Goal: Transaction & Acquisition: Purchase product/service

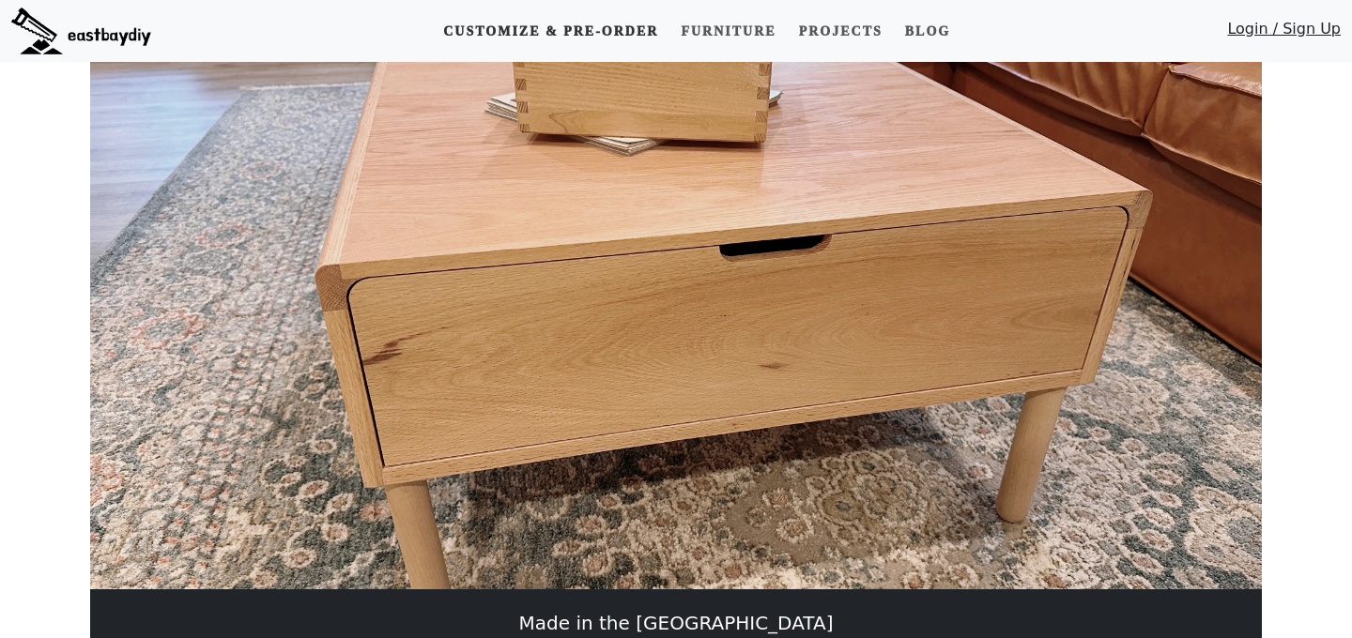
click at [619, 37] on link "Customize & Pre-order" at bounding box center [551, 31] width 230 height 35
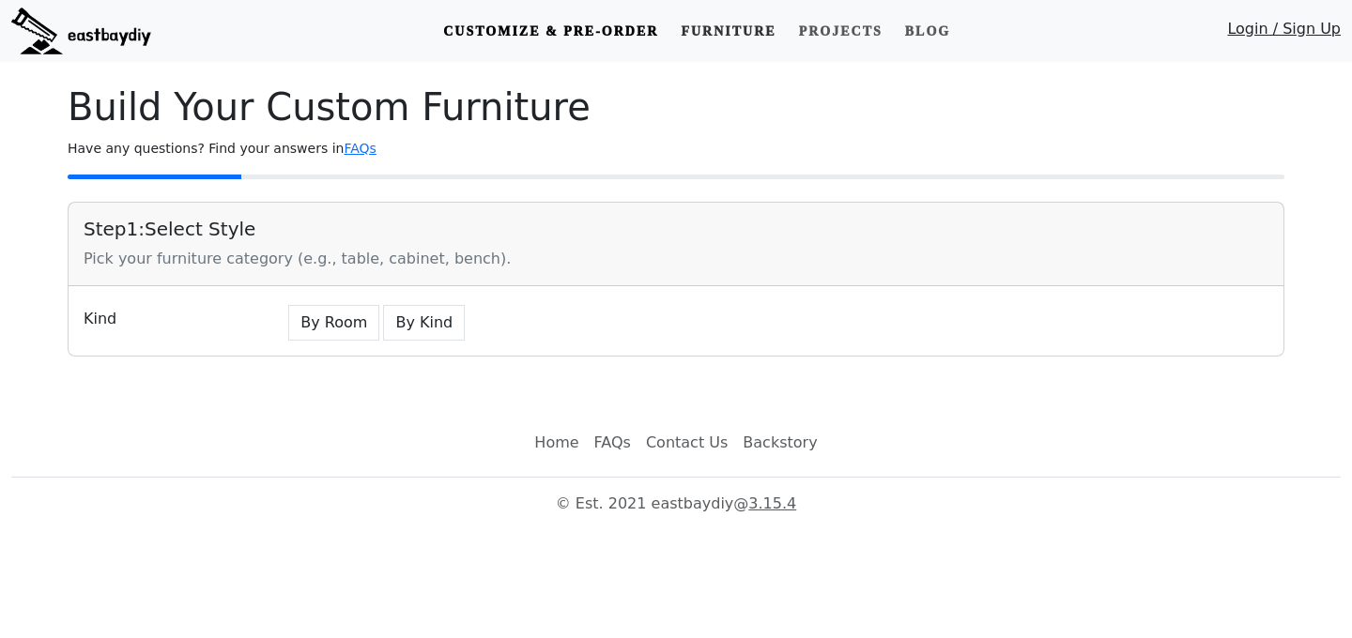
click at [704, 24] on link "Furniture" at bounding box center [728, 31] width 110 height 35
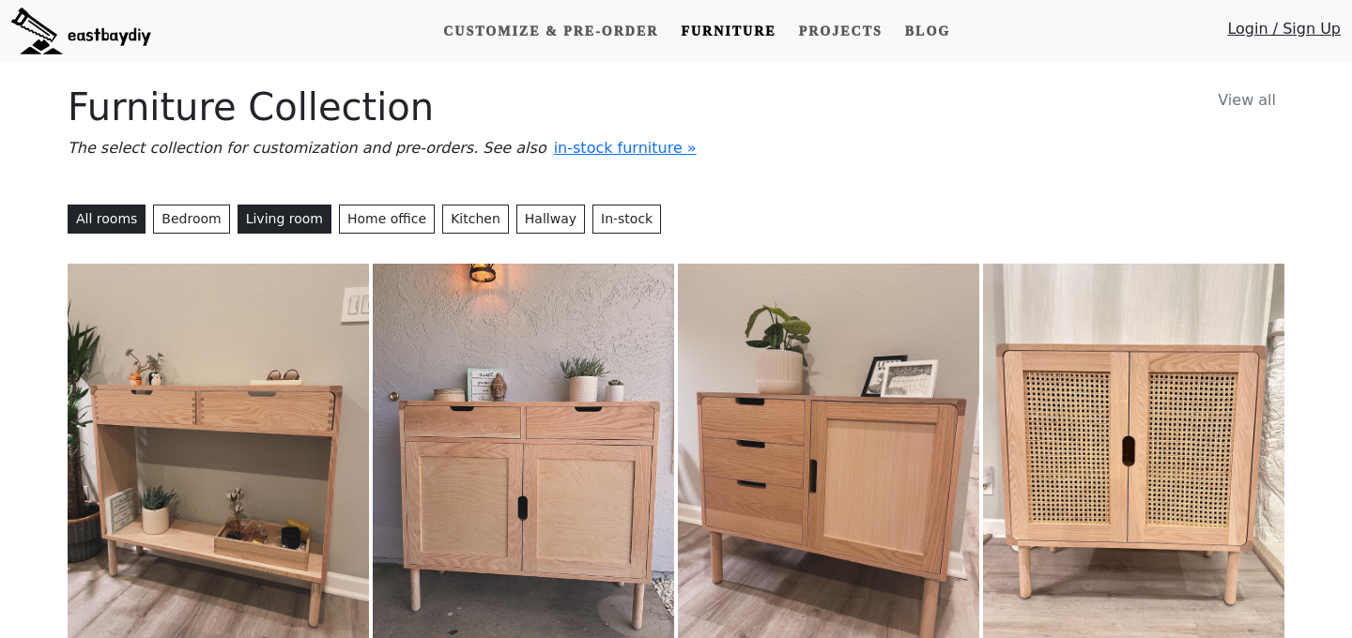
click at [266, 221] on button "Living room" at bounding box center [285, 219] width 94 height 29
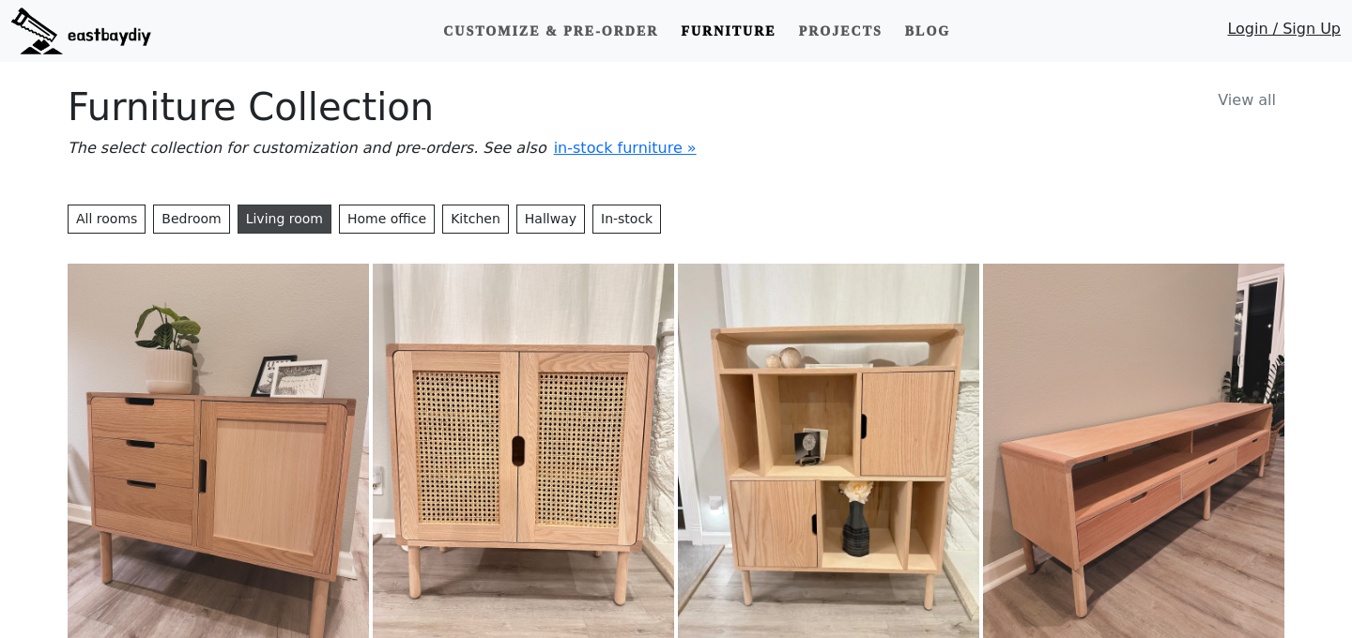
click at [275, 219] on button "Living room" at bounding box center [285, 219] width 94 height 29
click at [554, 147] on span "in-stock furniture »" at bounding box center [625, 148] width 143 height 18
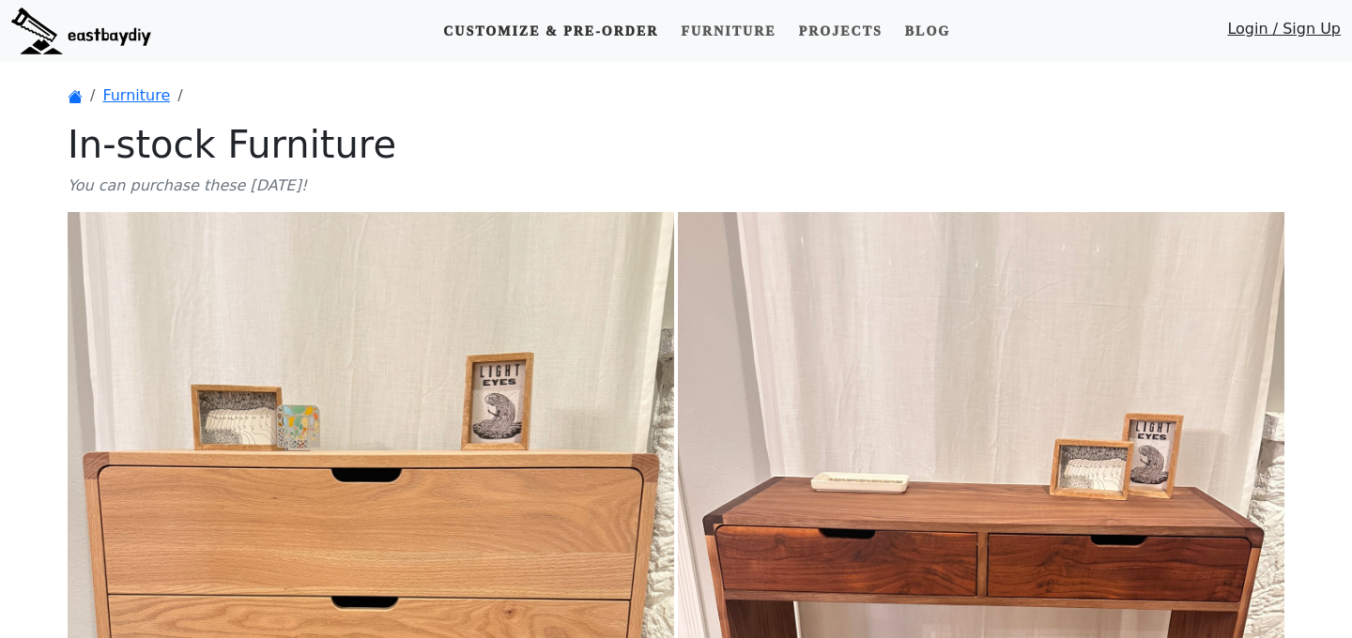
click at [575, 26] on link "Customize & Pre-order" at bounding box center [551, 31] width 230 height 35
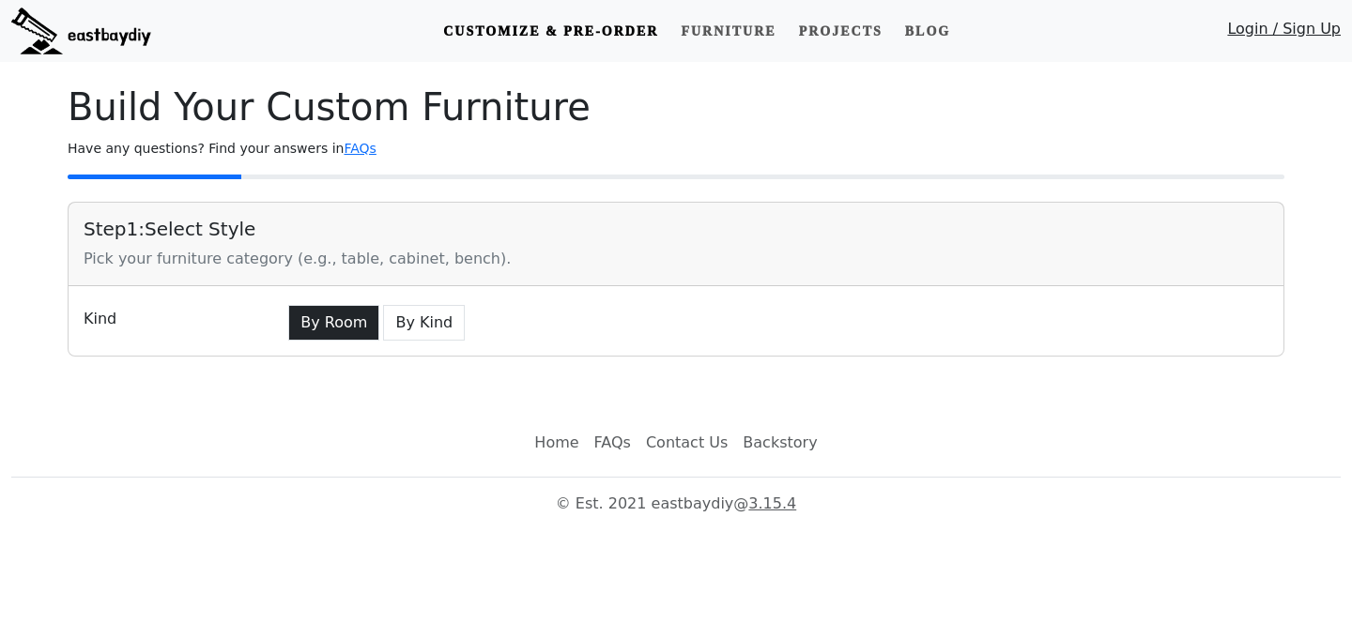
click at [320, 328] on button "By Room" at bounding box center [333, 323] width 91 height 36
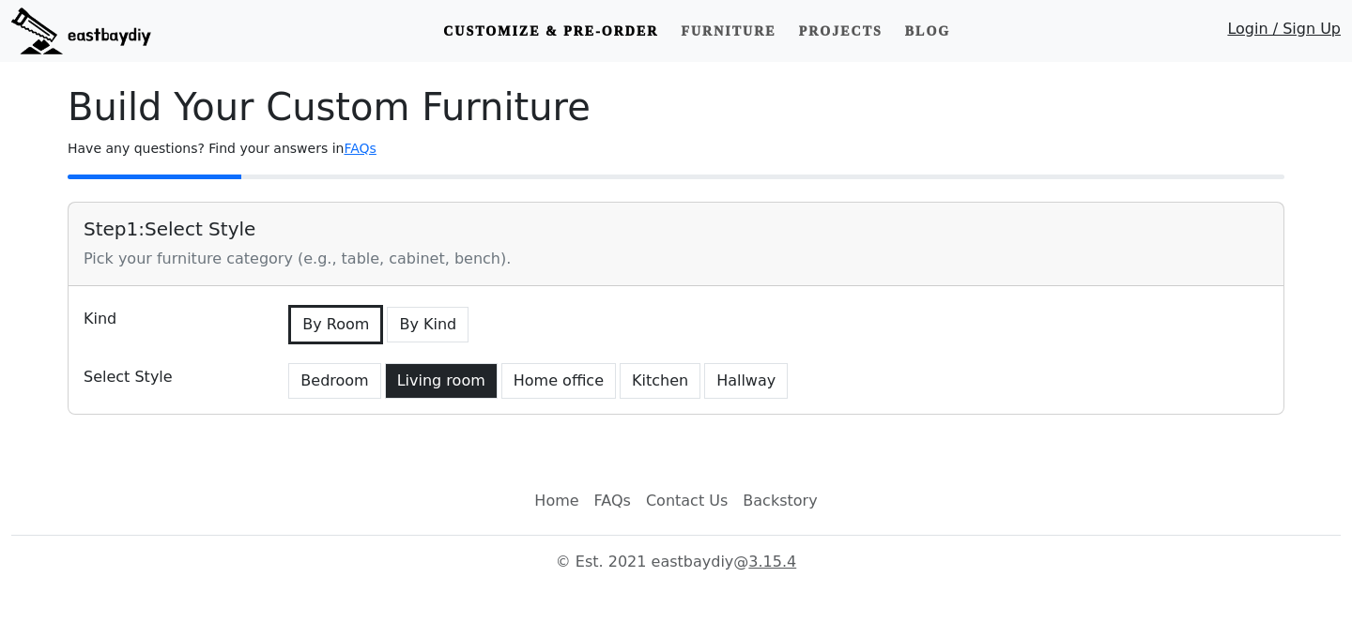
click at [451, 396] on button "Living room" at bounding box center [441, 381] width 113 height 36
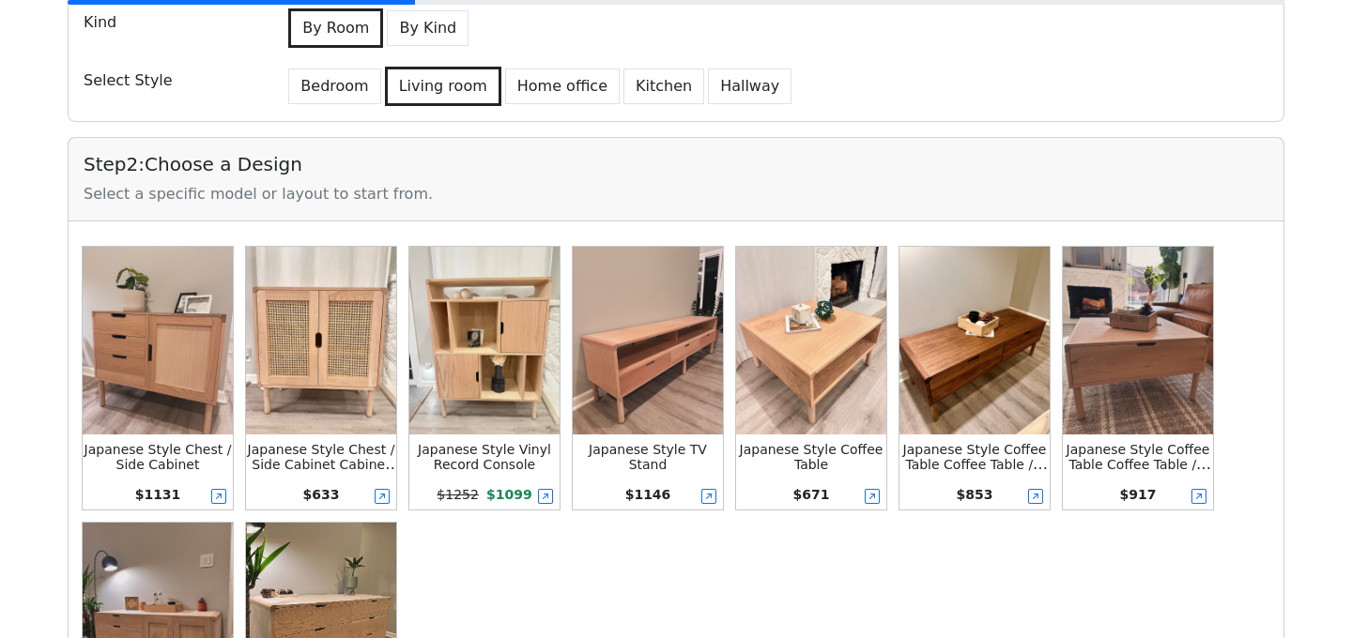
scroll to position [333, 0]
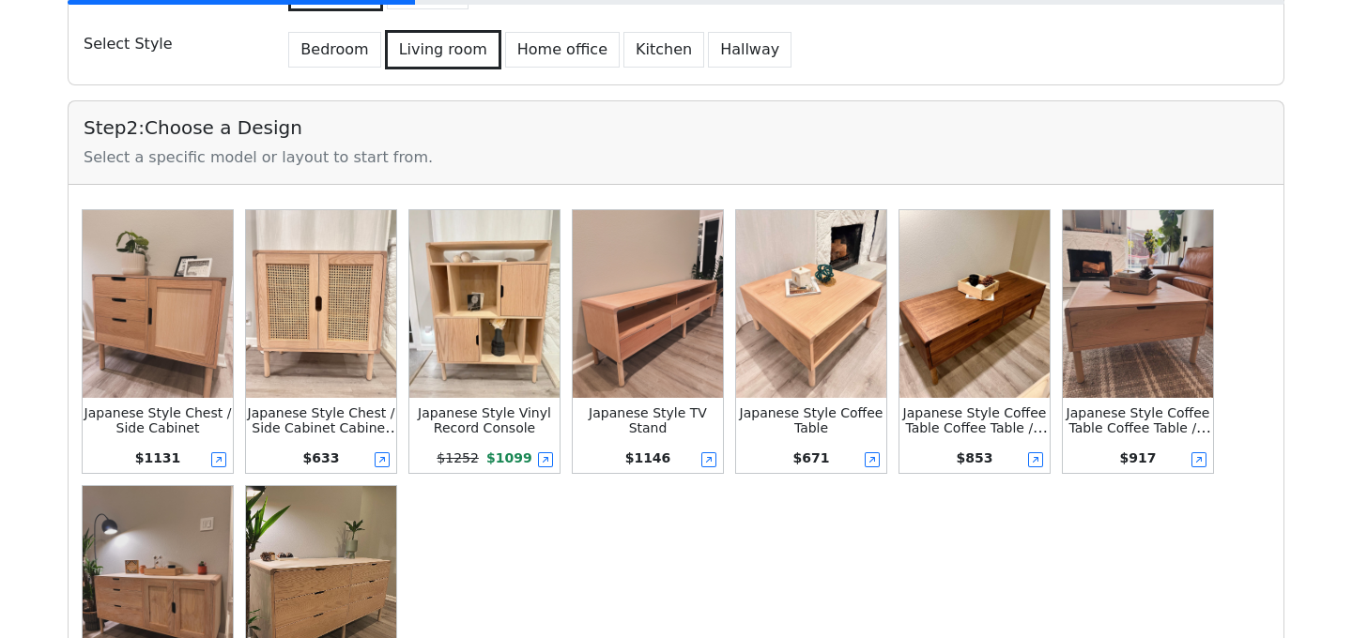
click at [640, 411] on small "Japanese Style TV Stand" at bounding box center [648, 421] width 118 height 30
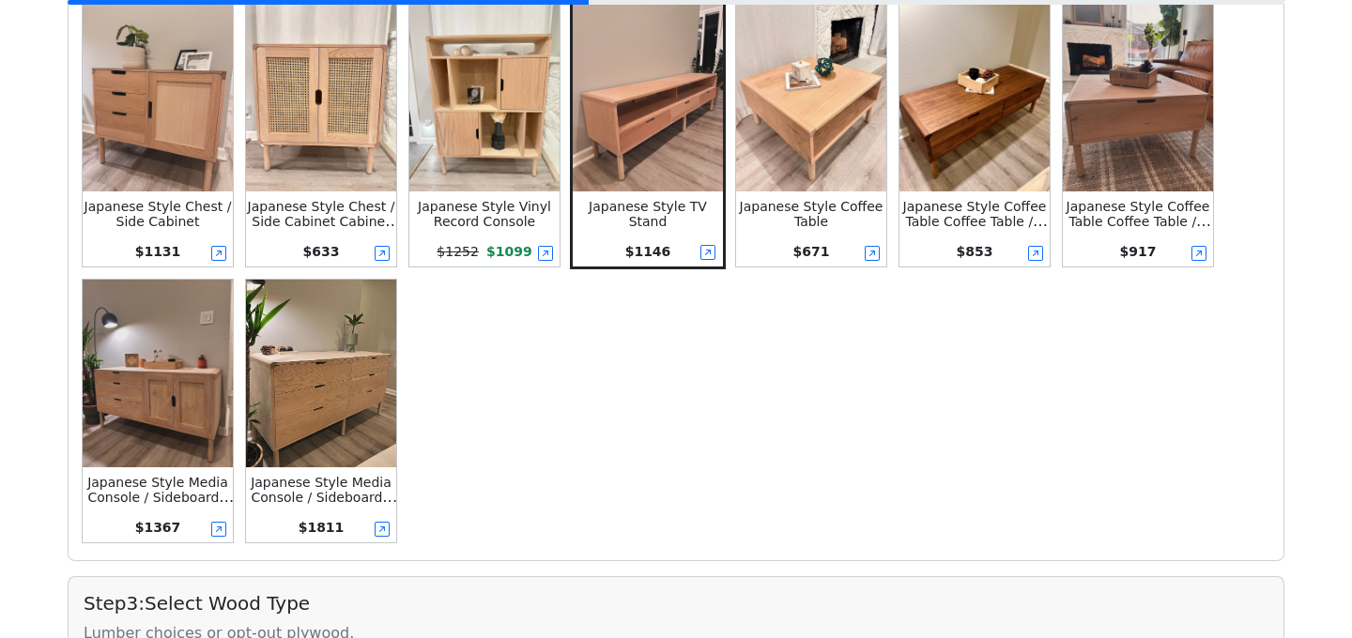
scroll to position [0, 0]
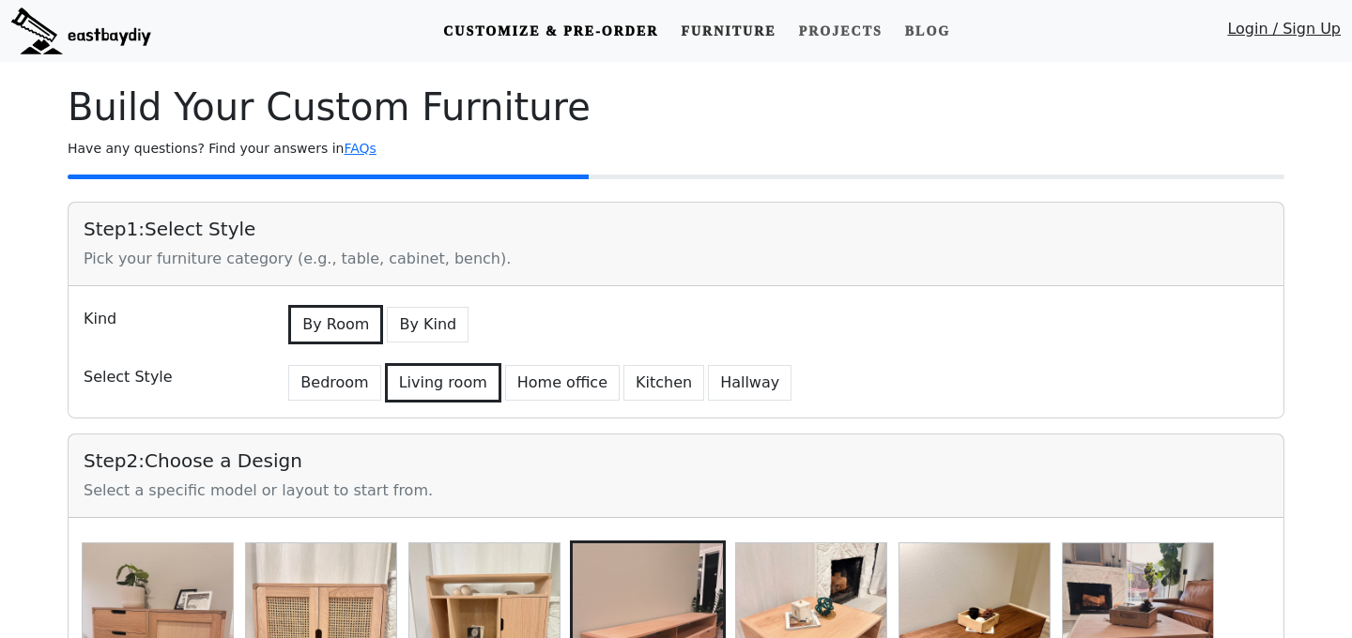
click at [714, 36] on link "Furniture" at bounding box center [728, 31] width 110 height 35
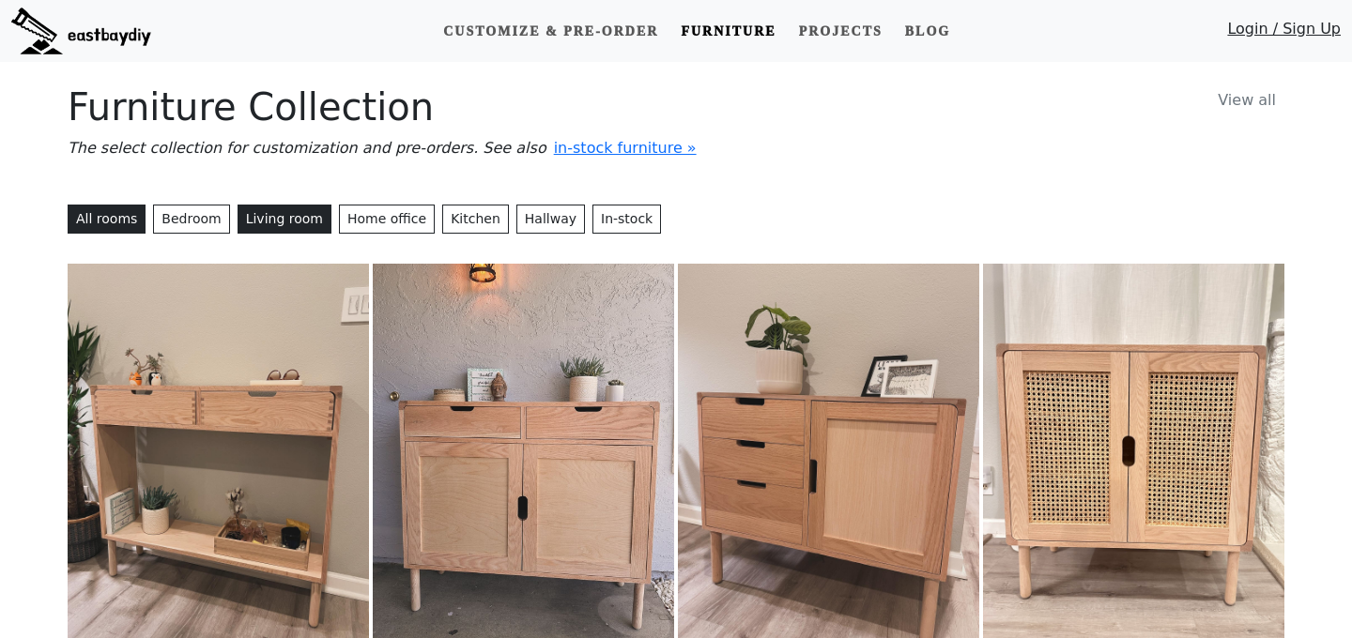
click at [288, 216] on button "Living room" at bounding box center [285, 219] width 94 height 29
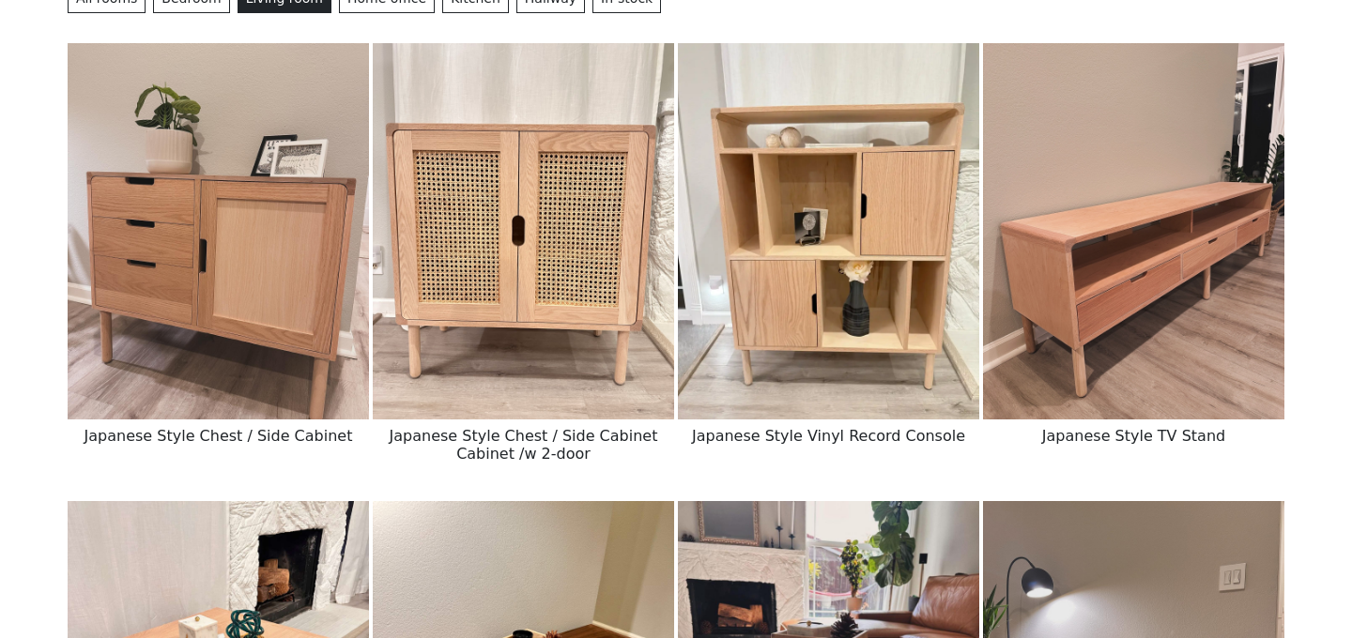
scroll to position [283, 0]
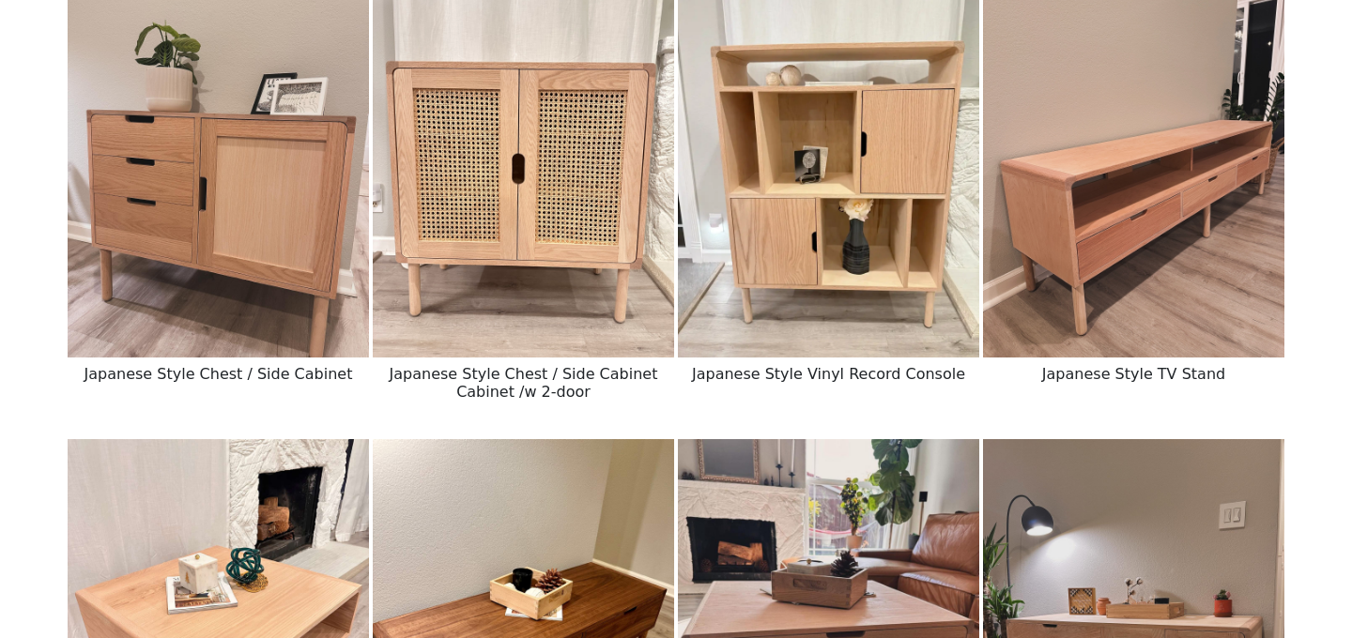
click at [1177, 269] on img at bounding box center [1133, 169] width 301 height 376
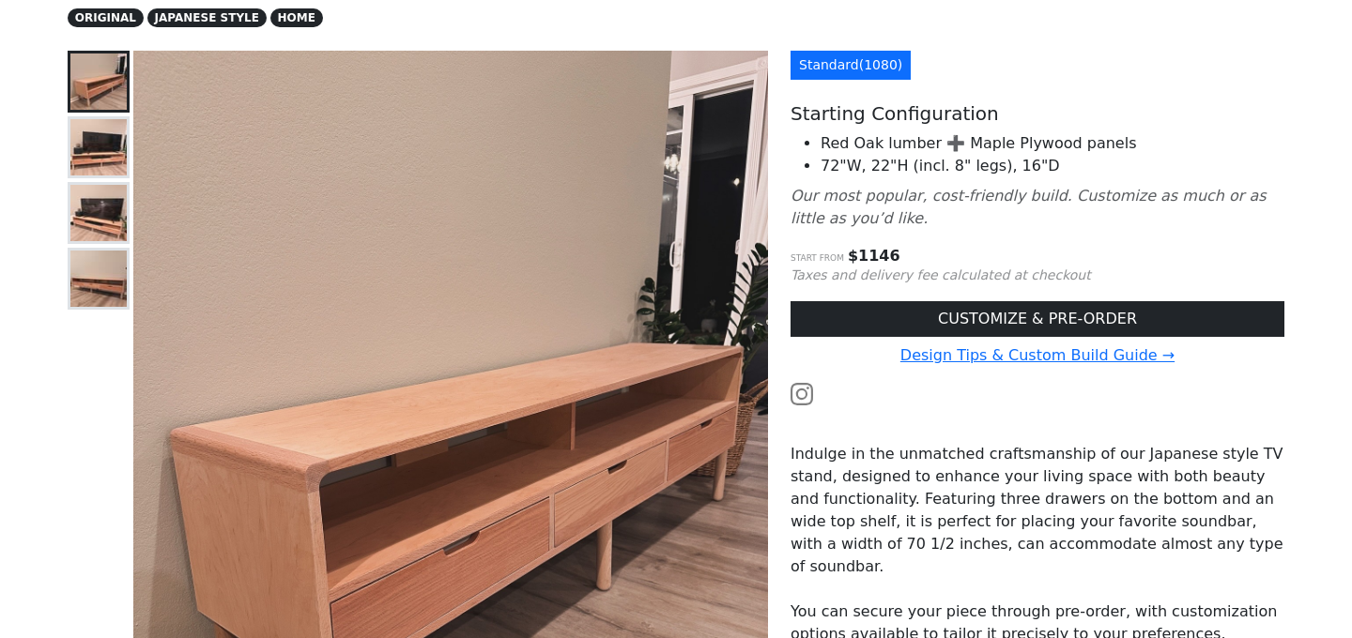
scroll to position [97, 0]
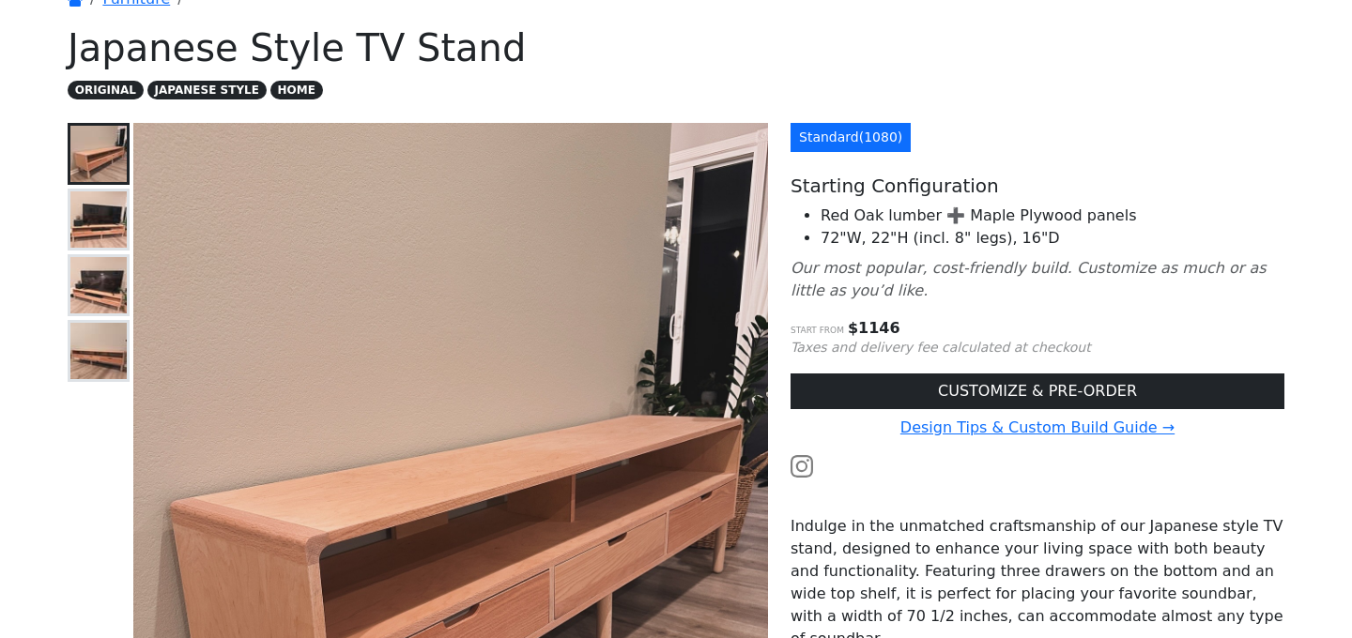
click at [104, 218] on img at bounding box center [98, 220] width 56 height 56
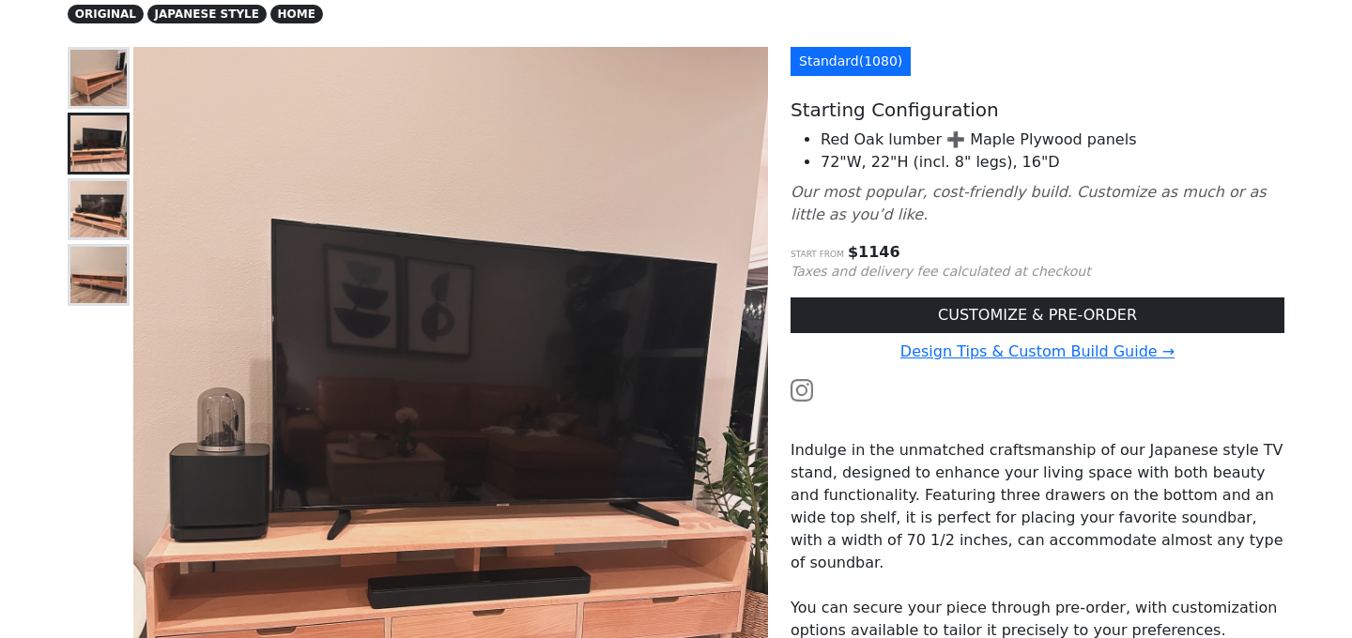
scroll to position [263, 0]
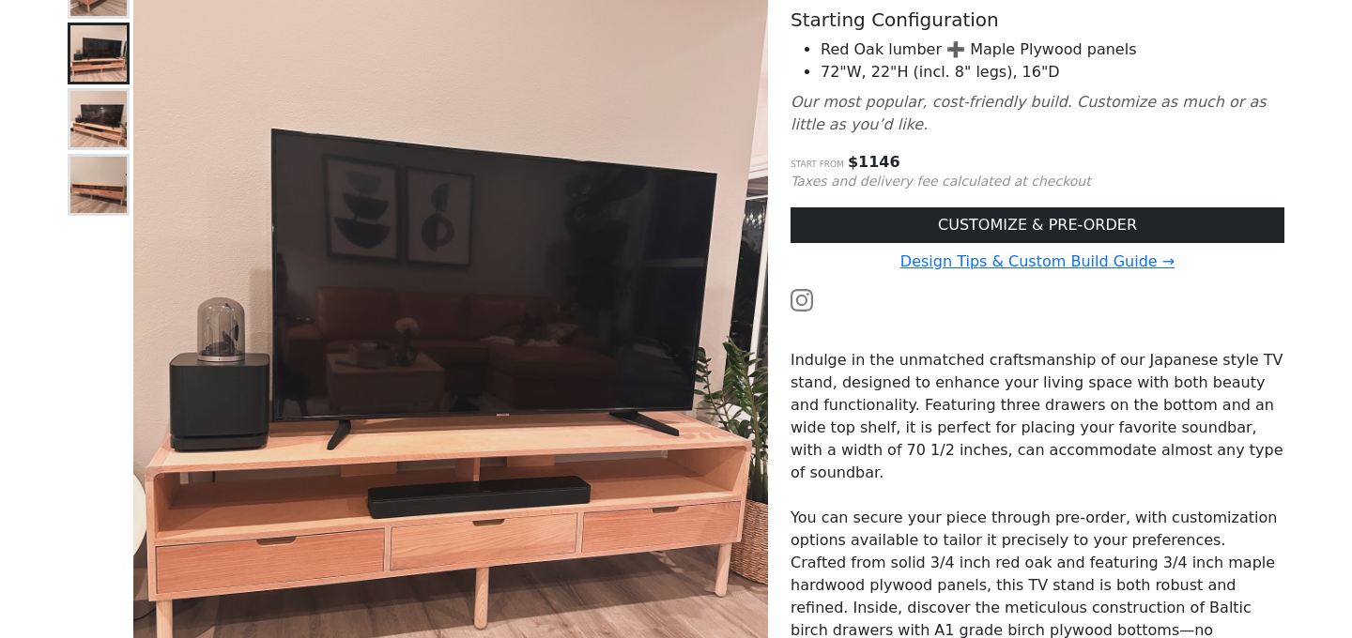
click at [98, 187] on img at bounding box center [98, 185] width 56 height 56
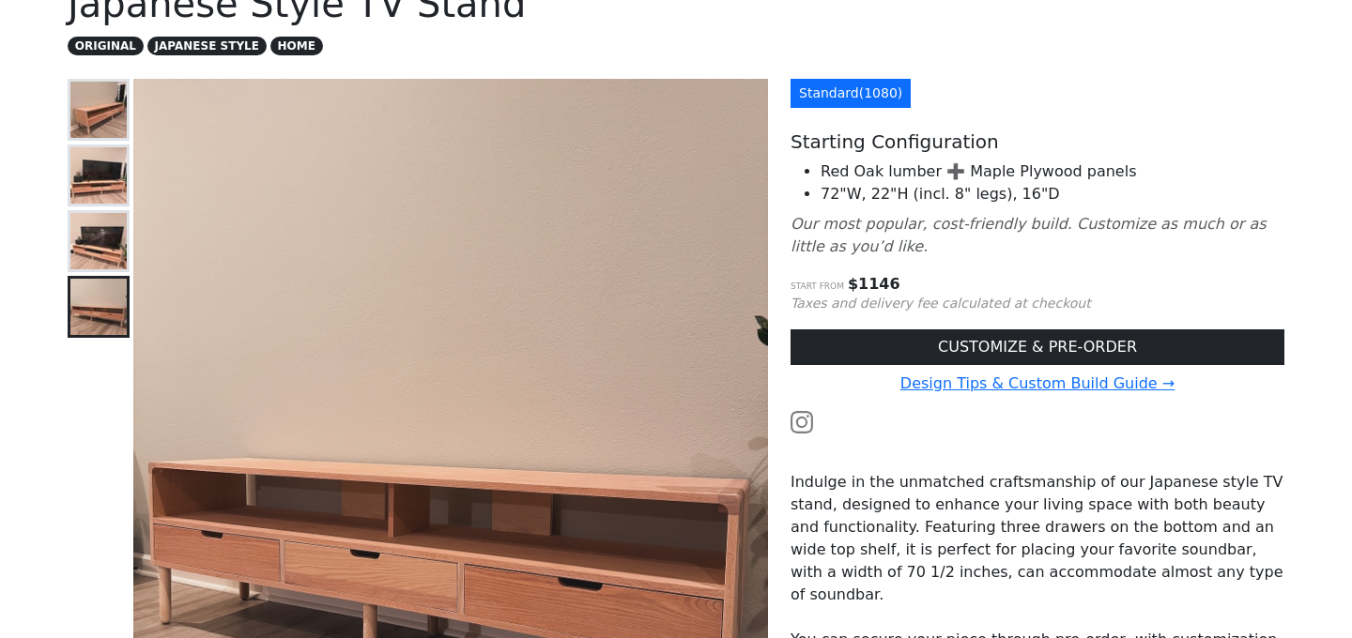
scroll to position [87, 0]
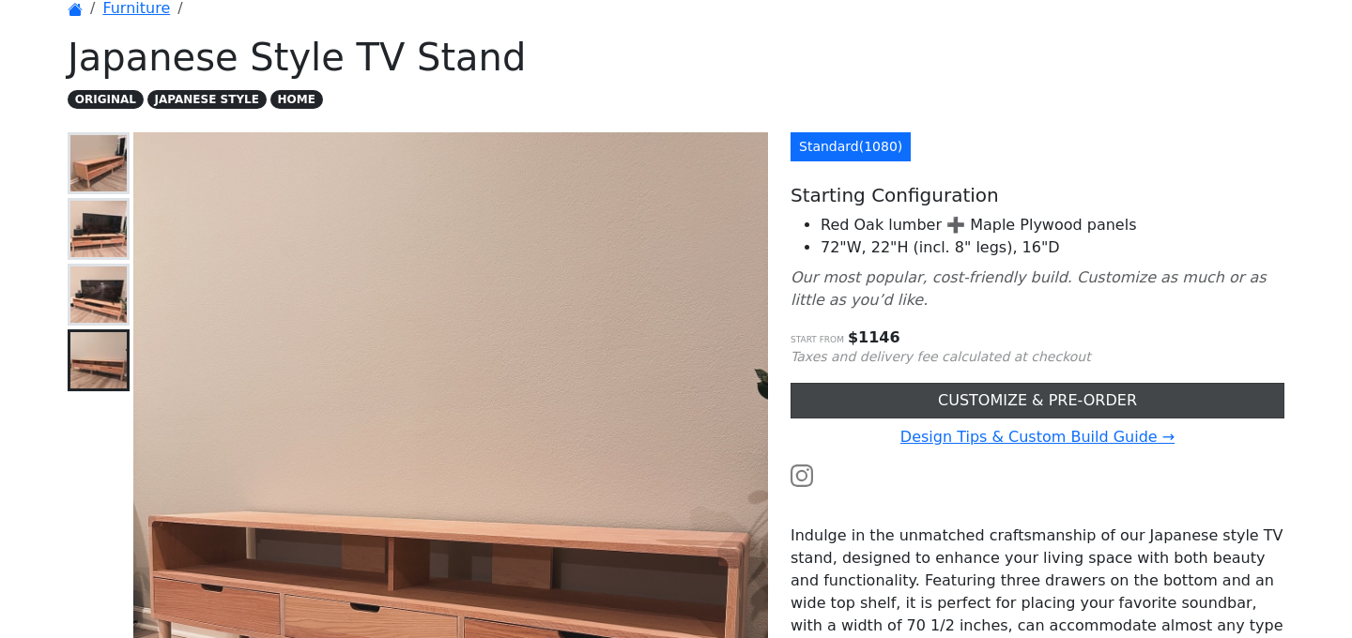
click at [1039, 409] on link "CUSTOMIZE & PRE-ORDER" at bounding box center [1038, 401] width 494 height 36
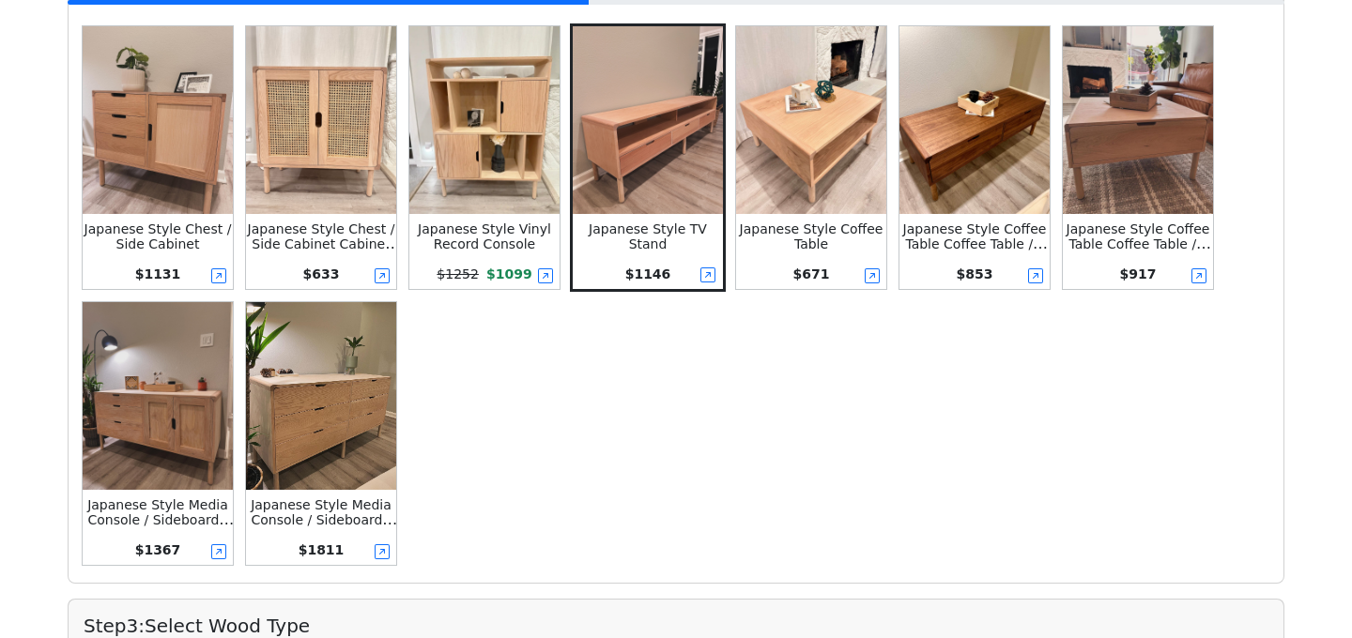
scroll to position [494, 0]
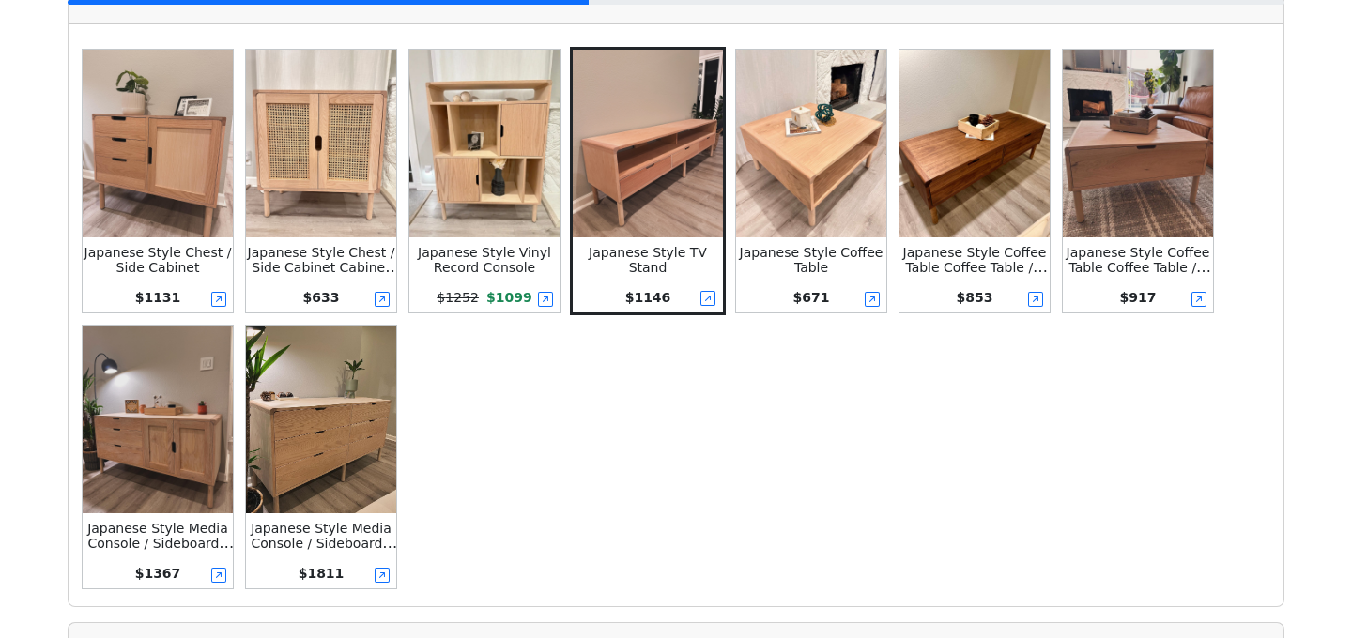
click at [684, 242] on div "Japanese Style TV Stand $ 1146" at bounding box center [648, 181] width 150 height 263
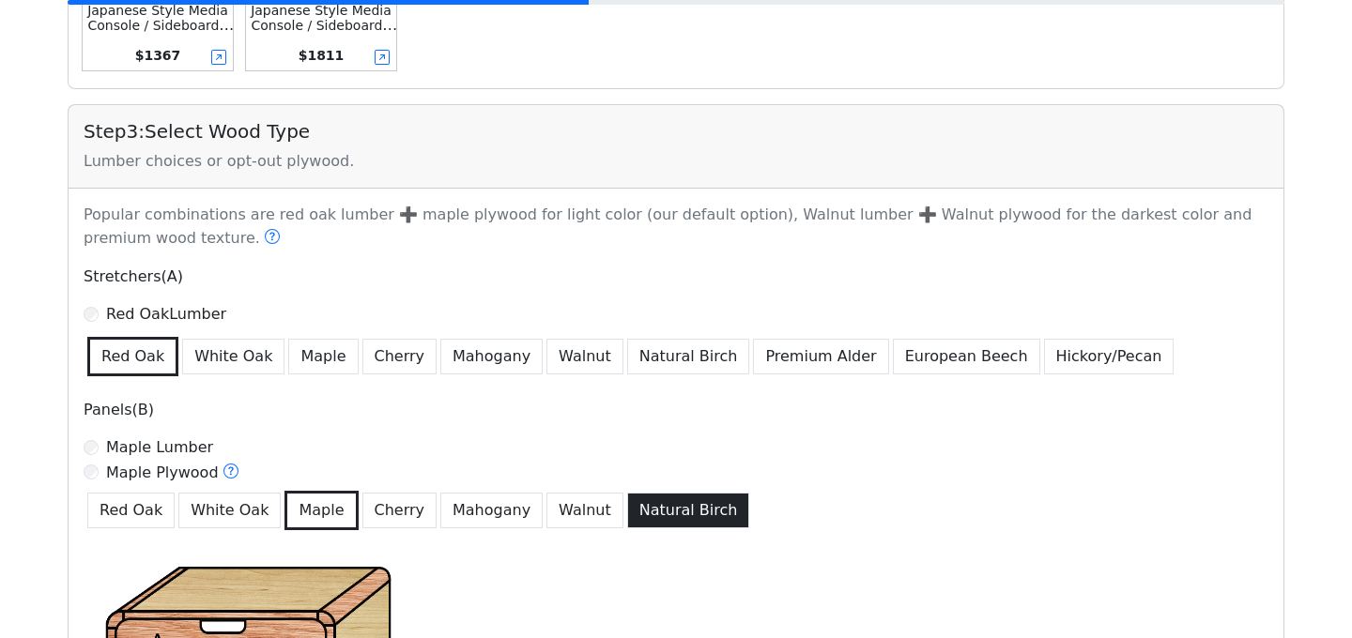
scroll to position [982, 0]
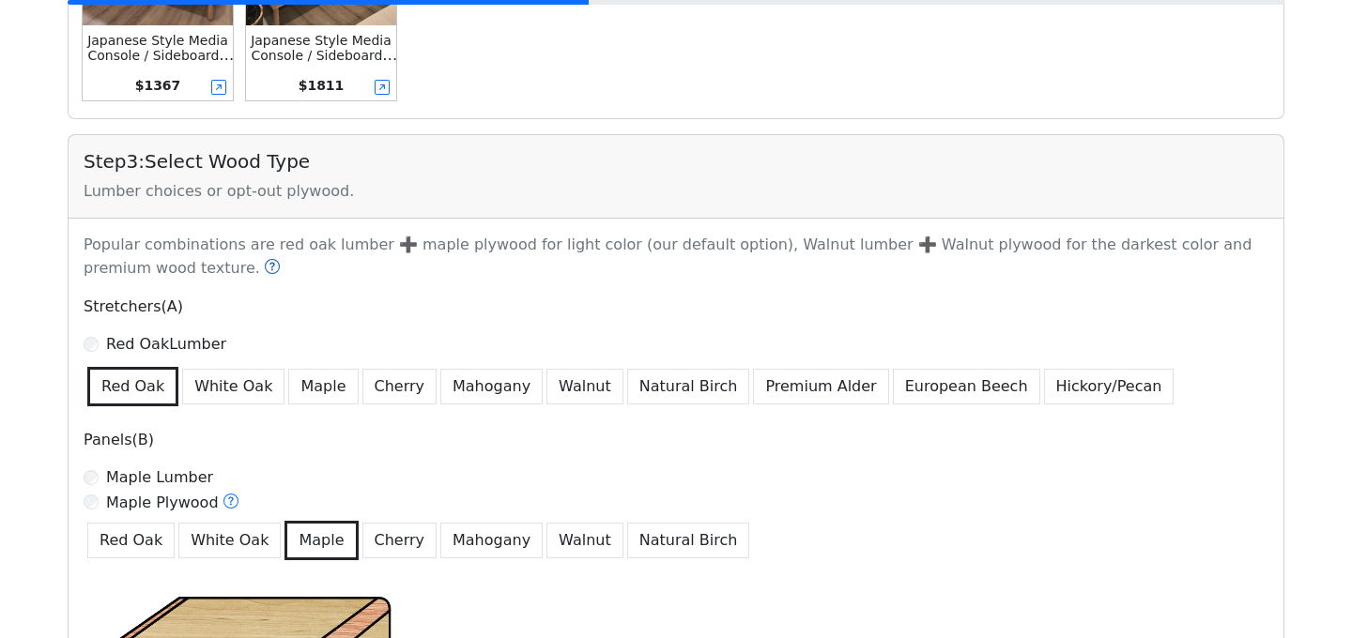
click at [265, 271] on icon at bounding box center [272, 266] width 15 height 15
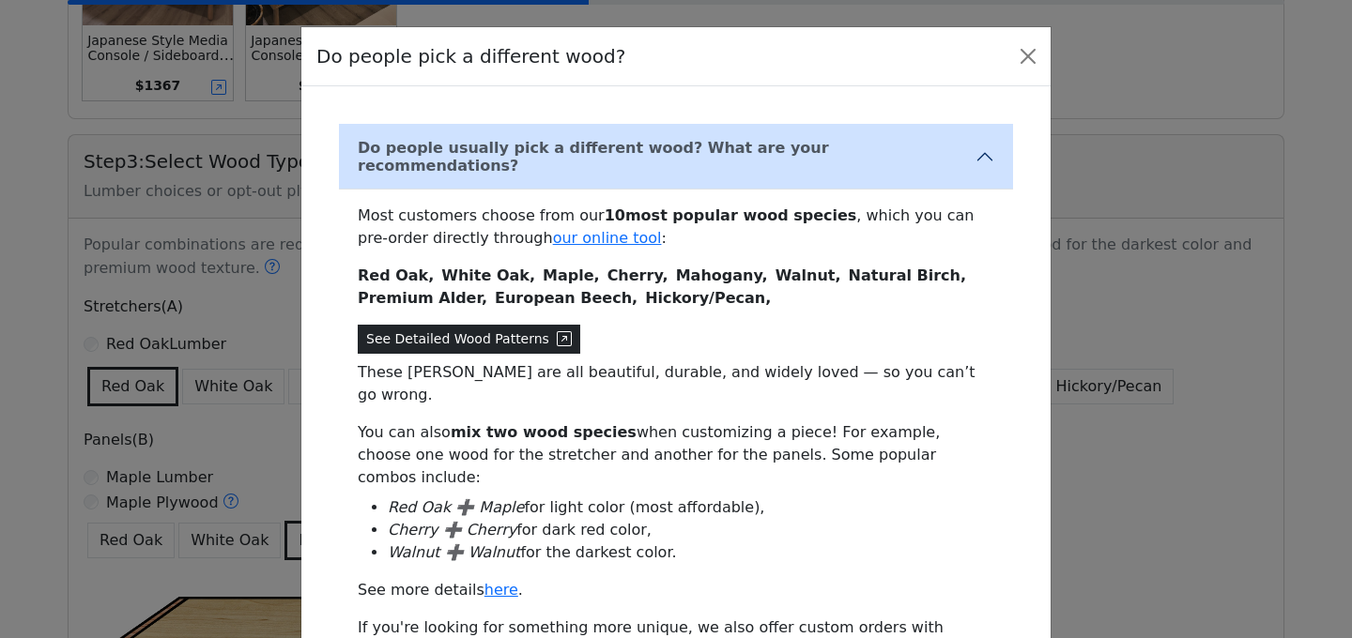
scroll to position [131, 0]
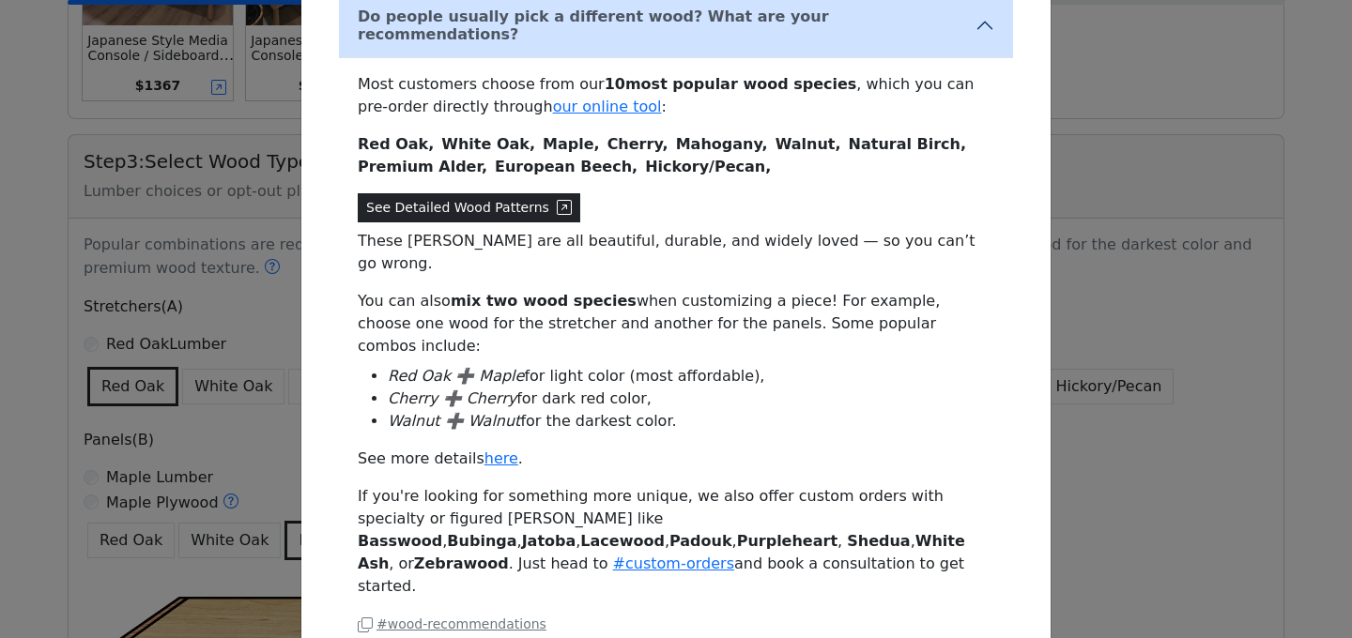
click at [500, 196] on button "See Detailed Wood Patterns" at bounding box center [469, 207] width 223 height 29
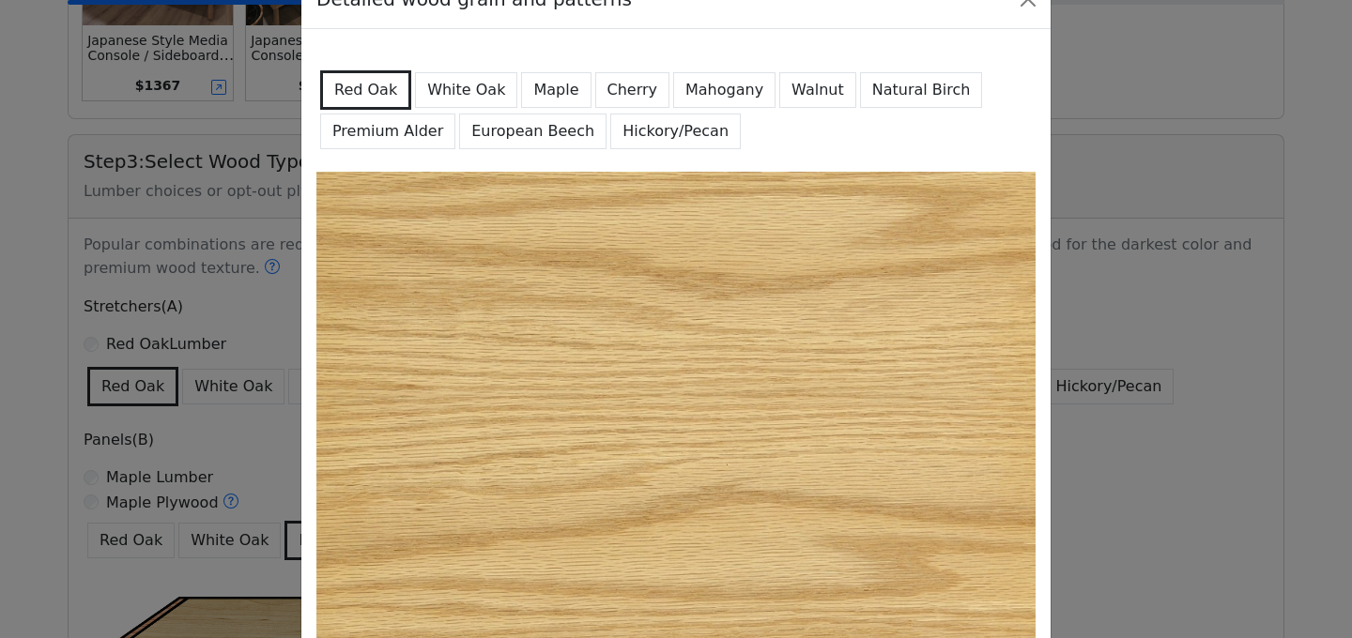
scroll to position [58, 0]
click at [466, 96] on button "White Oak" at bounding box center [466, 89] width 102 height 36
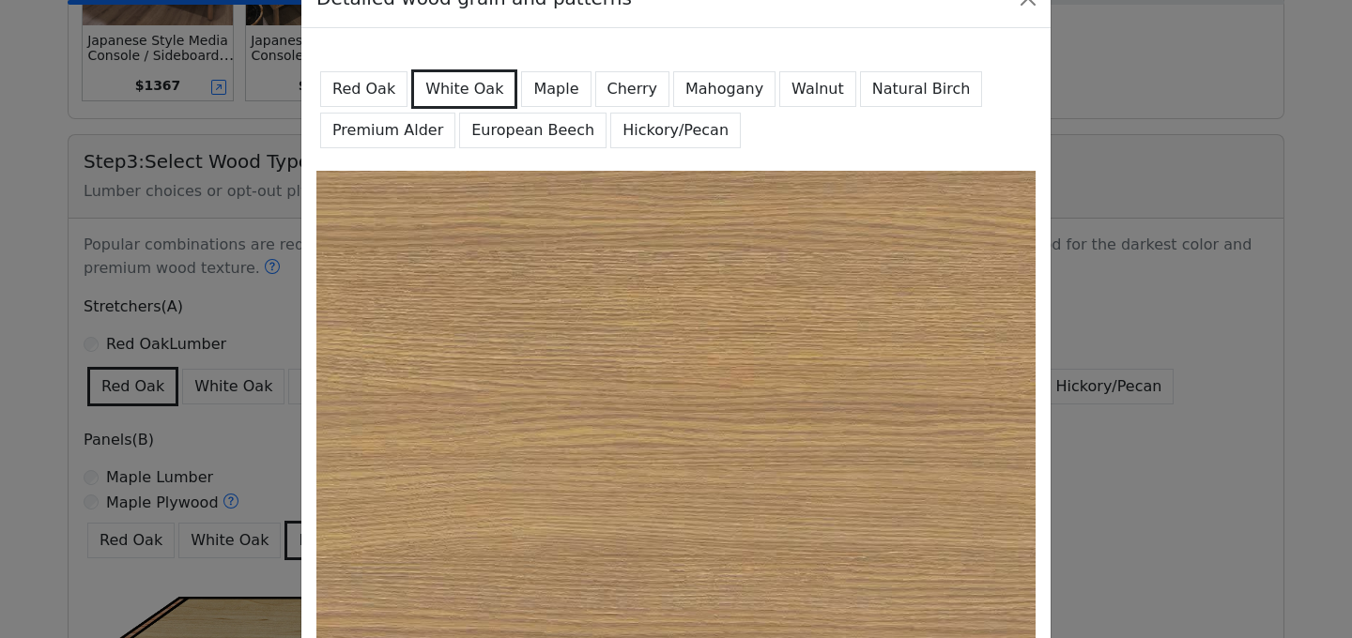
click at [608, 94] on button "Cherry" at bounding box center [632, 89] width 75 height 36
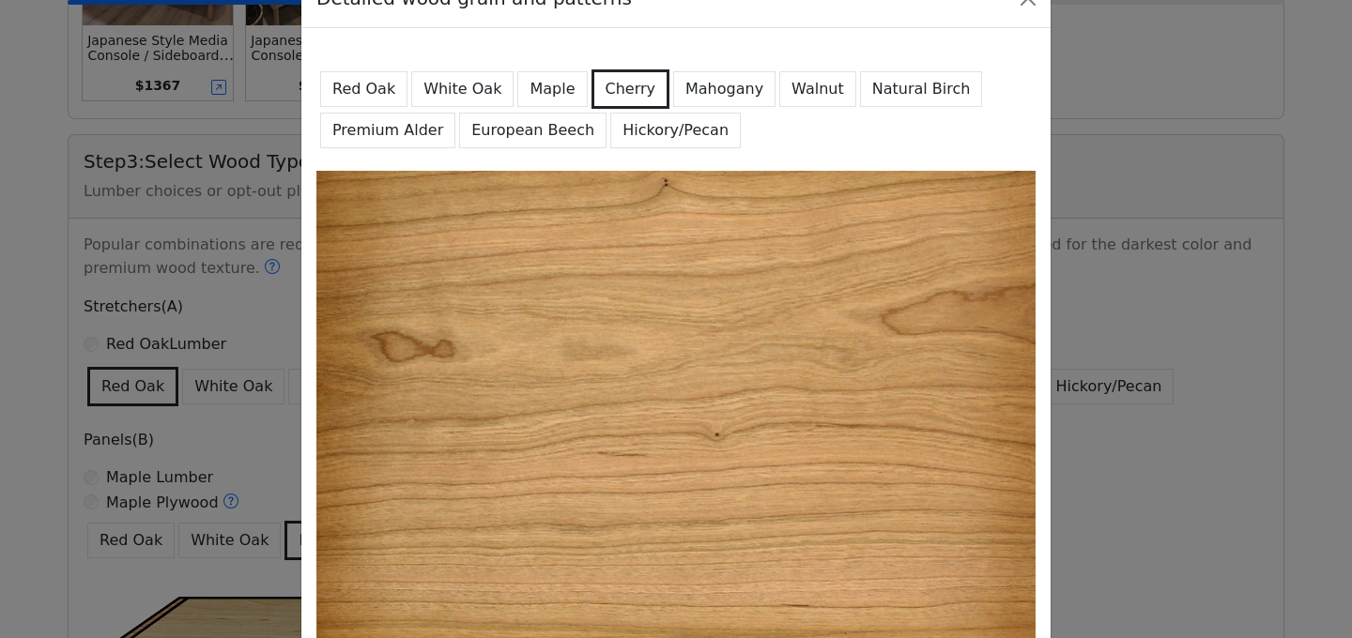
click at [538, 96] on button "Maple" at bounding box center [551, 89] width 69 height 36
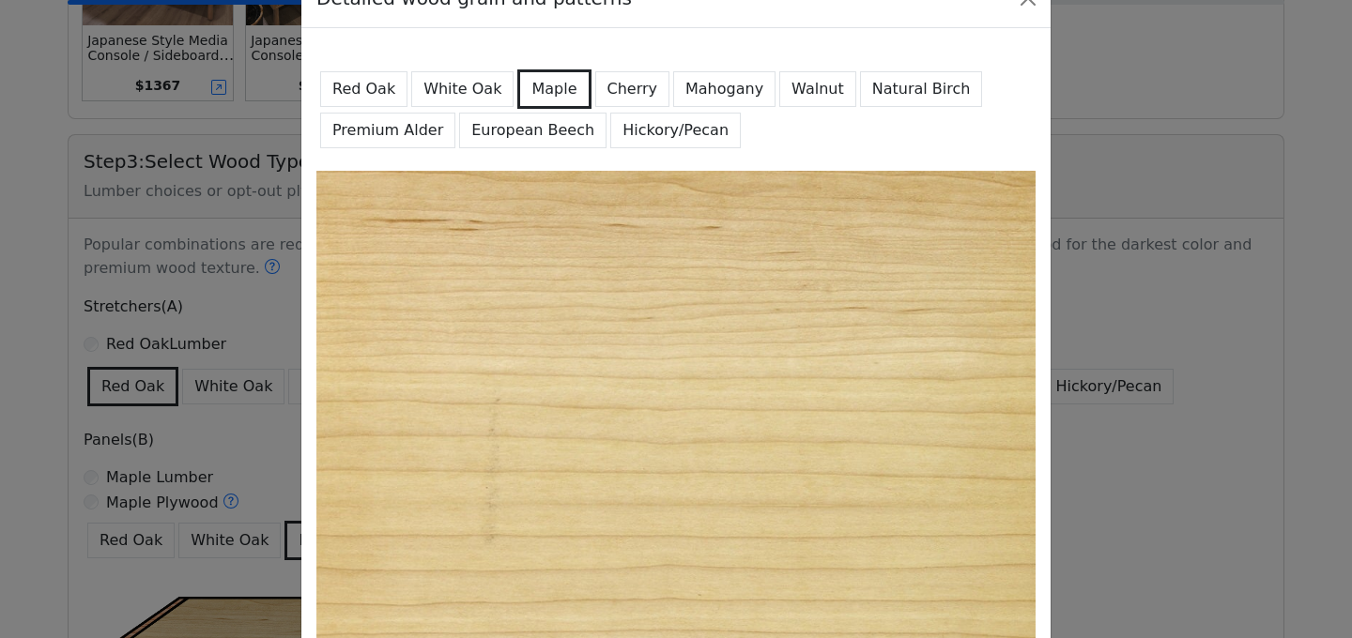
click at [779, 92] on button "Walnut" at bounding box center [817, 89] width 77 height 36
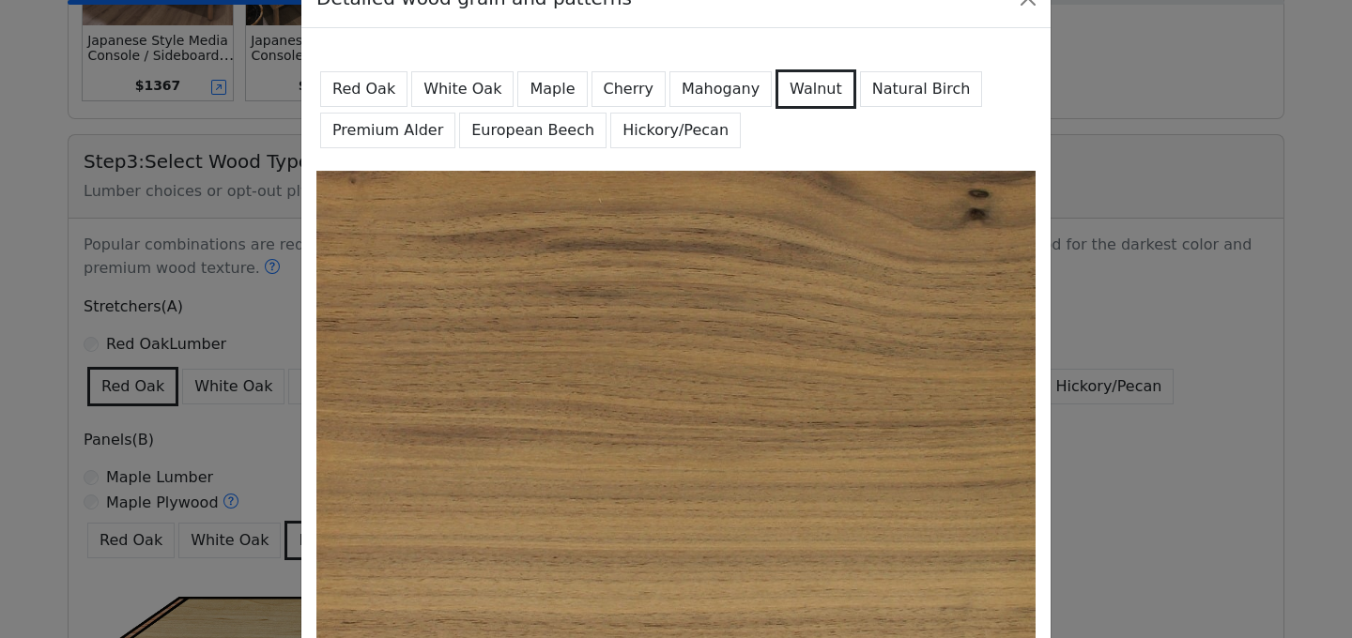
click at [860, 89] on button "Natural Birch" at bounding box center [921, 89] width 123 height 36
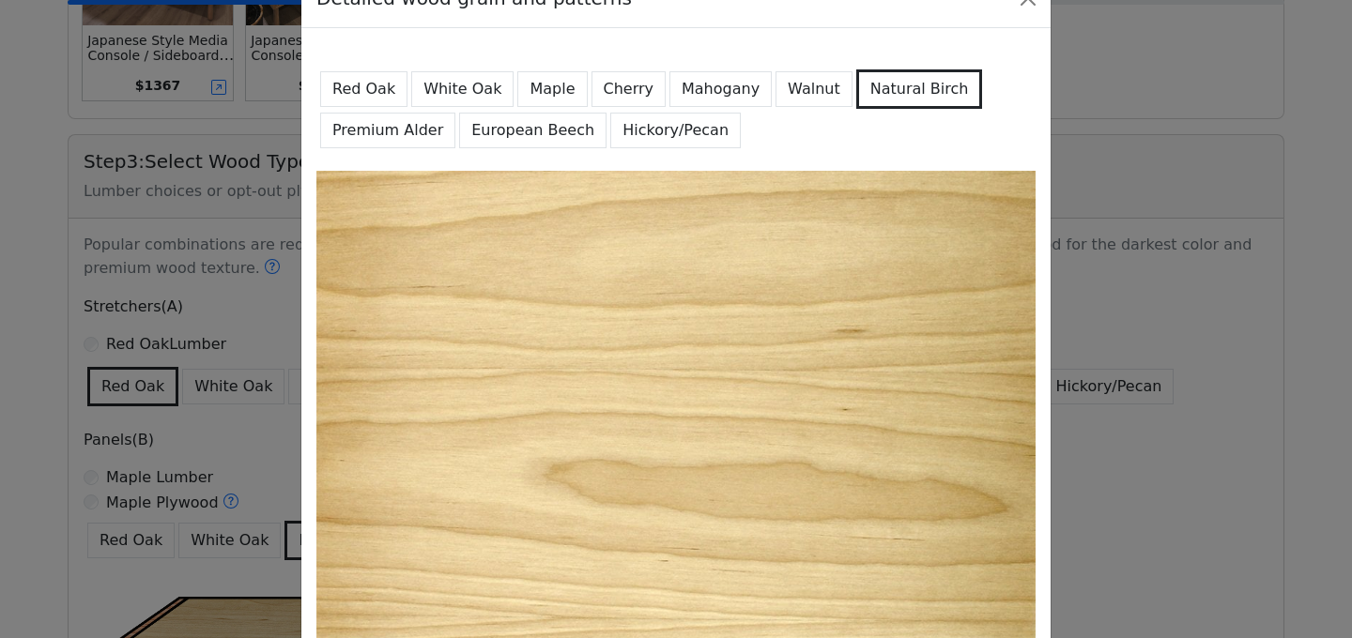
click at [556, 95] on button "Maple" at bounding box center [551, 89] width 69 height 36
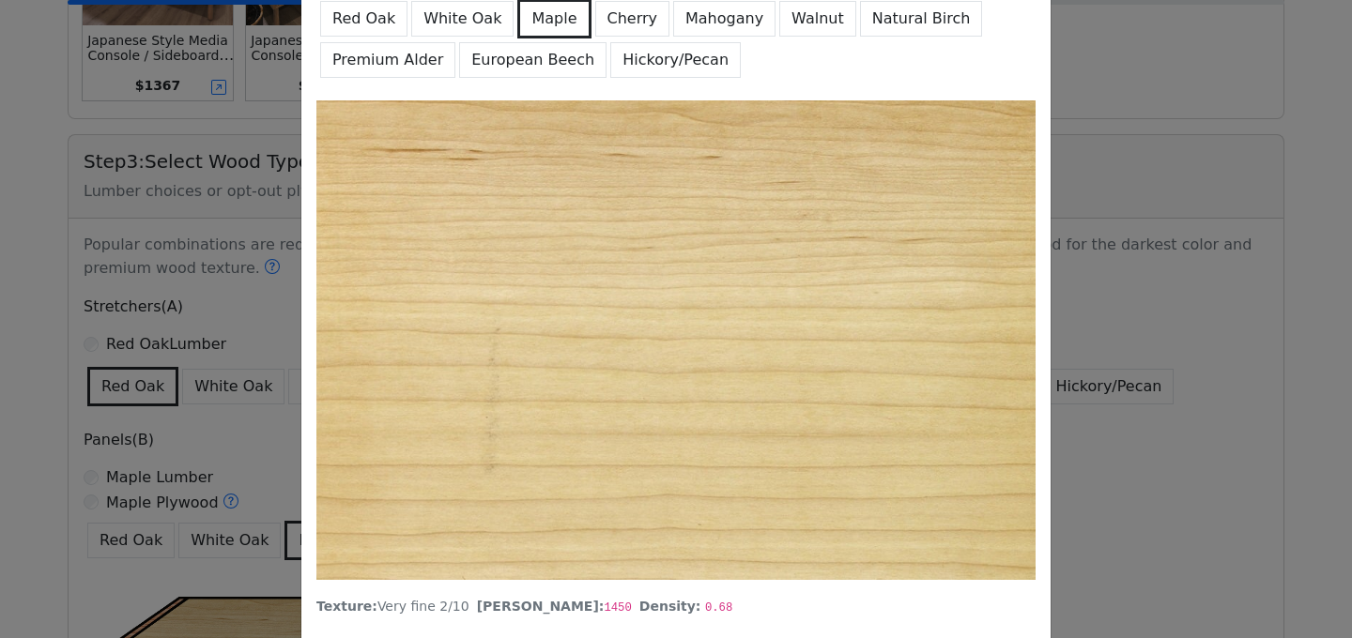
scroll to position [24, 0]
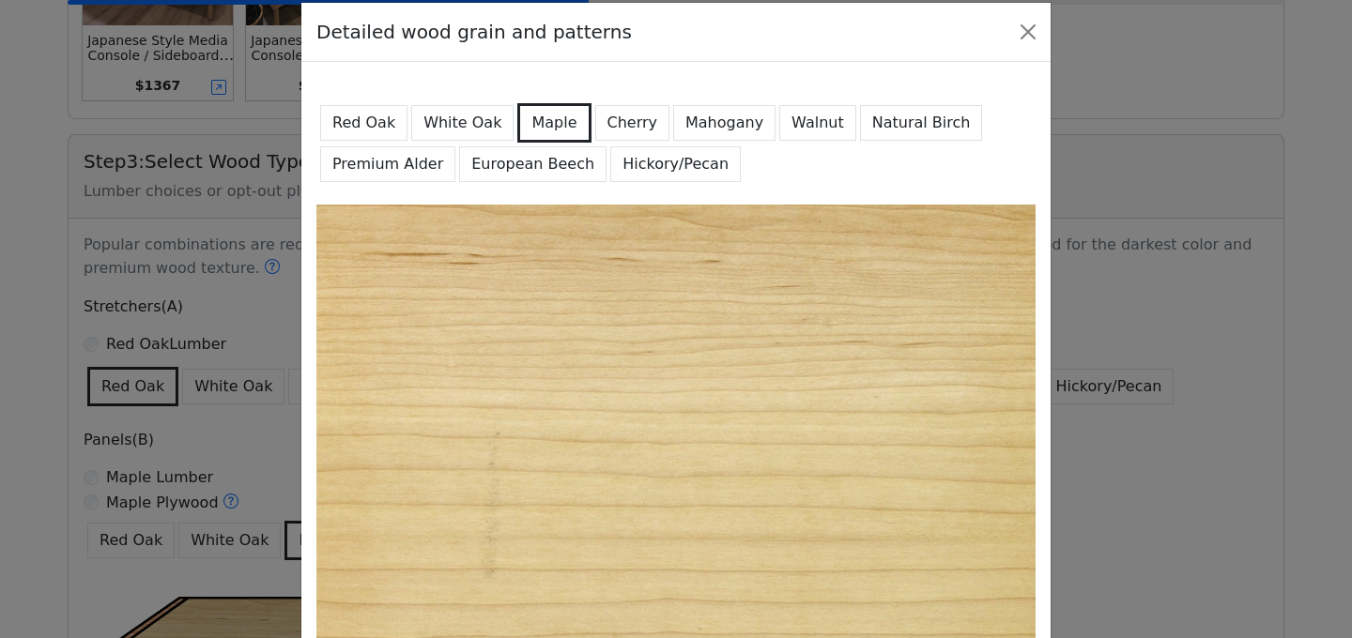
click at [535, 163] on button "European Beech" at bounding box center [532, 164] width 147 height 36
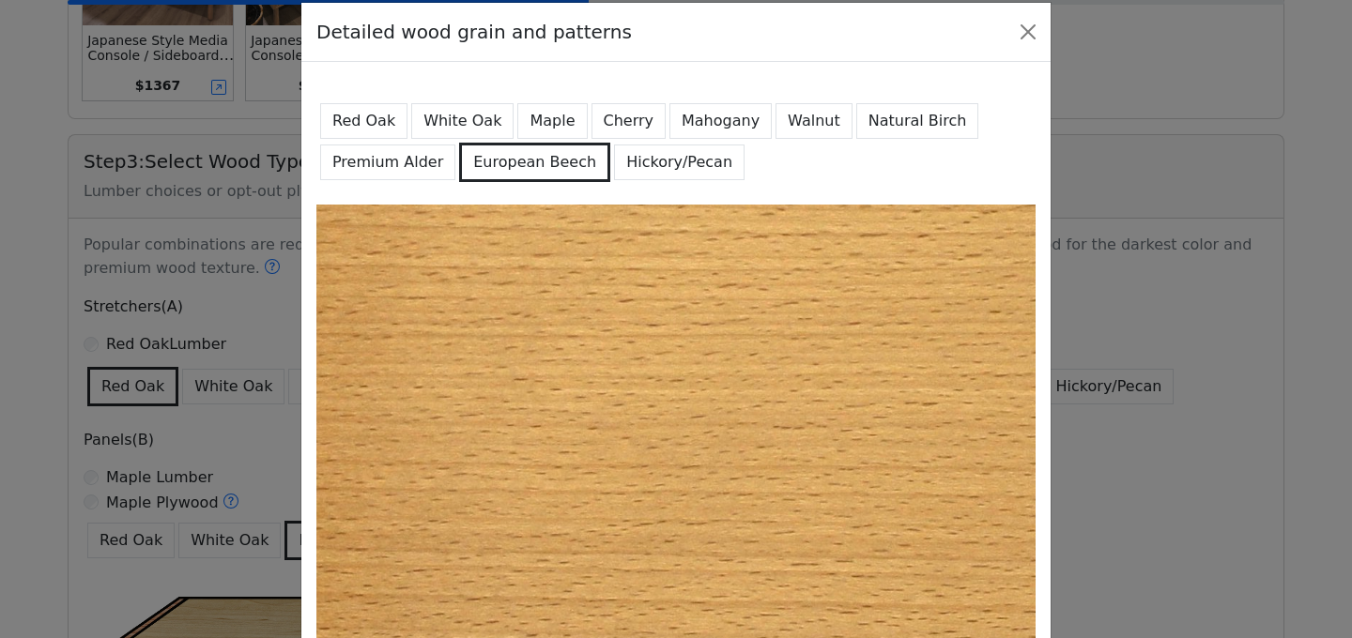
click at [382, 163] on button "Premium Alder" at bounding box center [387, 163] width 135 height 36
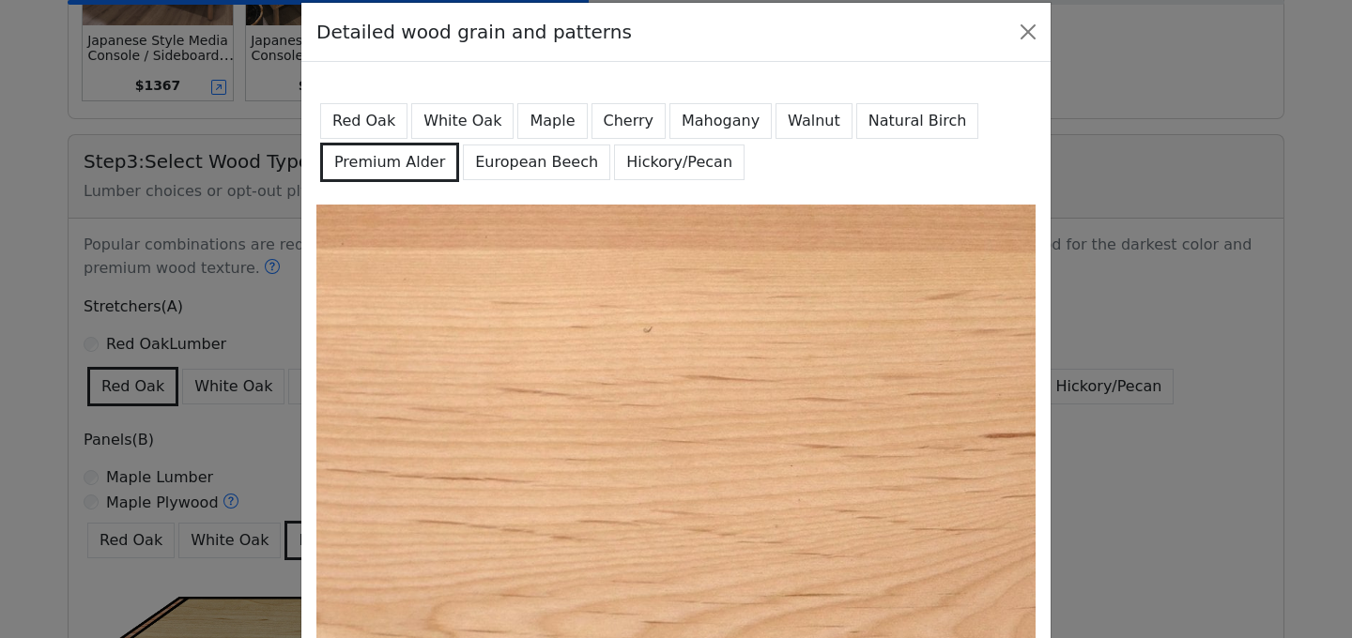
click at [648, 152] on button "Hickory/Pecan" at bounding box center [679, 163] width 131 height 36
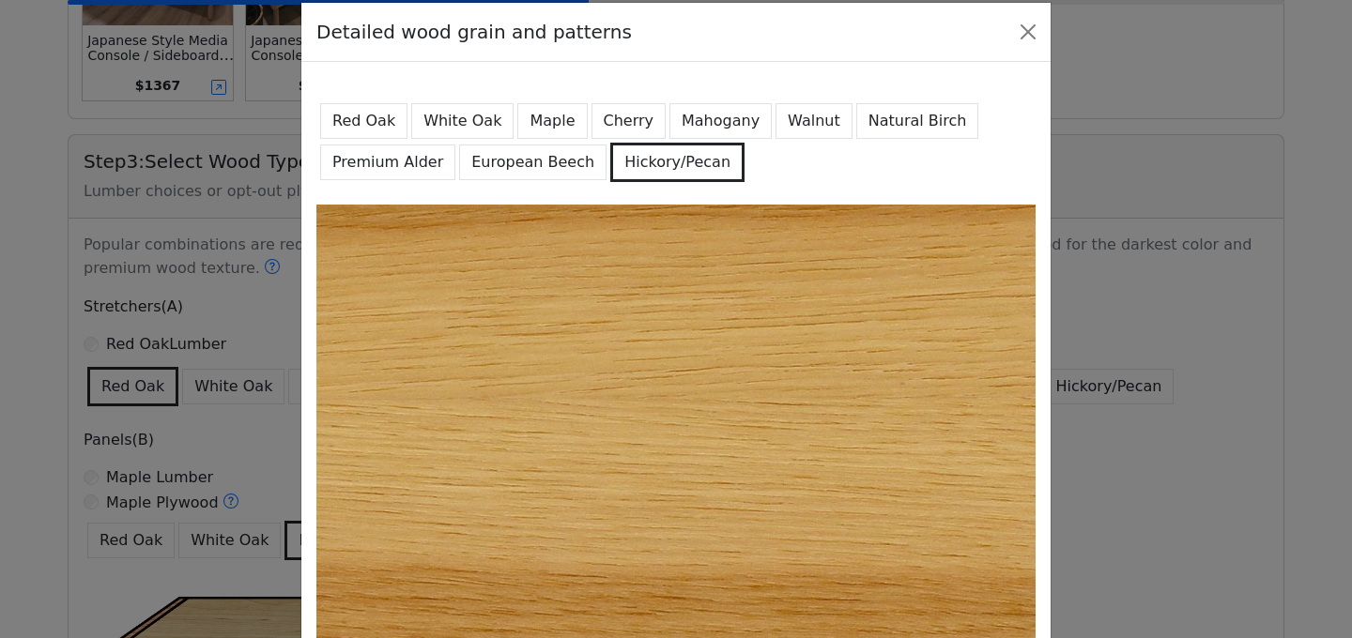
click at [630, 124] on button "Cherry" at bounding box center [628, 121] width 75 height 36
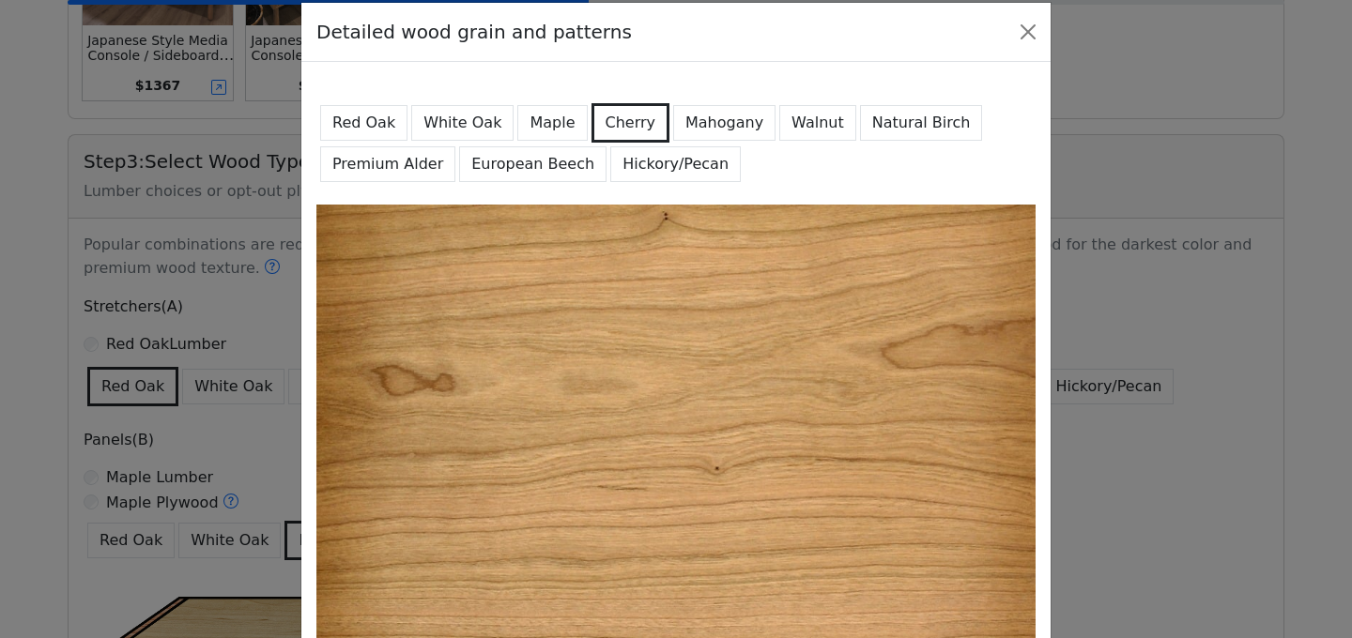
click at [683, 127] on button "Mahogany" at bounding box center [724, 123] width 102 height 36
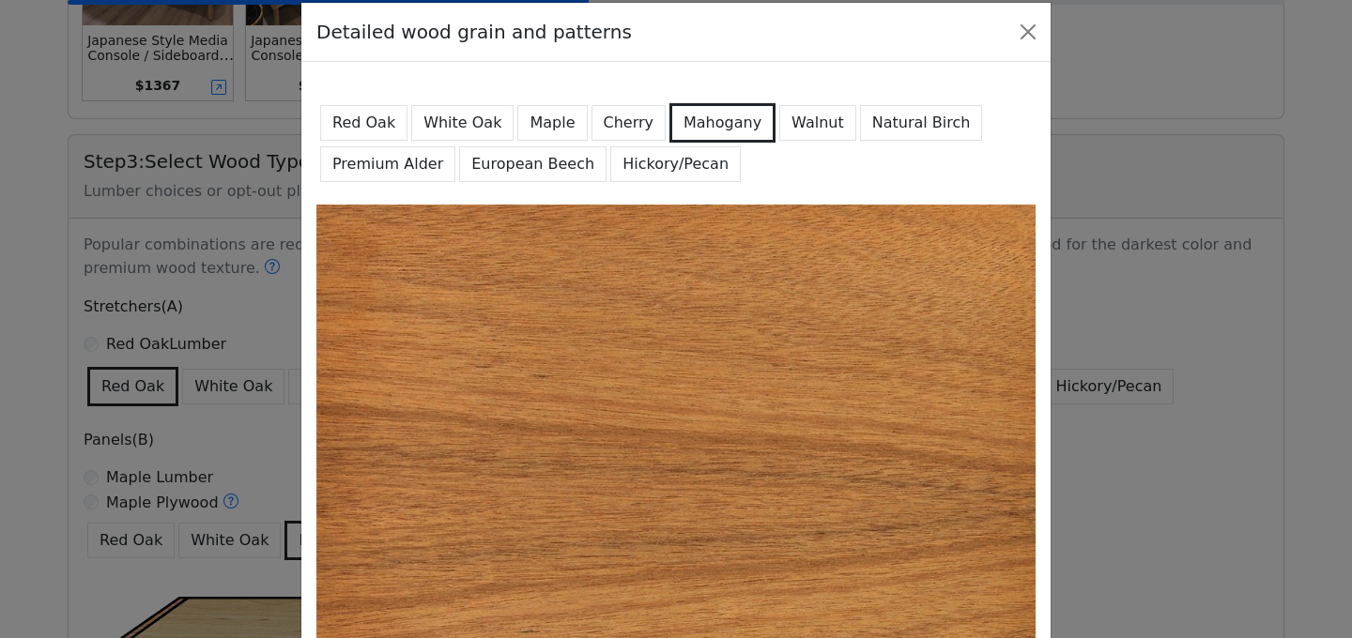
click at [790, 131] on button "Walnut" at bounding box center [817, 123] width 77 height 36
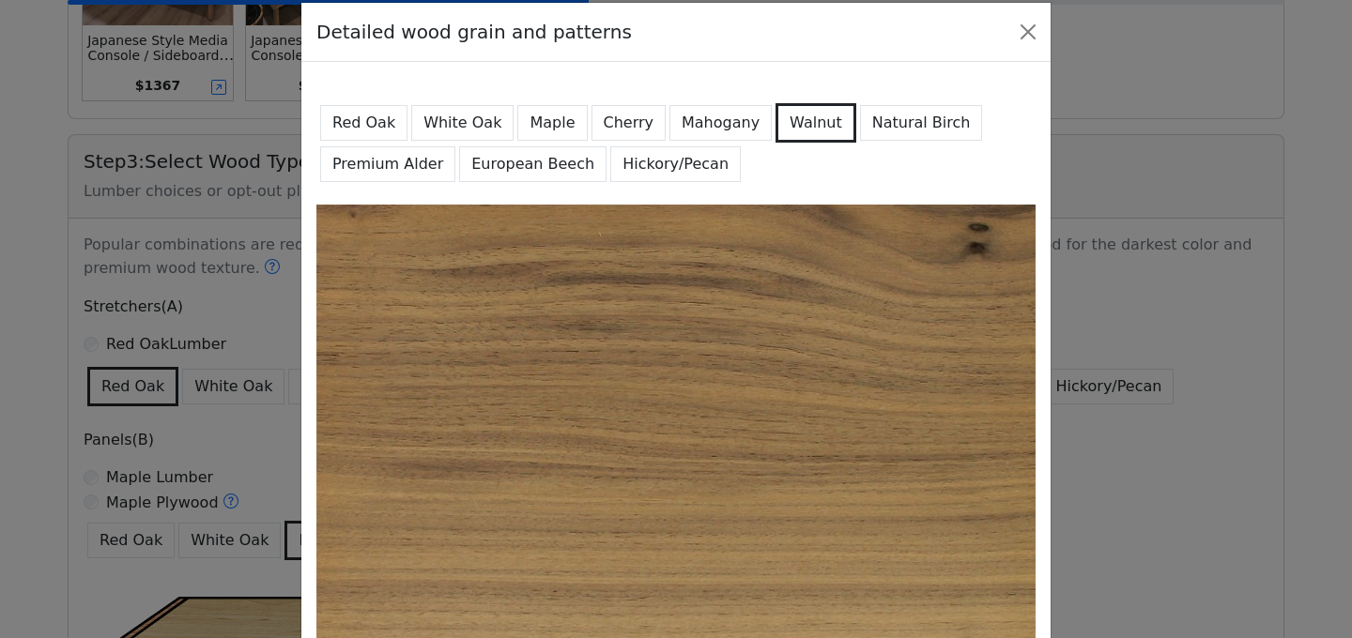
click at [559, 123] on button "Maple" at bounding box center [551, 123] width 69 height 36
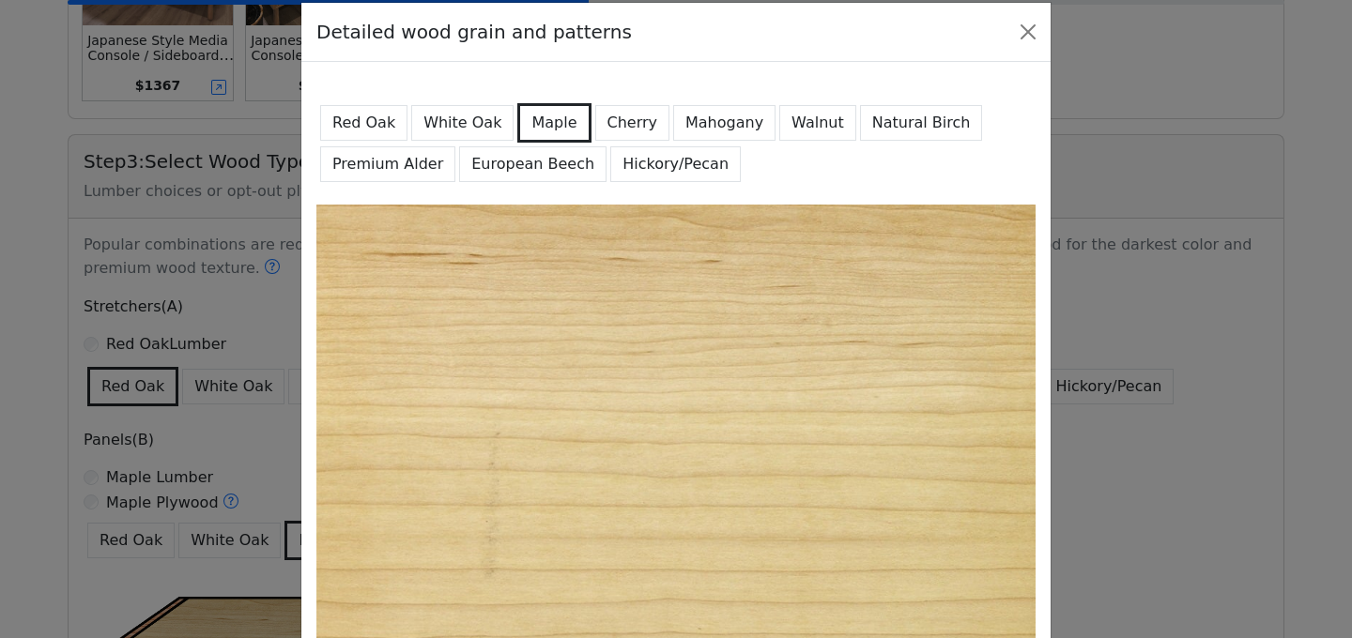
click at [468, 125] on button "White Oak" at bounding box center [462, 123] width 102 height 36
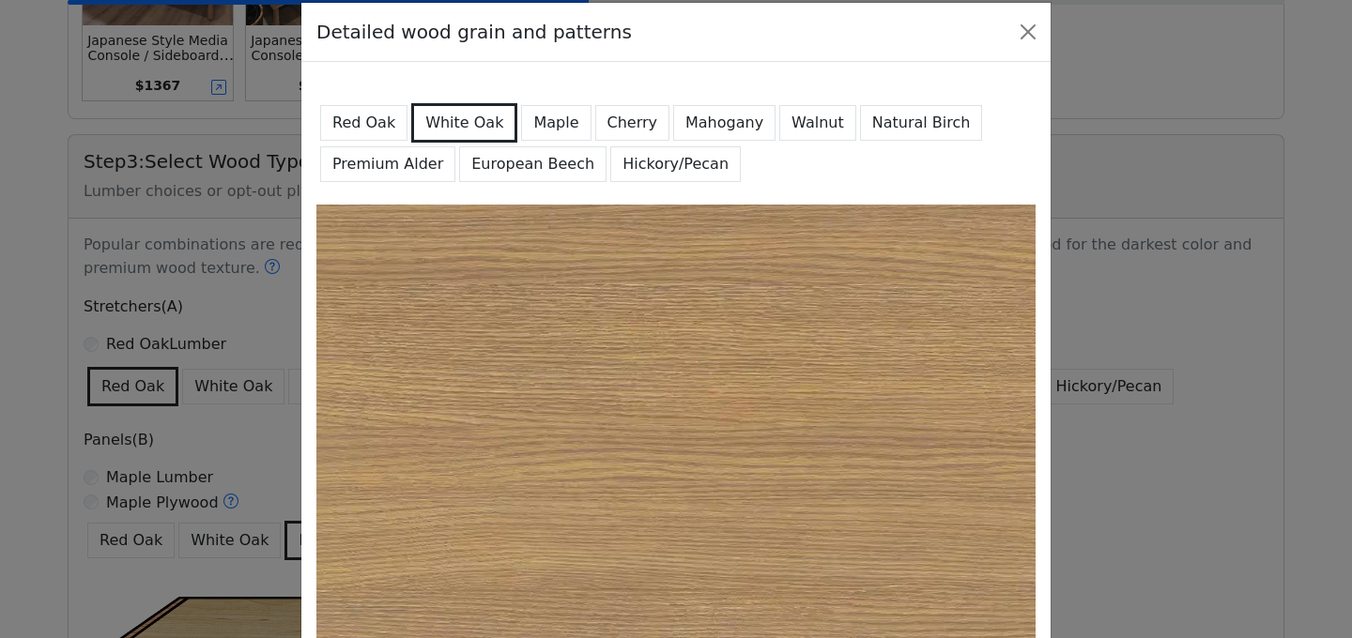
click at [521, 125] on button "Maple" at bounding box center [555, 123] width 69 height 36
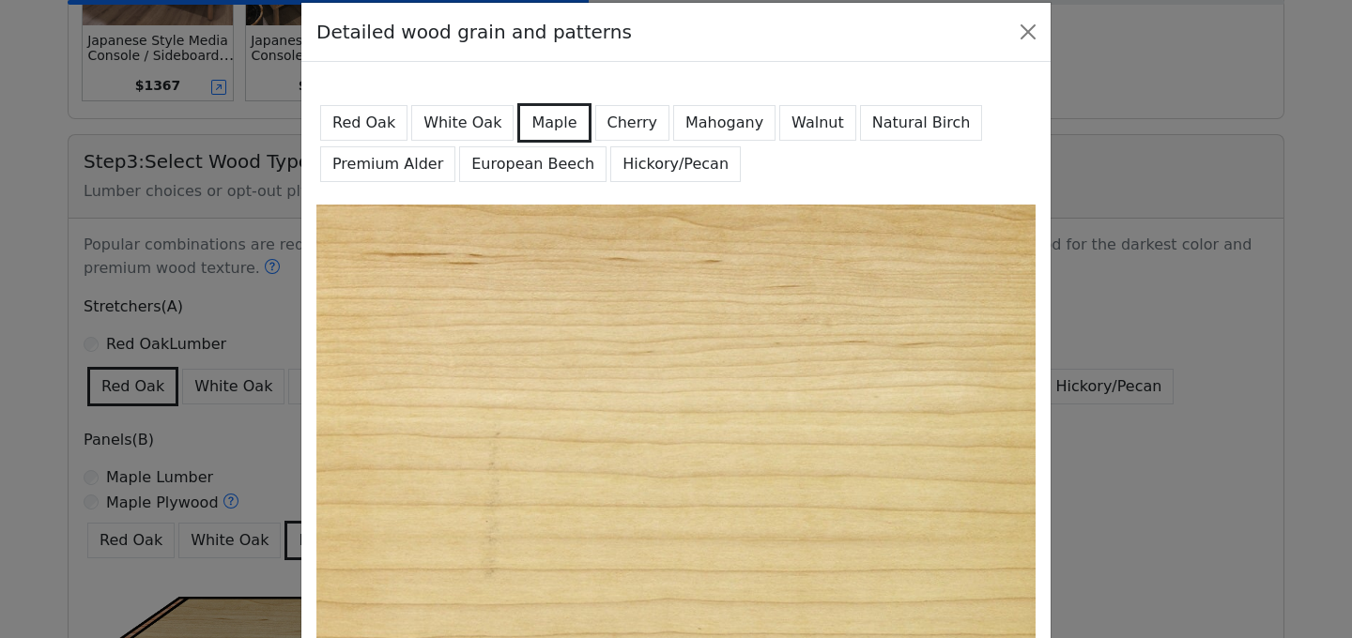
click at [887, 115] on button "Natural Birch" at bounding box center [921, 123] width 123 height 36
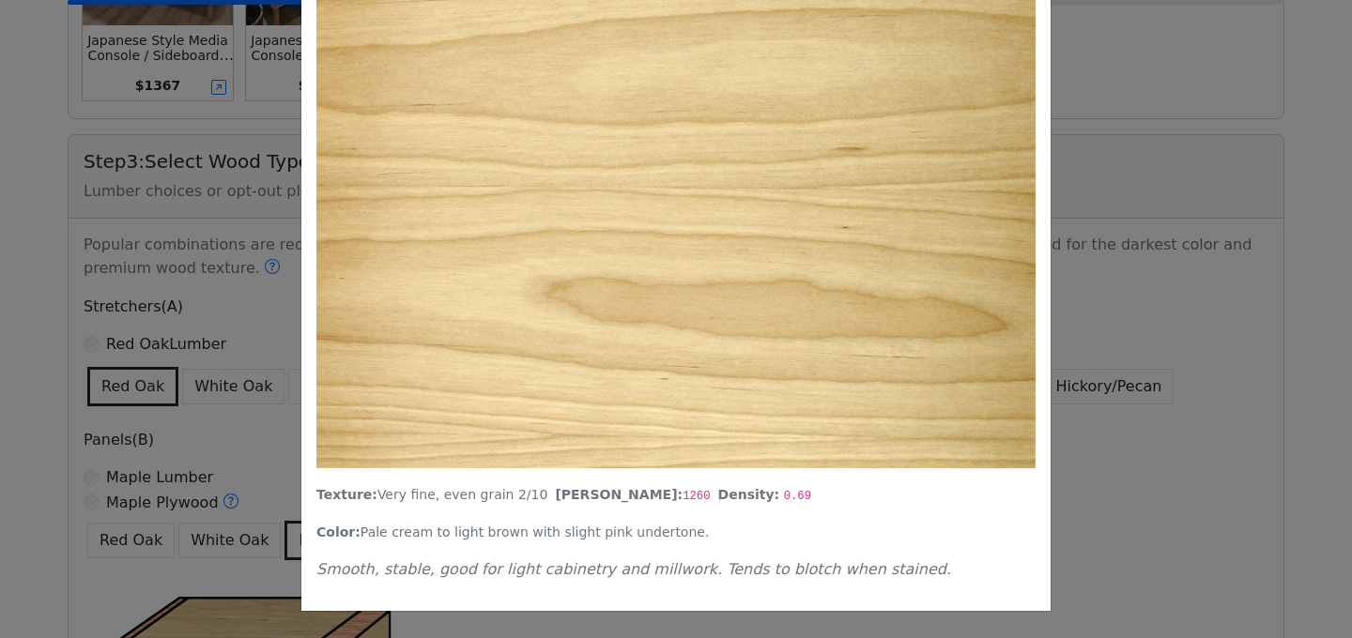
scroll to position [0, 0]
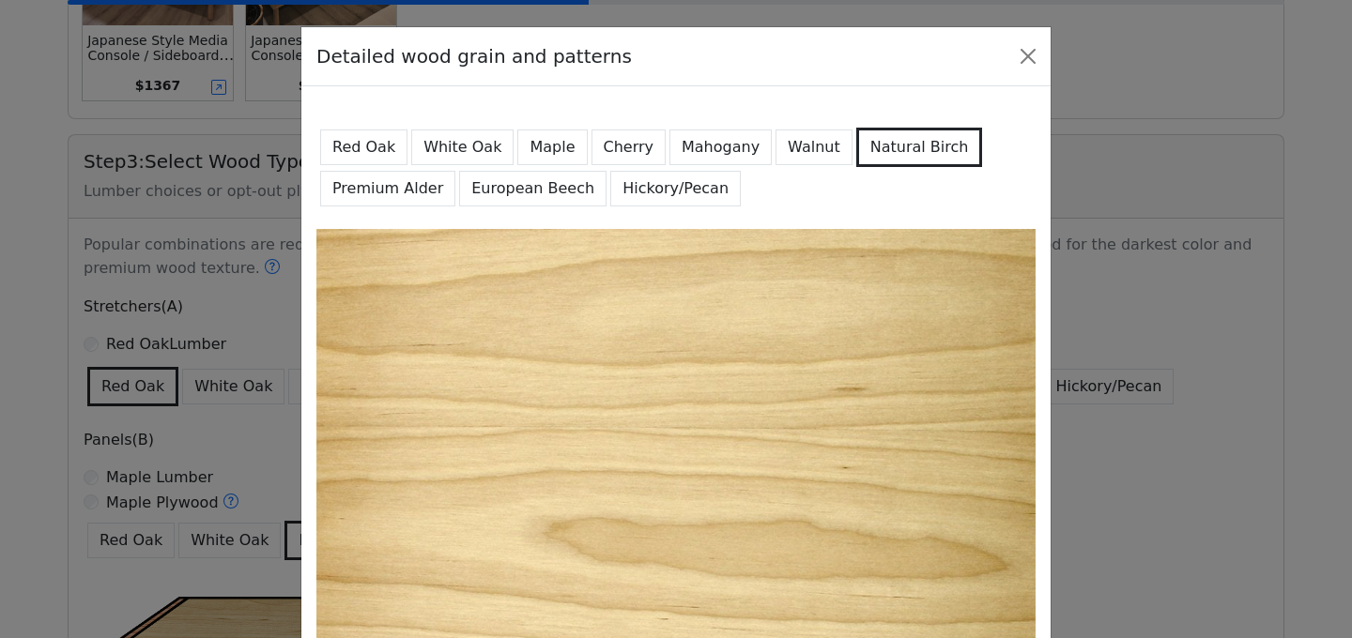
click at [544, 144] on button "Maple" at bounding box center [551, 148] width 69 height 36
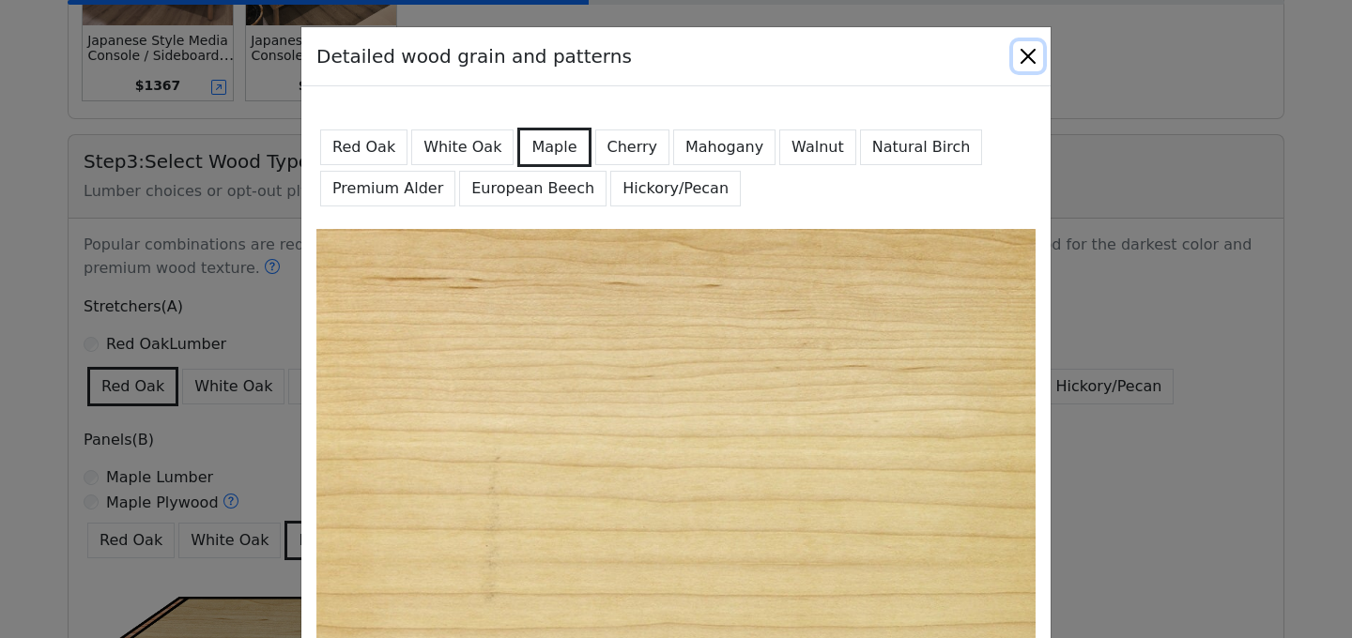
click at [1018, 66] on button "Close" at bounding box center [1028, 56] width 30 height 30
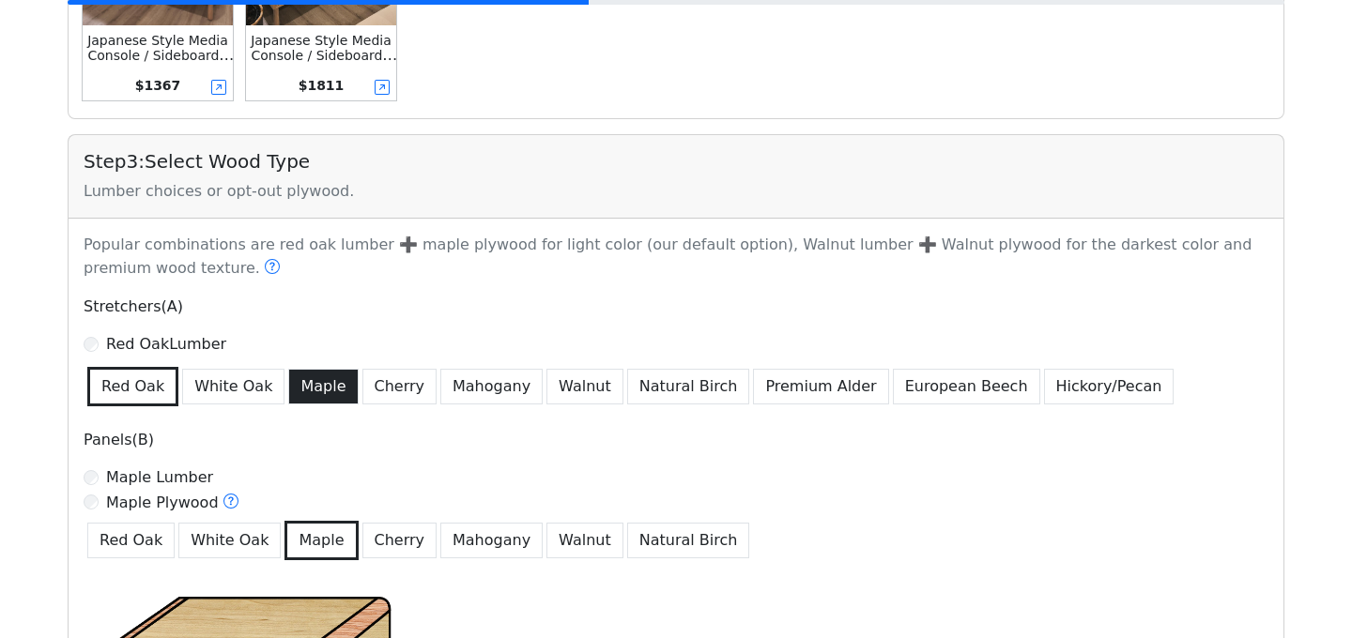
click at [302, 391] on button "Maple" at bounding box center [322, 387] width 69 height 36
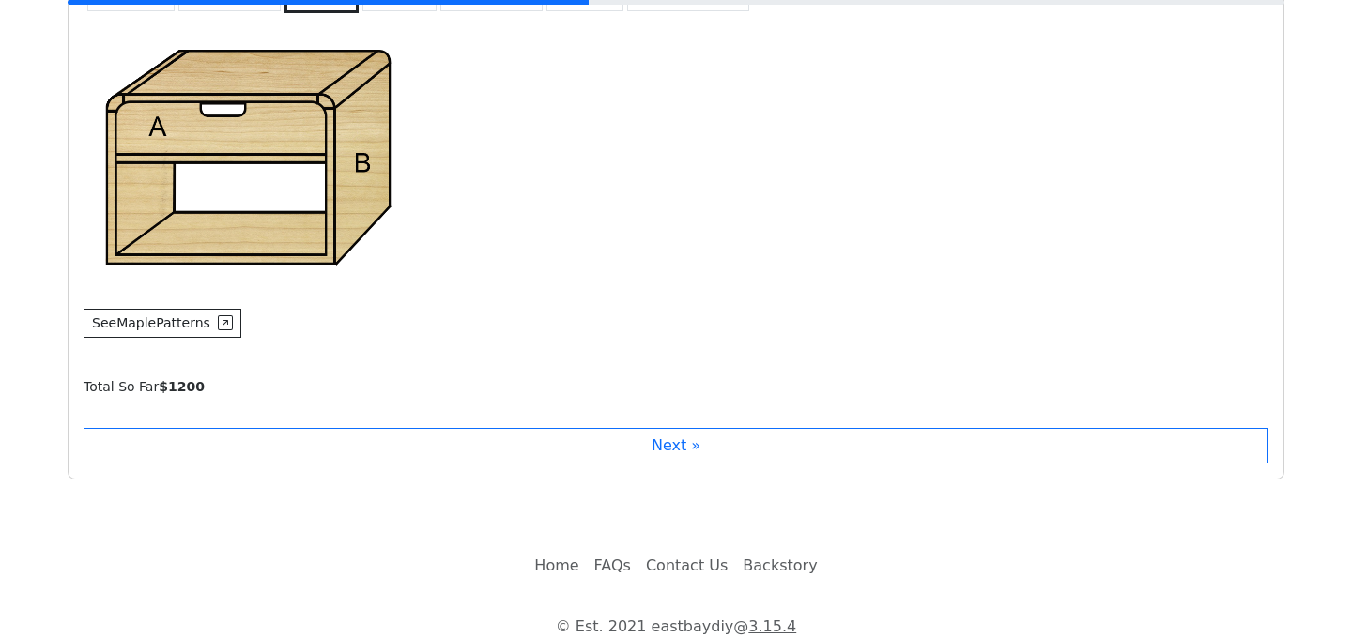
scroll to position [1545, 0]
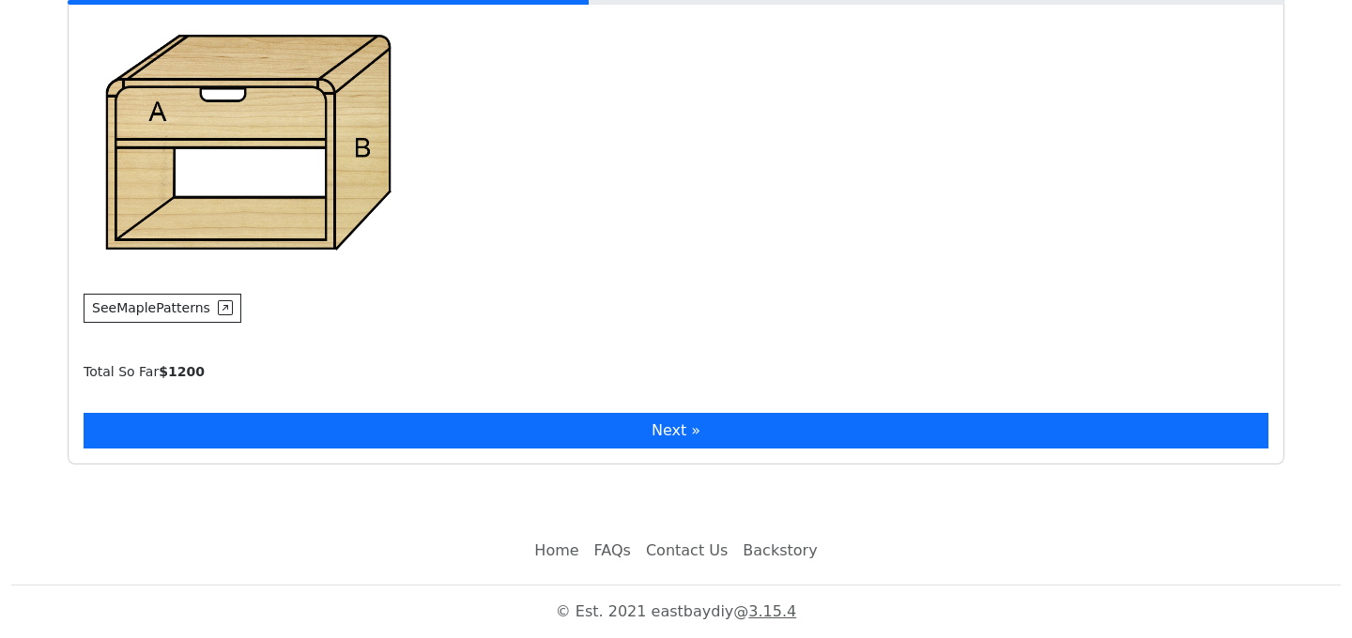
click at [427, 428] on button "Next »" at bounding box center [676, 431] width 1185 height 36
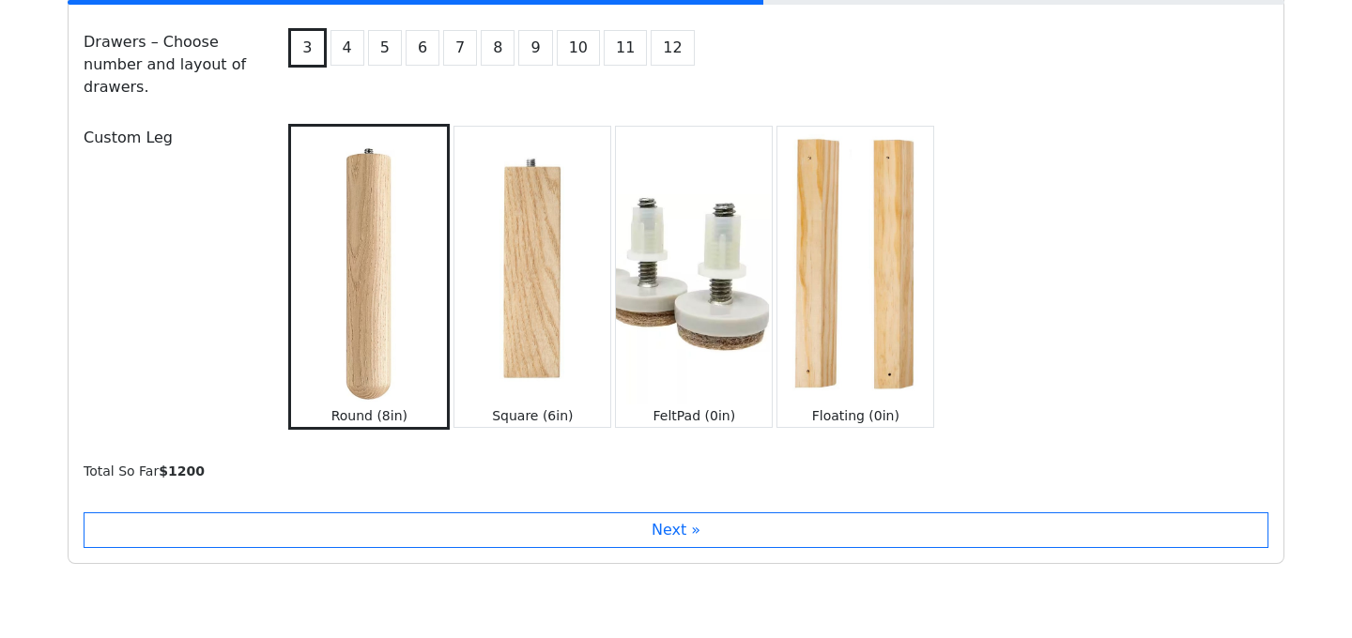
scroll to position [2155, 0]
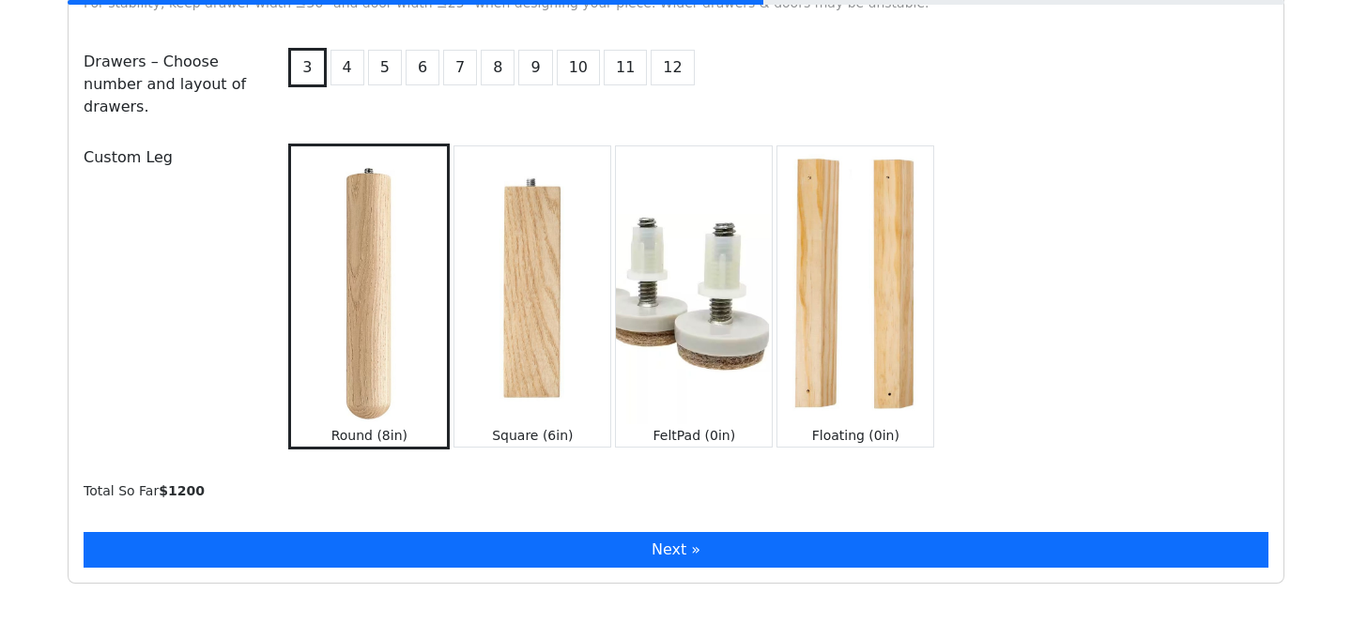
click at [483, 532] on button "Next »" at bounding box center [676, 550] width 1185 height 36
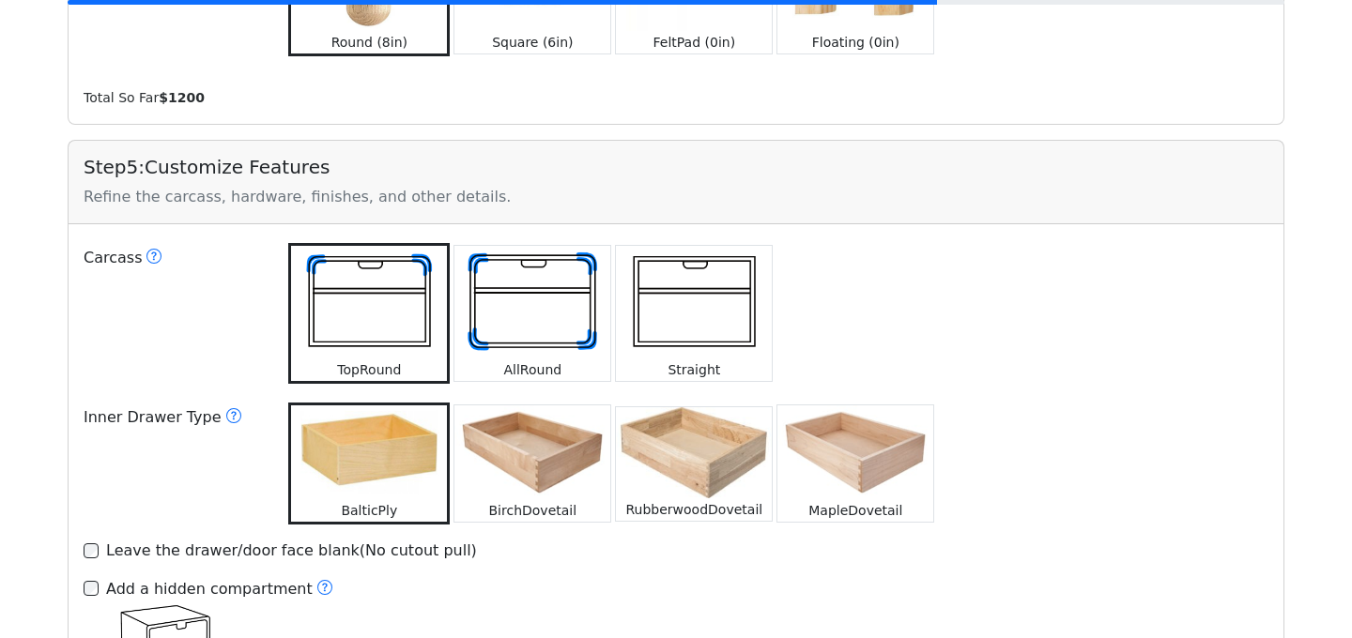
scroll to position [2558, 0]
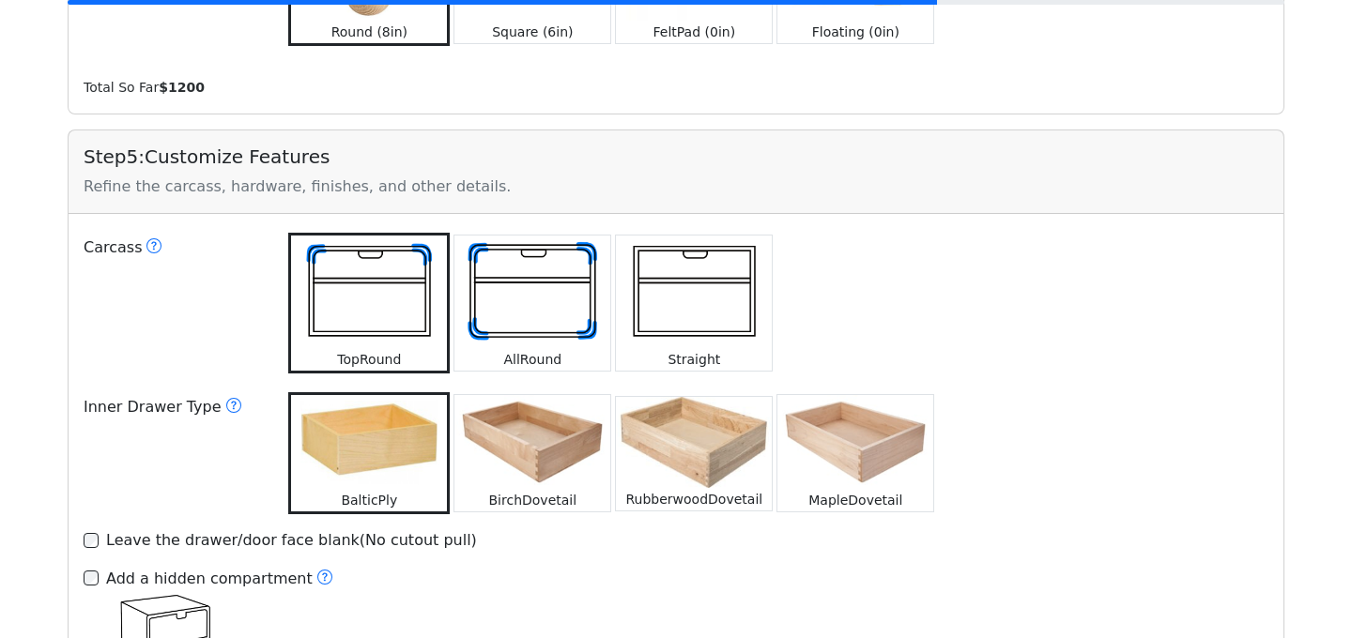
click at [407, 288] on img at bounding box center [369, 293] width 156 height 114
click at [226, 398] on icon at bounding box center [233, 405] width 15 height 15
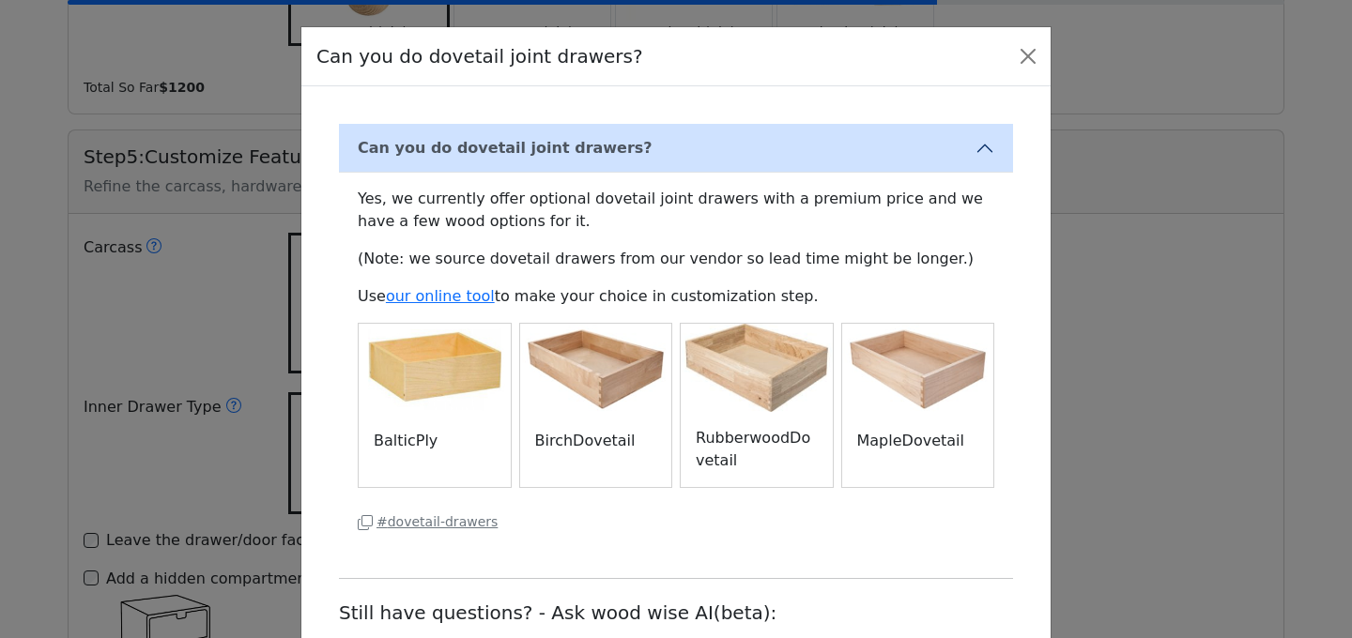
click at [214, 392] on div "**********" at bounding box center [676, 319] width 1352 height 638
click at [269, 438] on div "**********" at bounding box center [676, 319] width 1352 height 638
click at [1037, 52] on button "Close" at bounding box center [1028, 56] width 30 height 30
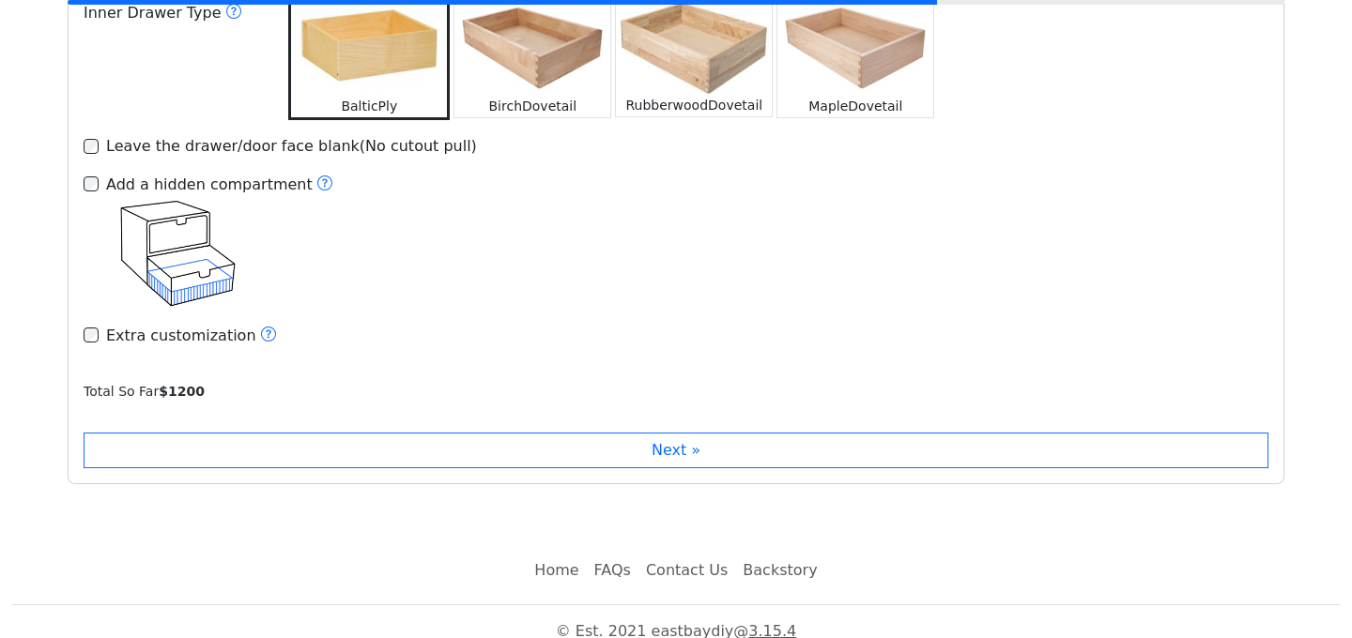
scroll to position [2933, 0]
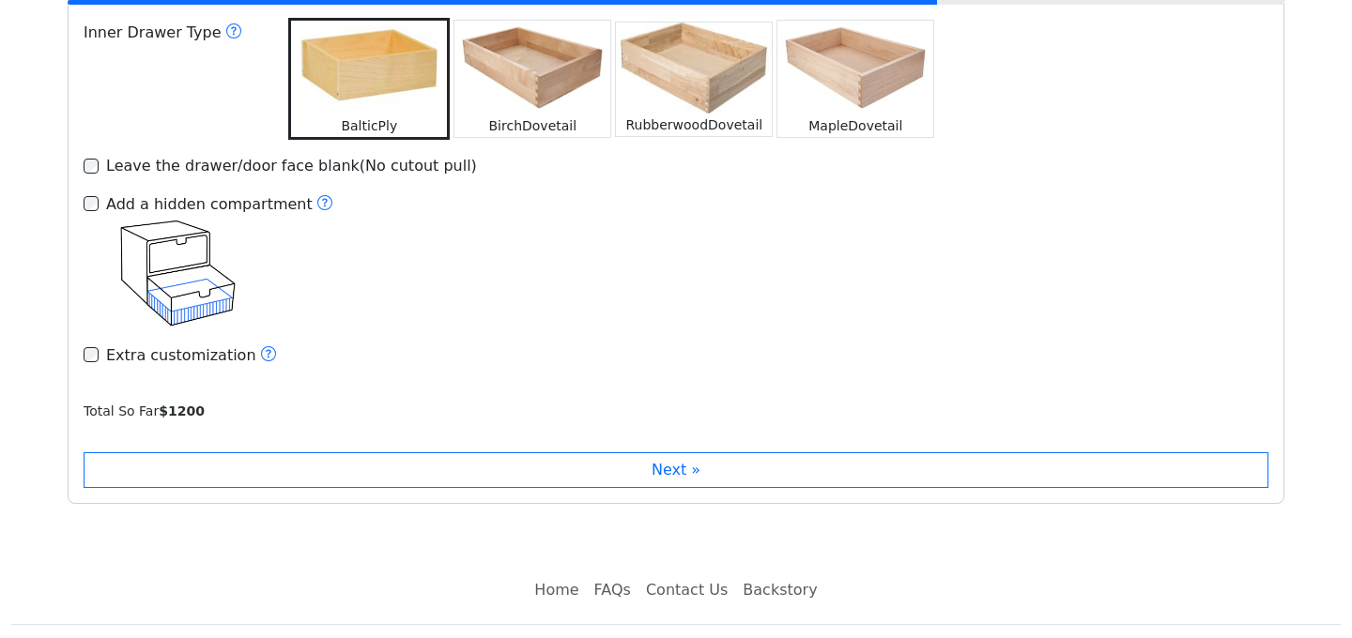
click at [701, 468] on div "Step 5 : Customize Features Refine the carcass, hardware, finishes, and other d…" at bounding box center [676, 129] width 1217 height 749
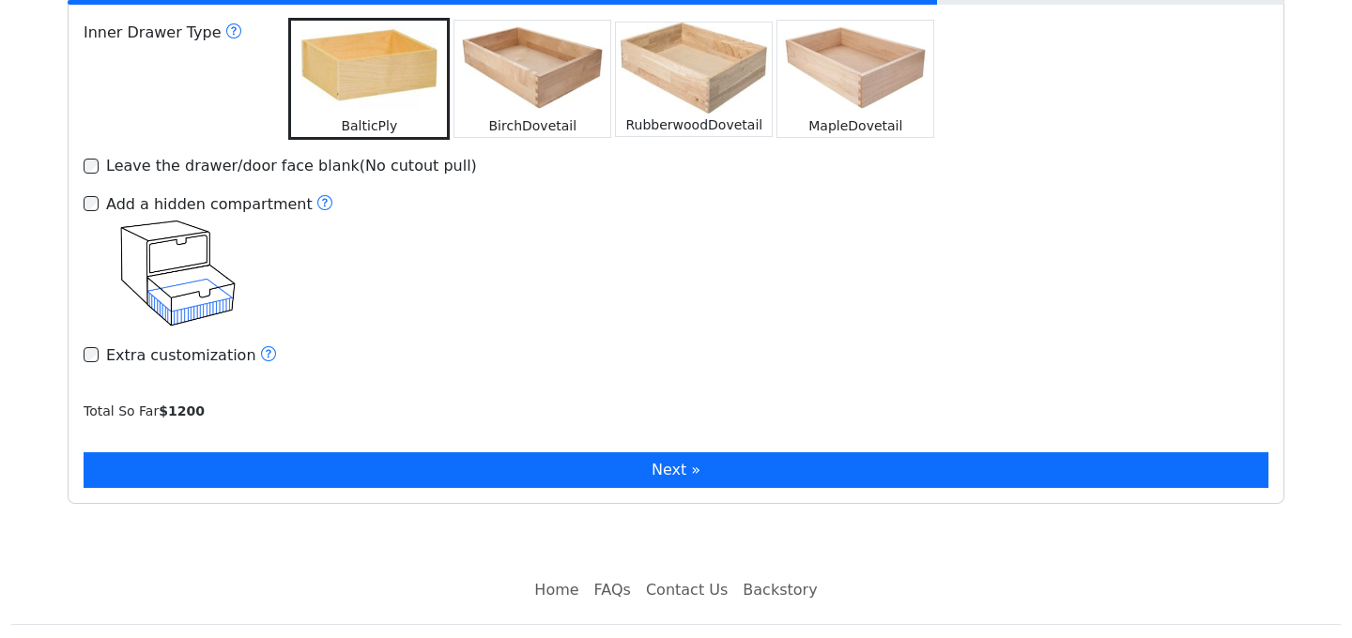
click at [705, 453] on button "Next »" at bounding box center [676, 471] width 1185 height 36
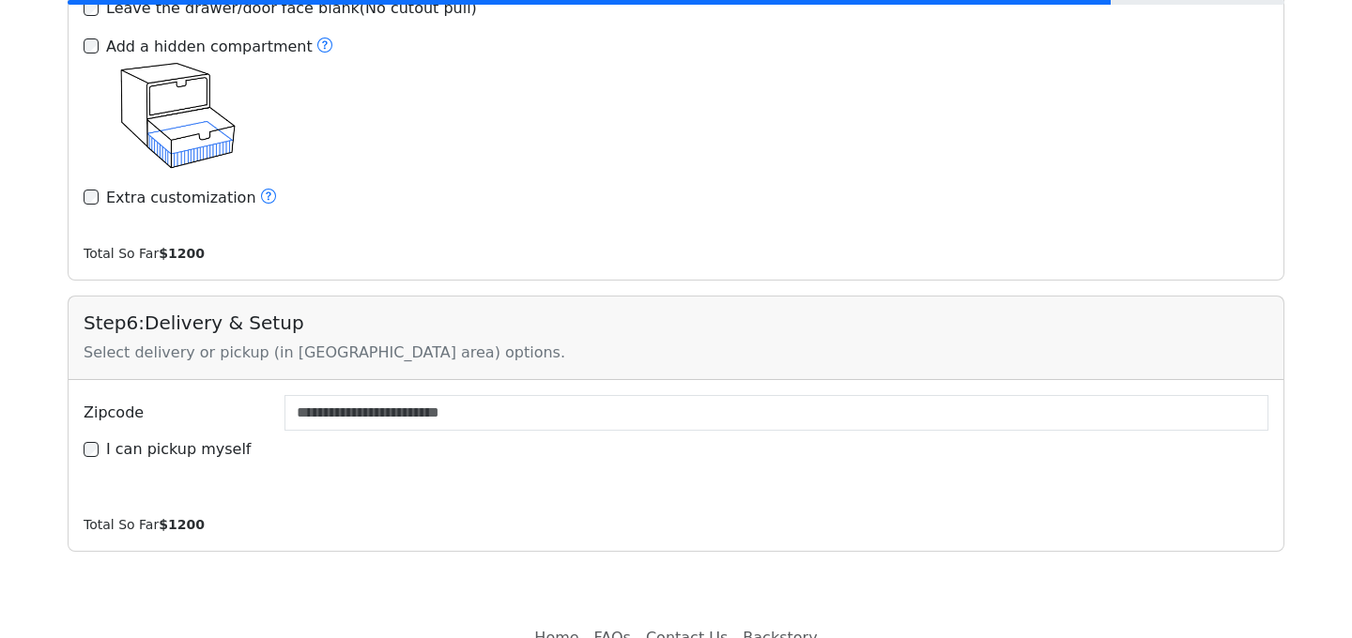
scroll to position [3136, 0]
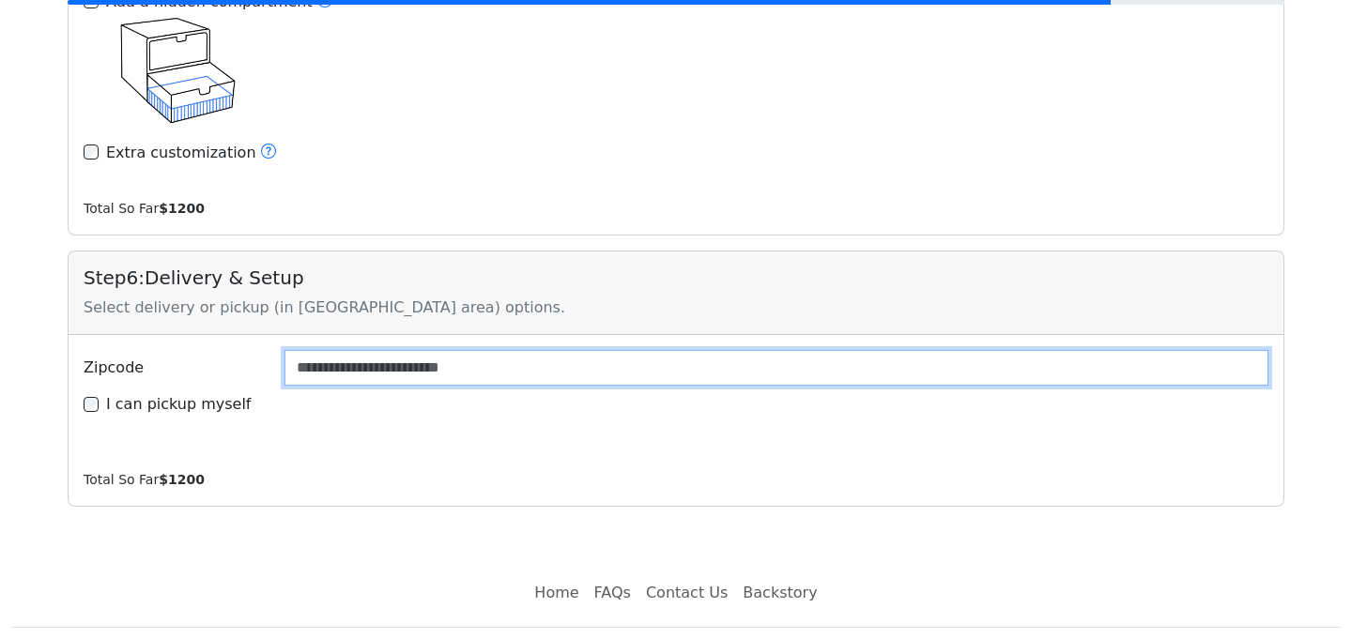
click at [653, 352] on input "Zipcode" at bounding box center [776, 368] width 984 height 36
type input "*****"
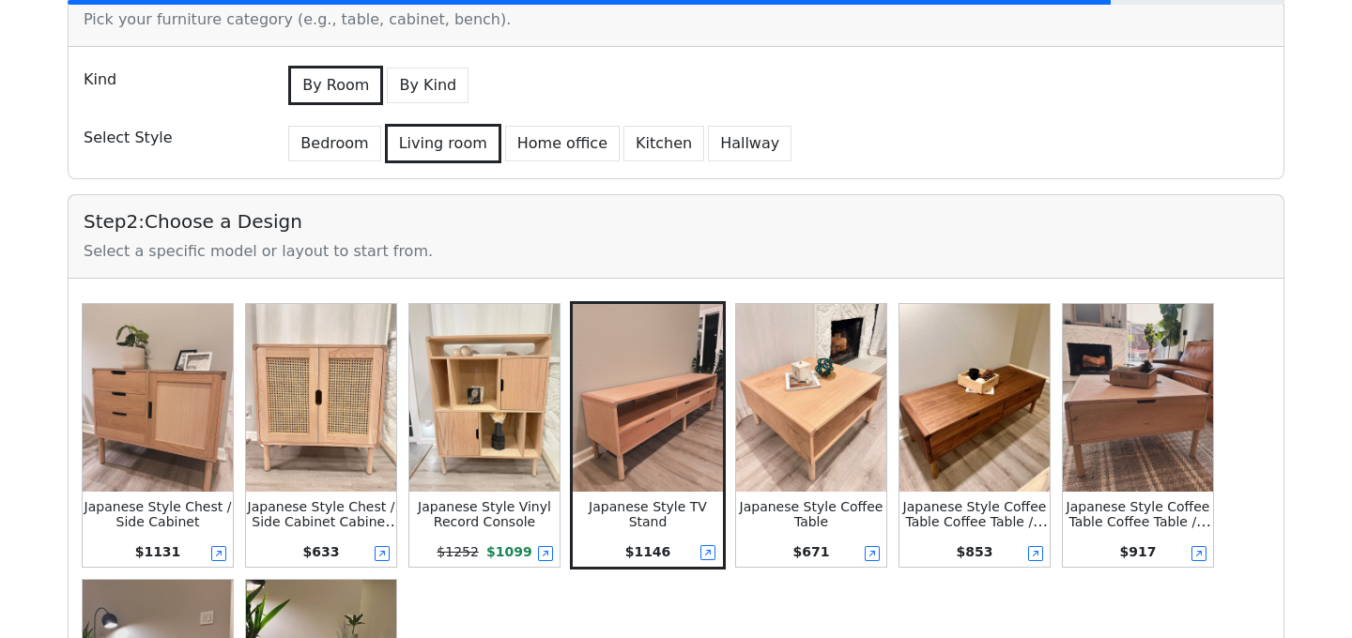
scroll to position [0, 0]
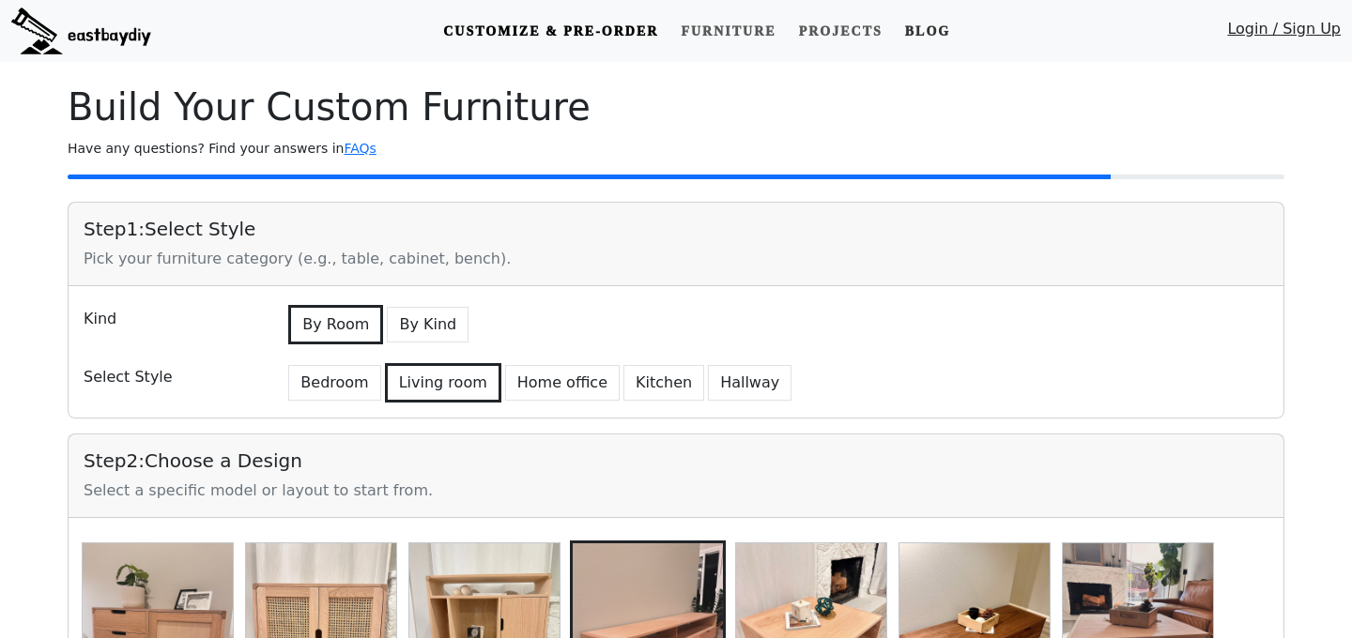
click at [928, 33] on link "Blog" at bounding box center [928, 31] width 60 height 35
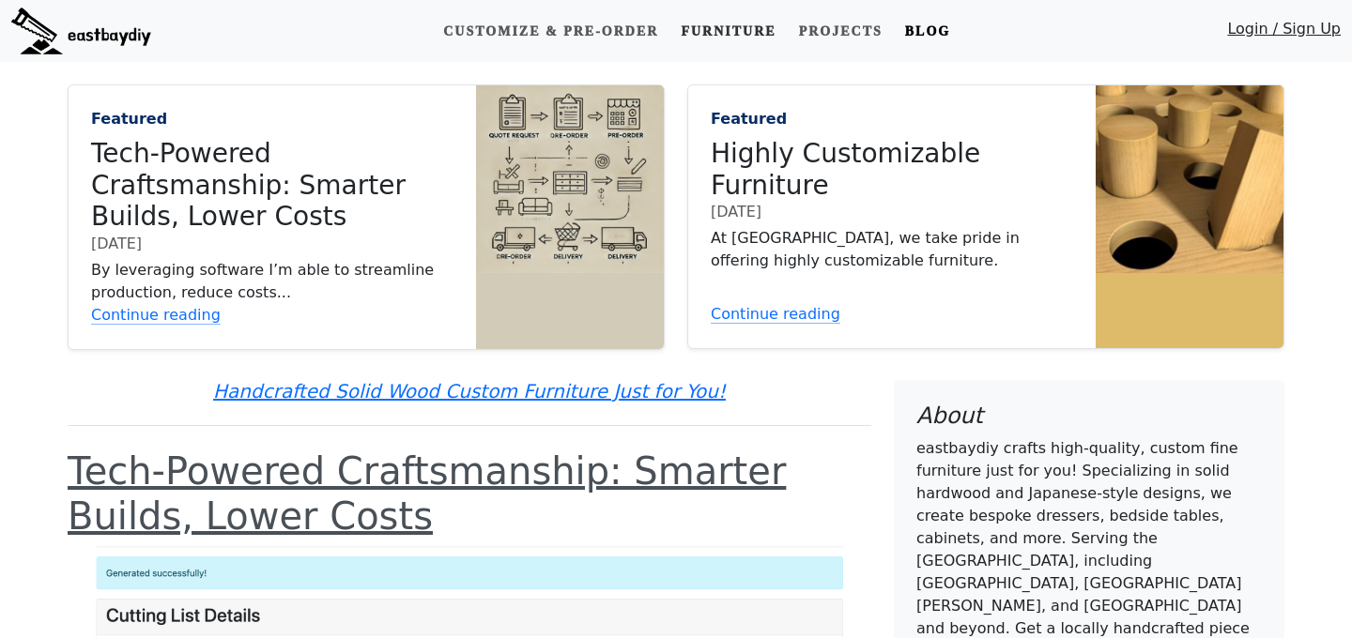
click at [755, 29] on link "Furniture" at bounding box center [728, 31] width 110 height 35
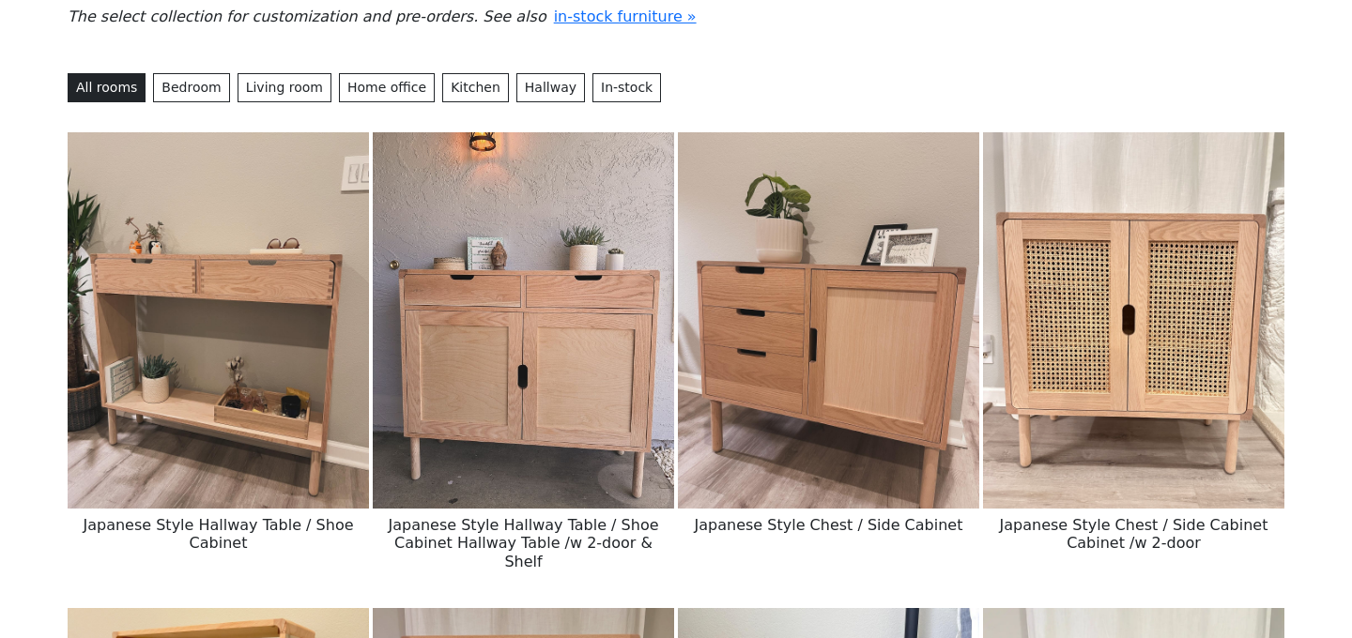
scroll to position [191, 0]
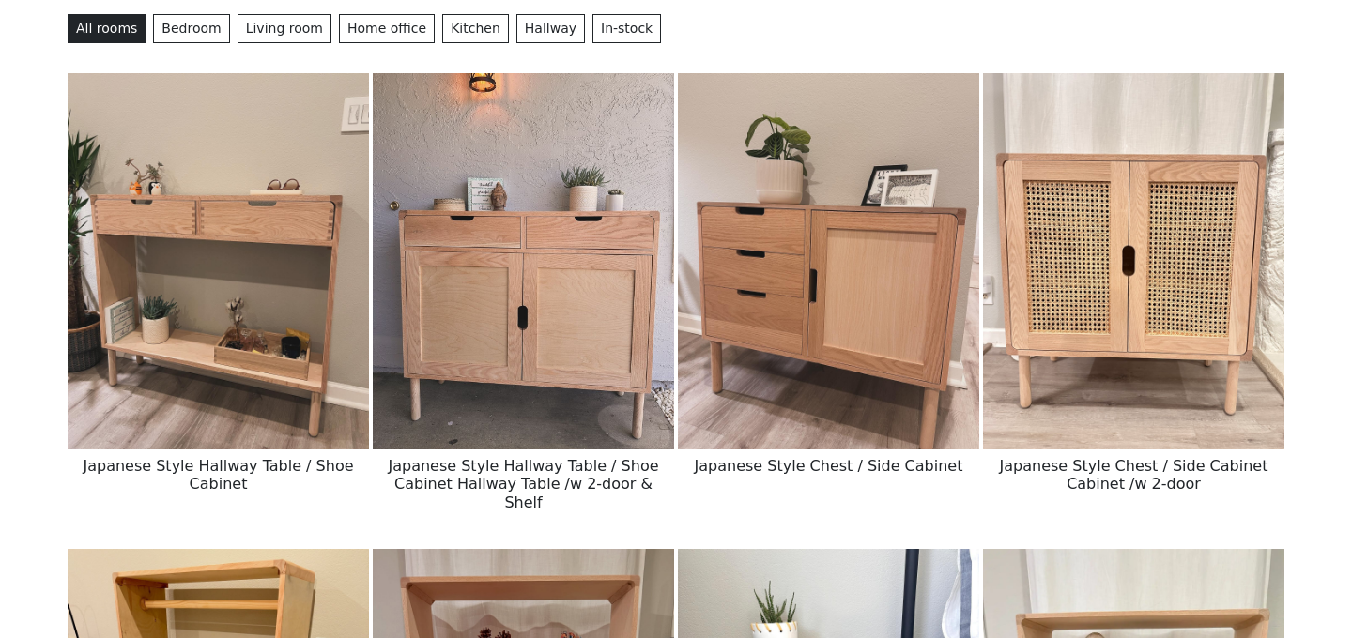
click at [608, 402] on img at bounding box center [523, 261] width 301 height 376
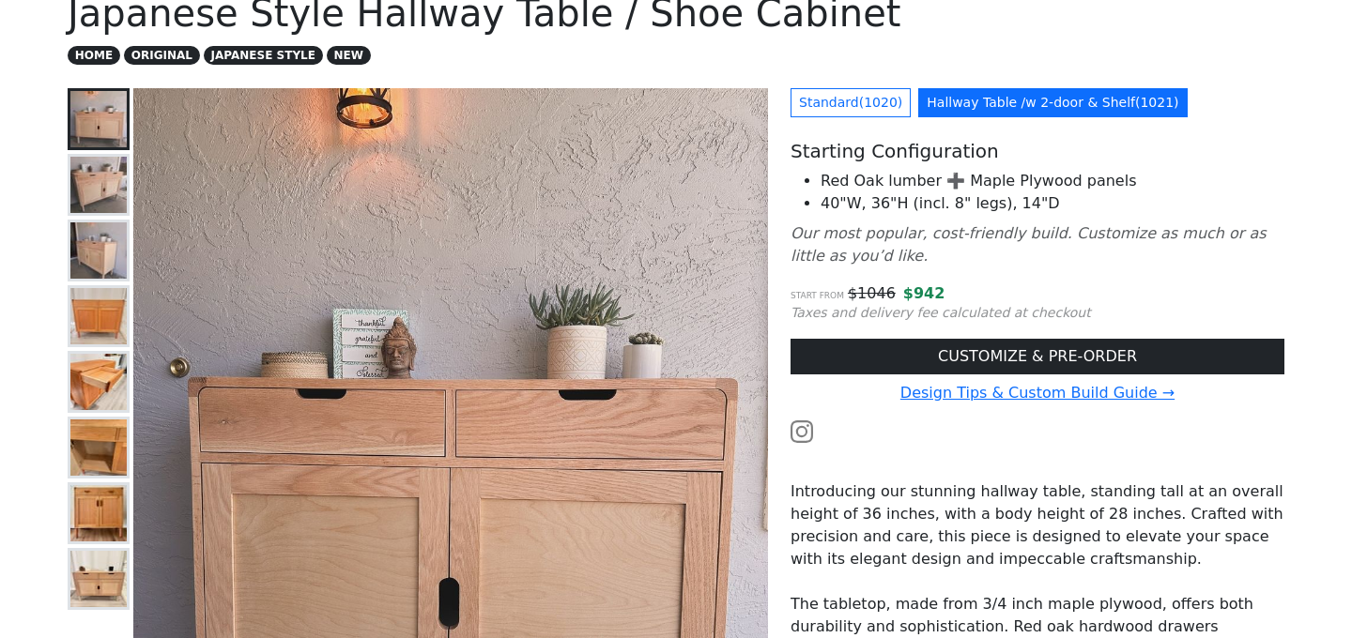
scroll to position [148, 0]
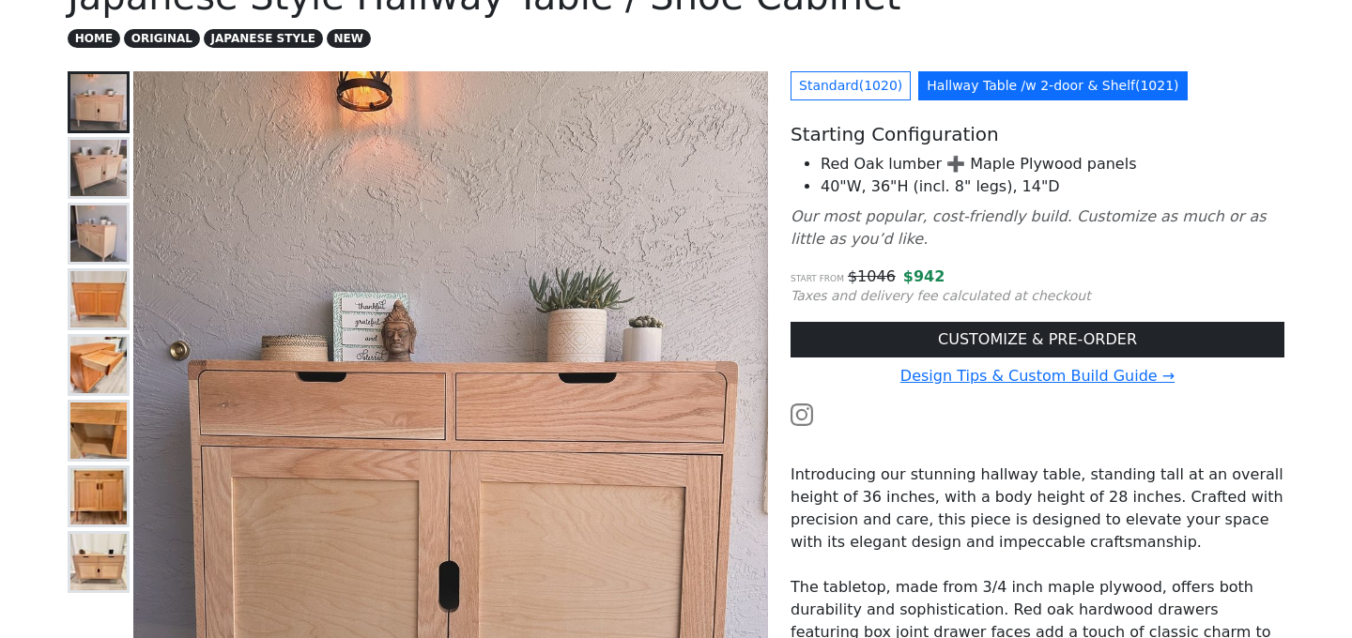
click at [110, 178] on img at bounding box center [98, 168] width 56 height 56
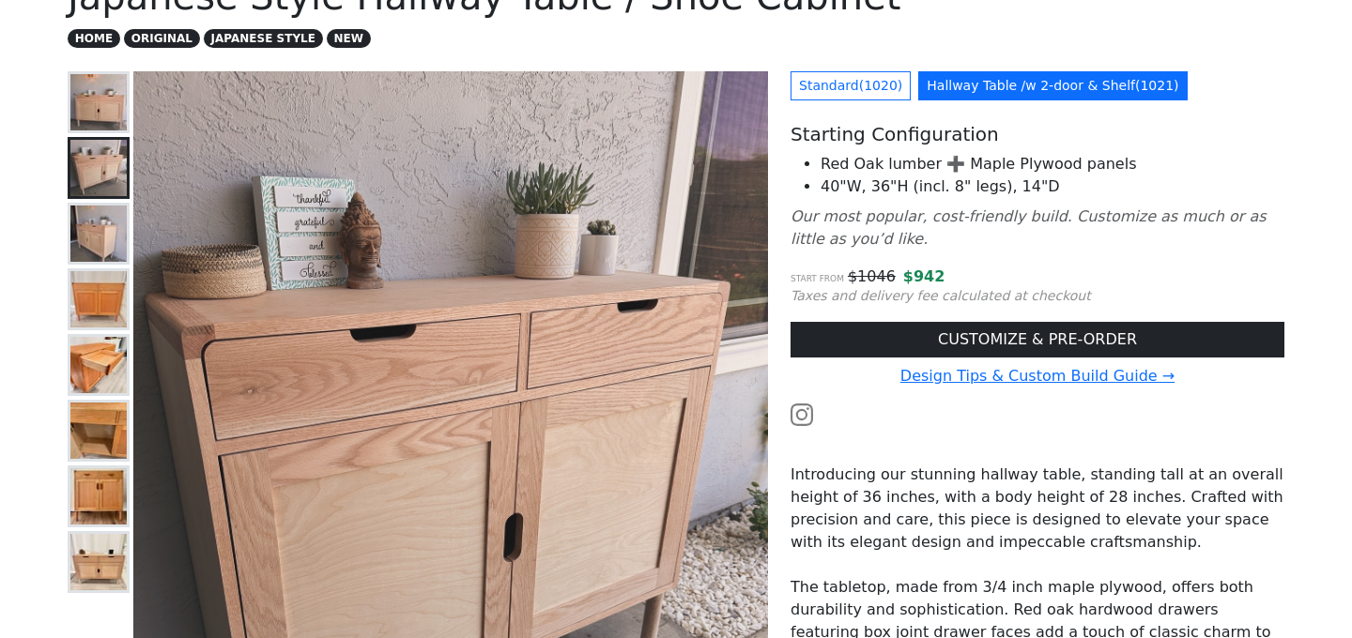
click at [110, 256] on img at bounding box center [98, 234] width 56 height 56
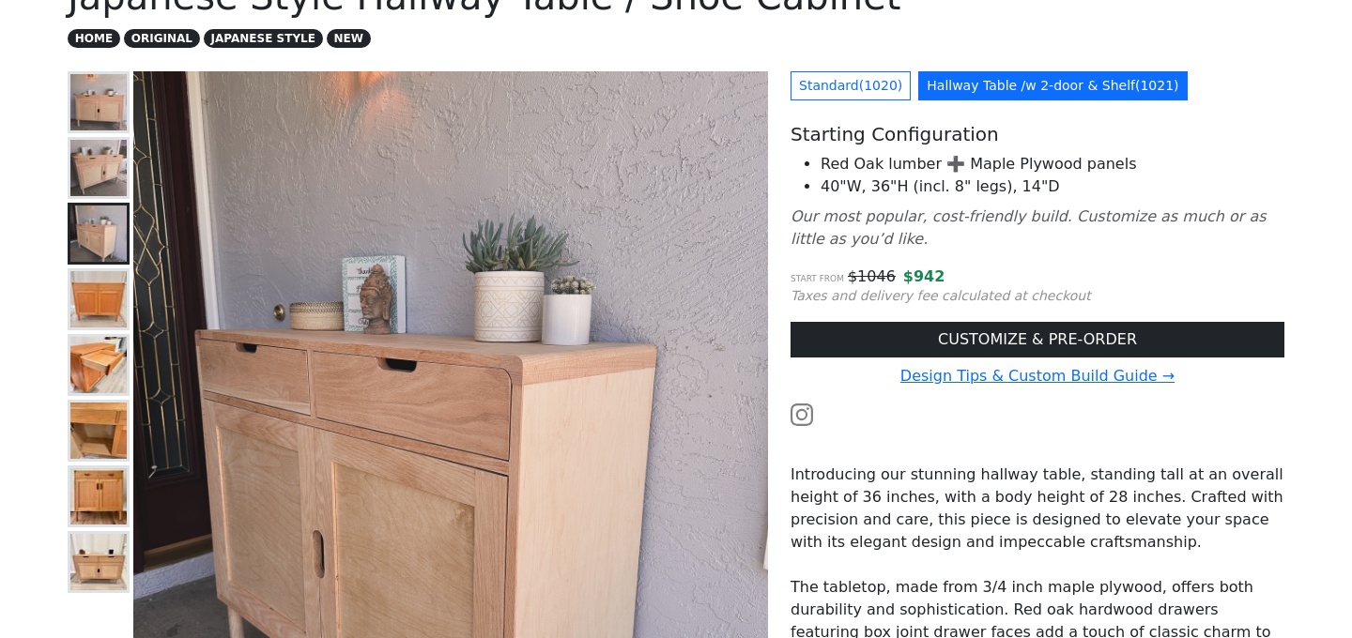
click at [110, 342] on img at bounding box center [98, 365] width 56 height 56
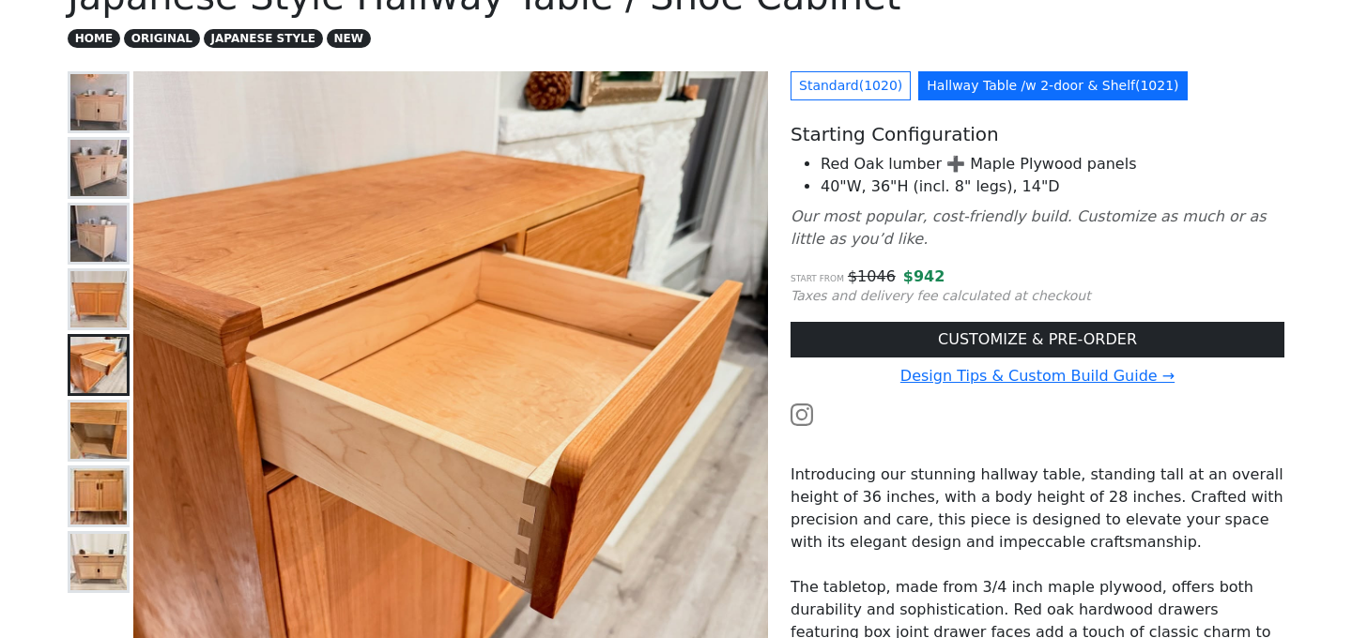
click at [108, 306] on img at bounding box center [98, 299] width 56 height 56
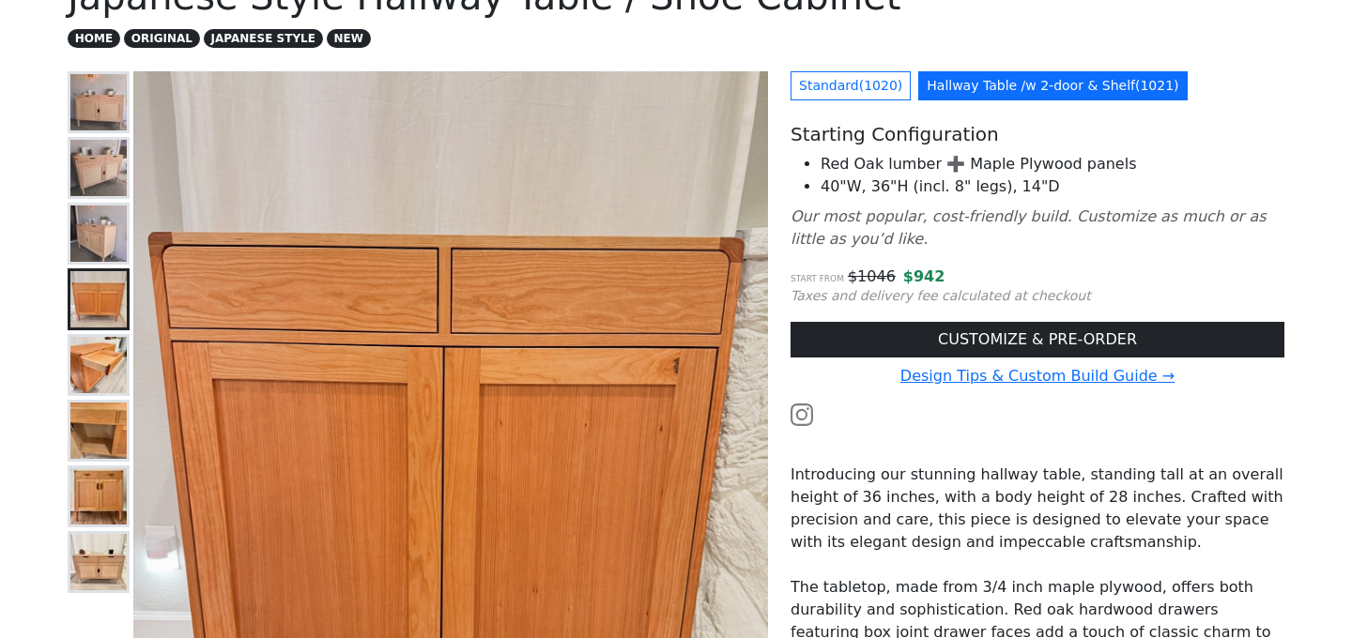
click at [110, 389] on img at bounding box center [98, 365] width 56 height 56
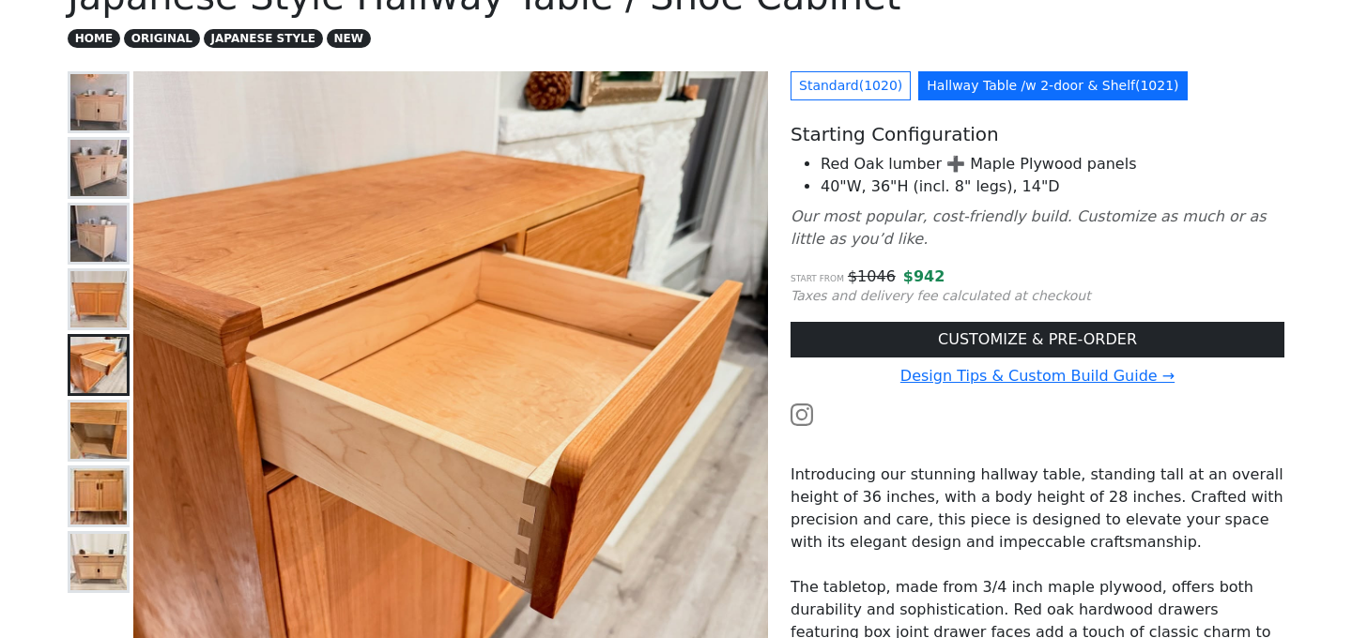
click at [105, 440] on img at bounding box center [98, 431] width 56 height 56
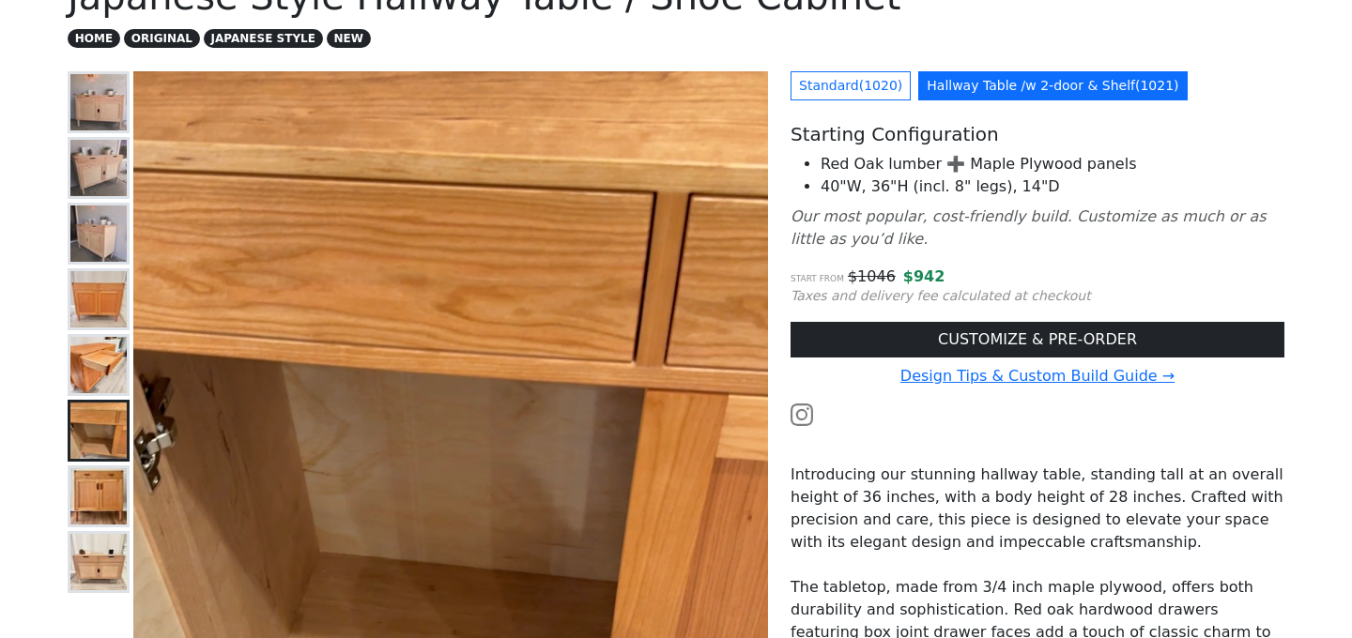
click at [112, 485] on img at bounding box center [98, 496] width 56 height 56
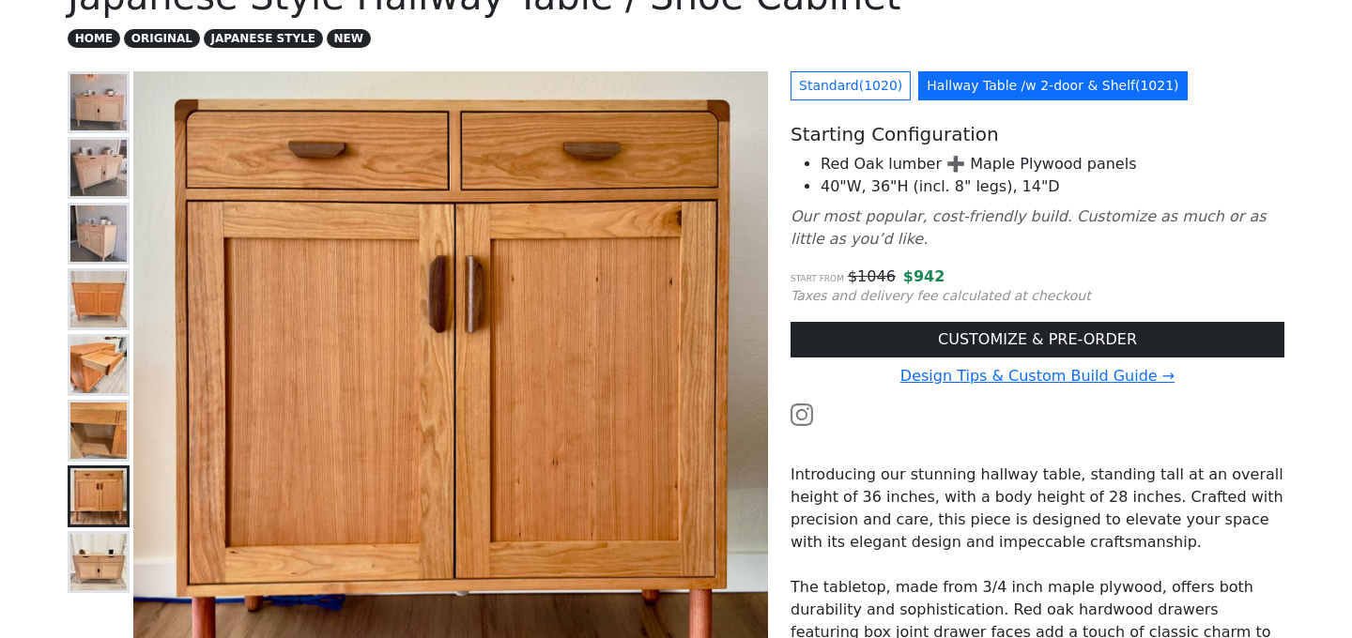
click at [115, 545] on img at bounding box center [98, 562] width 56 height 56
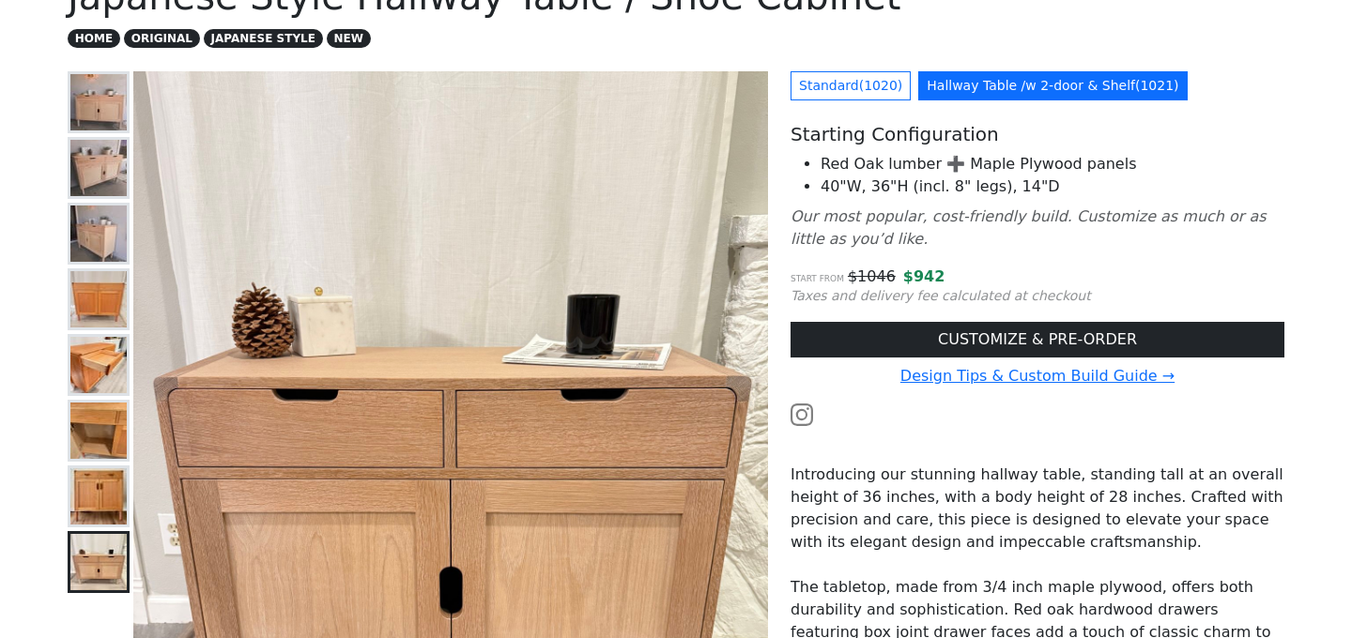
scroll to position [372, 0]
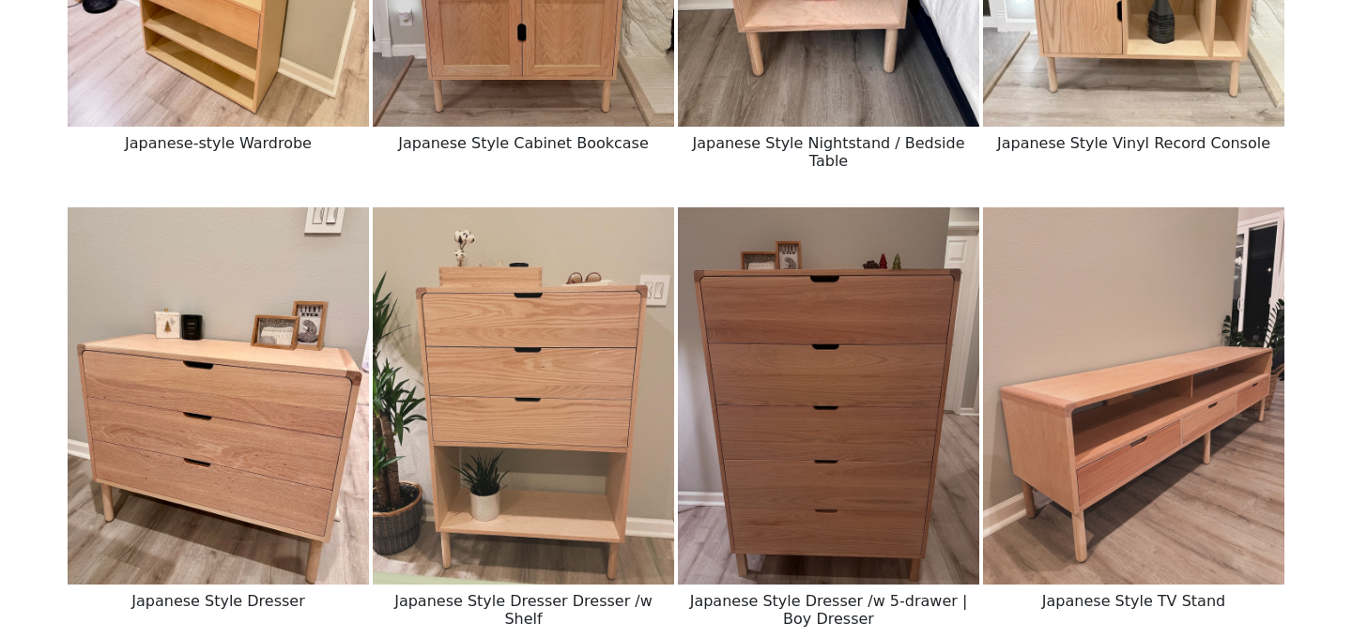
scroll to position [1070, 0]
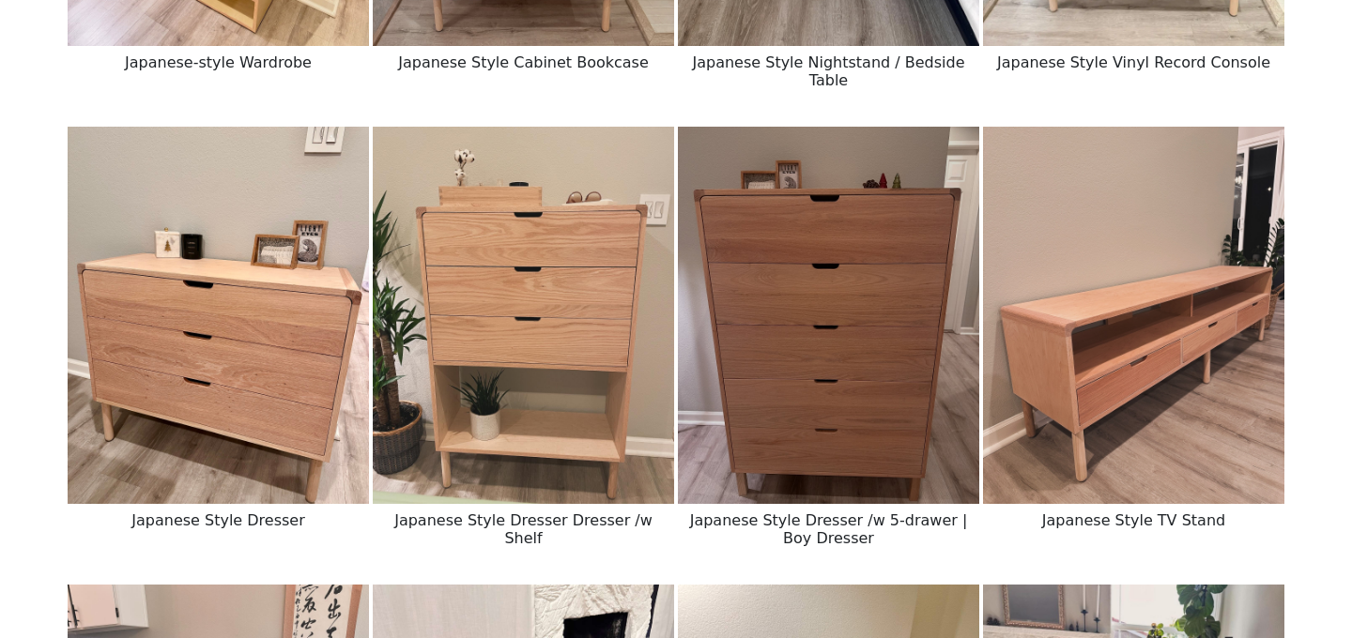
click at [820, 404] on img at bounding box center [828, 315] width 301 height 376
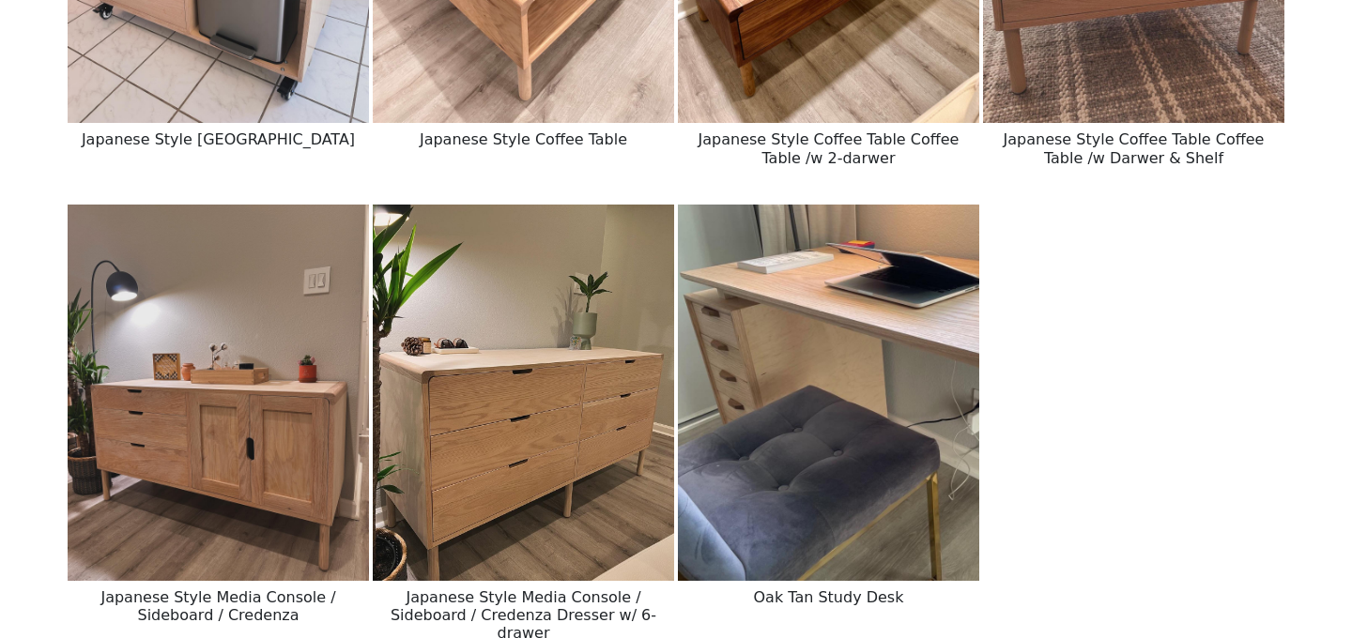
scroll to position [2030, 0]
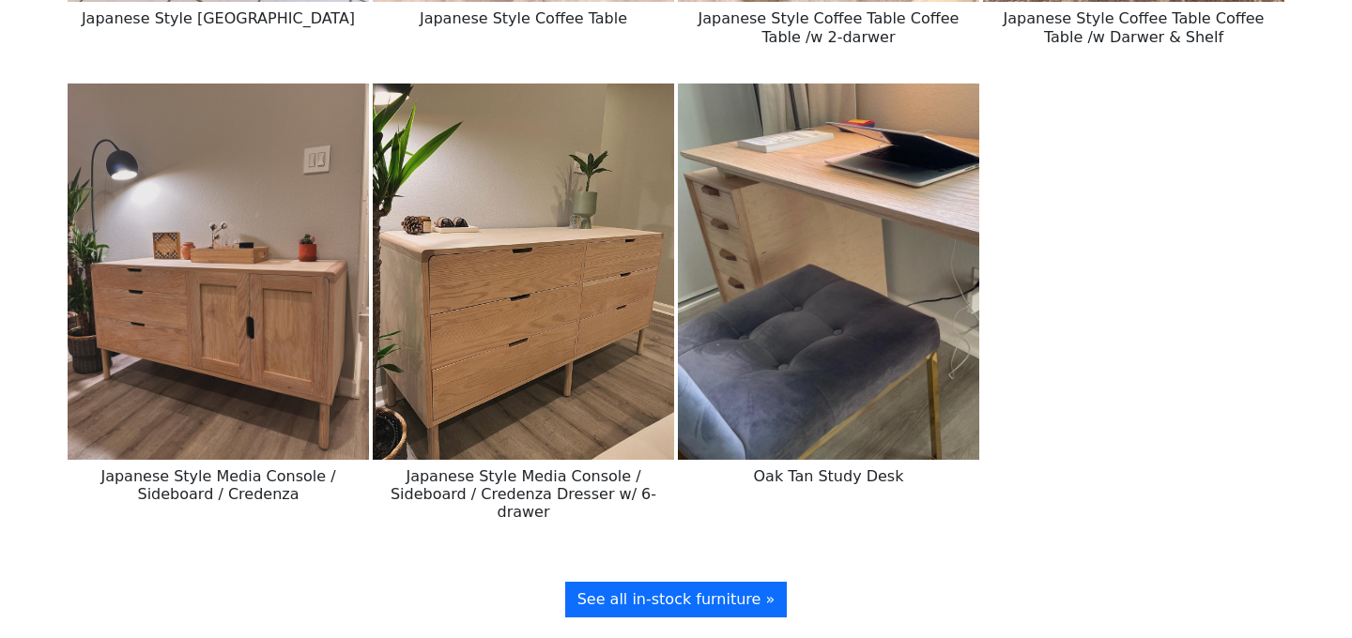
click at [567, 480] on h6 "Japanese Style Media Console / Sideboard / Credenza Dresser w/ 6-drawer" at bounding box center [523, 494] width 301 height 69
click at [511, 417] on img at bounding box center [523, 272] width 301 height 376
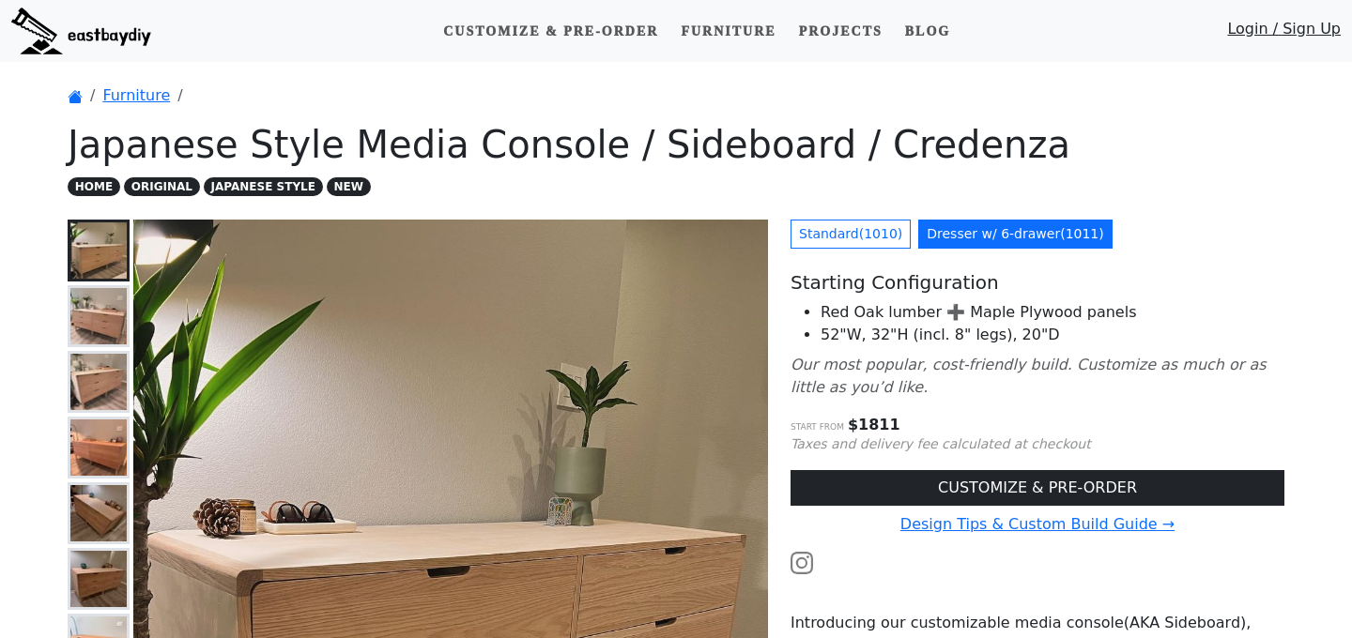
click at [77, 302] on img at bounding box center [98, 316] width 56 height 56
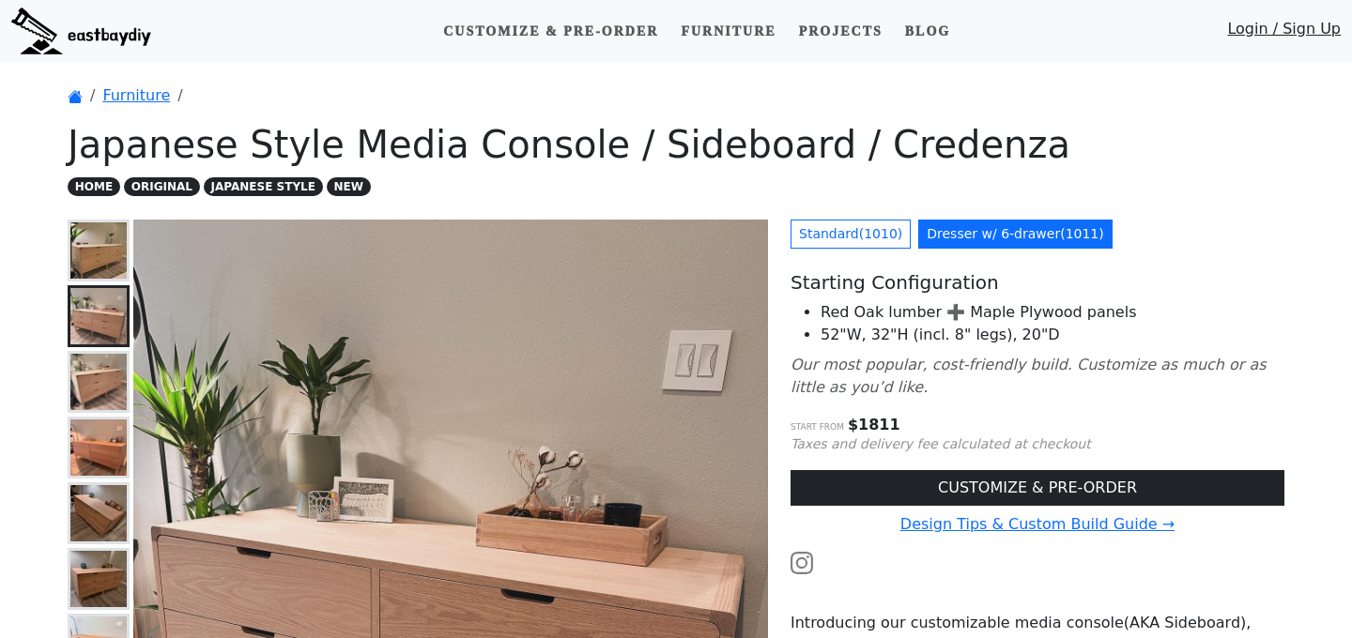
click at [101, 376] on img at bounding box center [98, 382] width 56 height 56
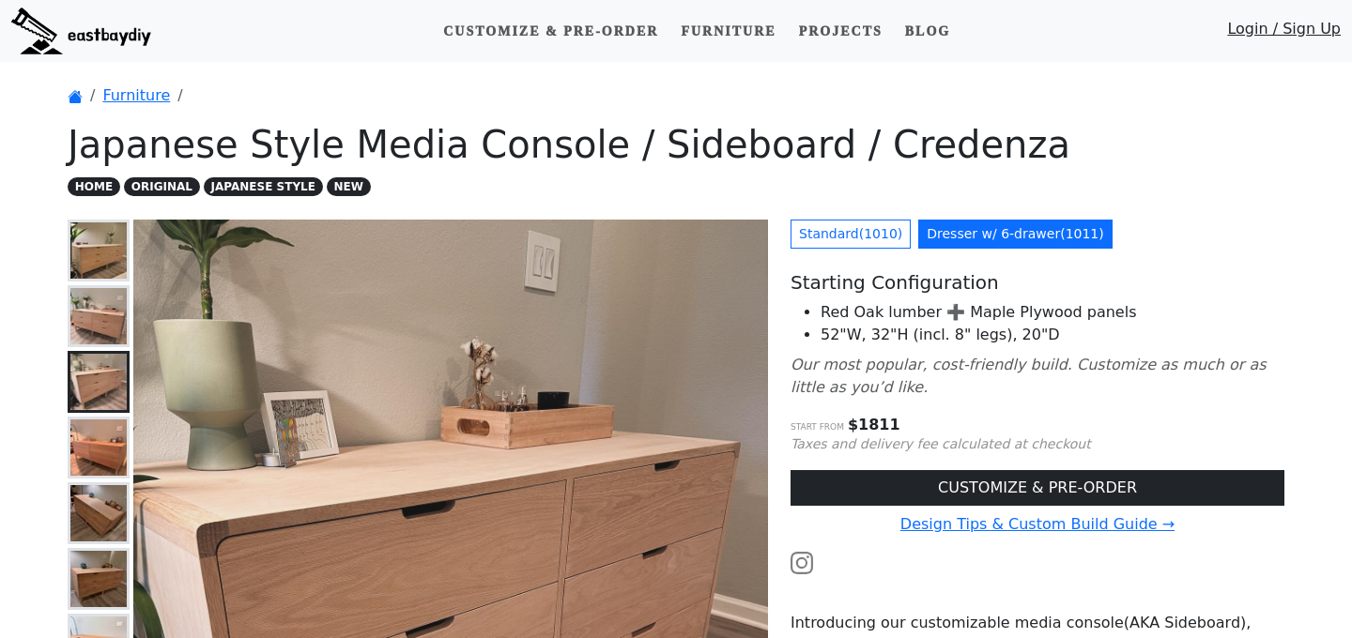
click at [107, 428] on img at bounding box center [98, 448] width 56 height 56
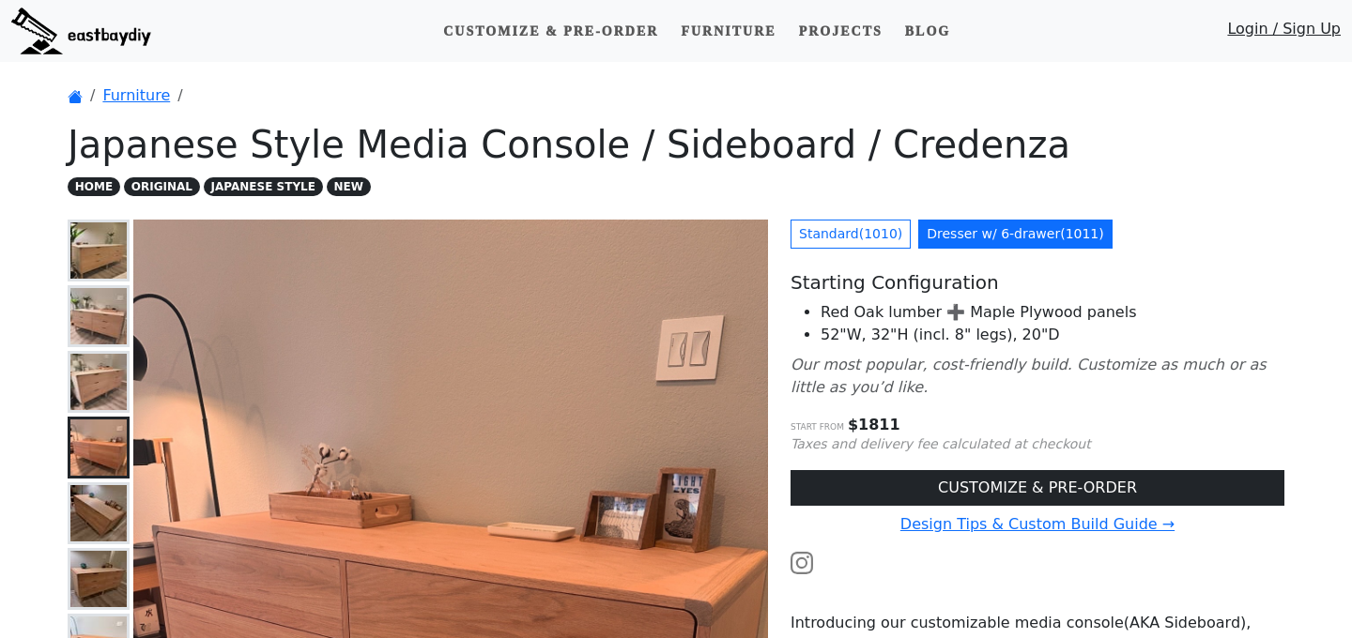
scroll to position [440, 0]
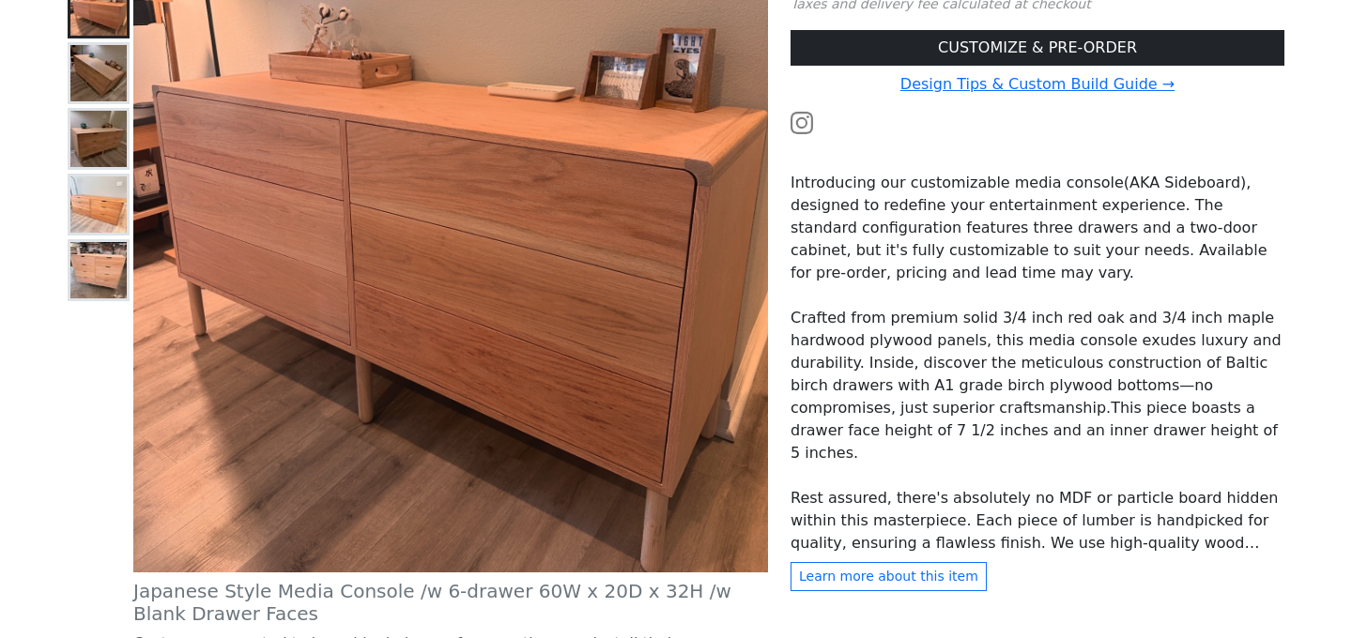
click at [100, 203] on img at bounding box center [98, 205] width 56 height 56
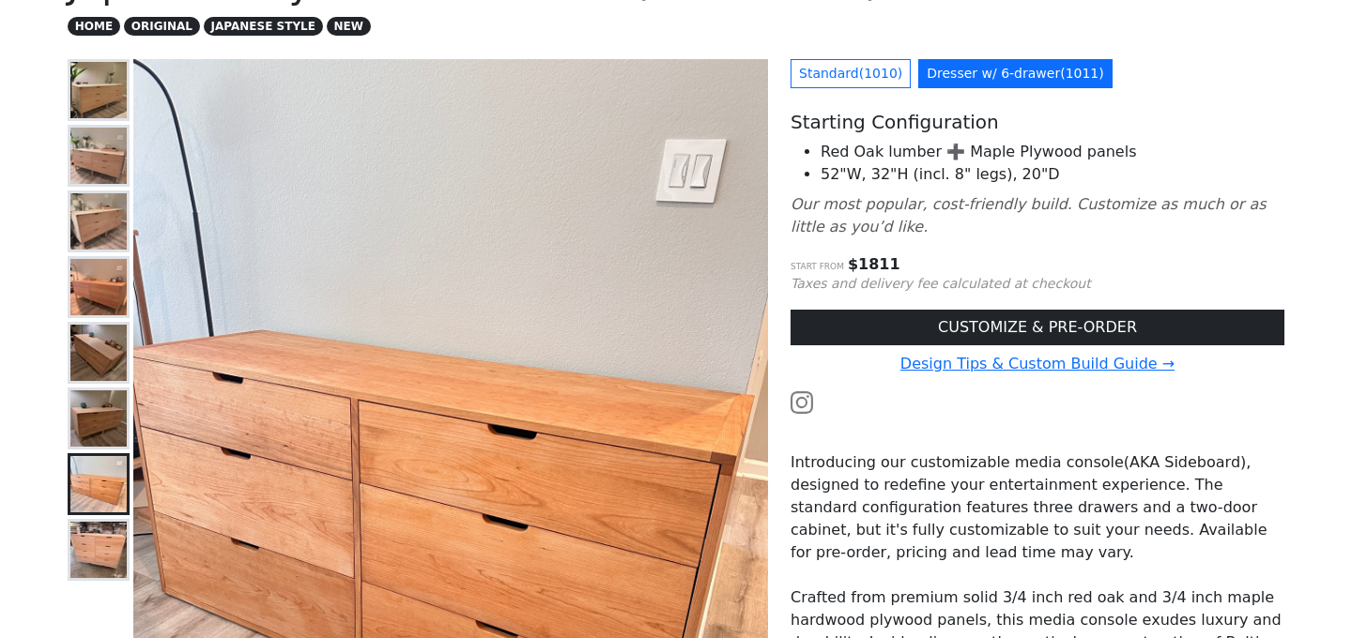
scroll to position [0, 0]
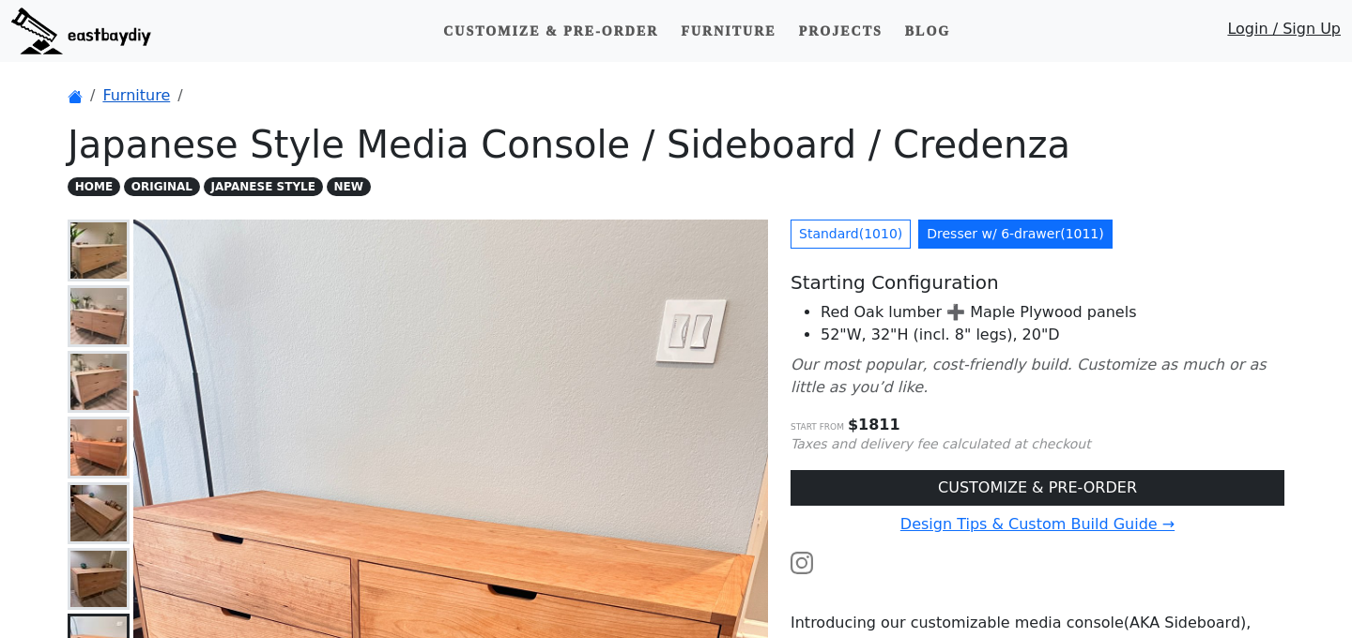
click at [146, 95] on link "Furniture" at bounding box center [136, 95] width 68 height 18
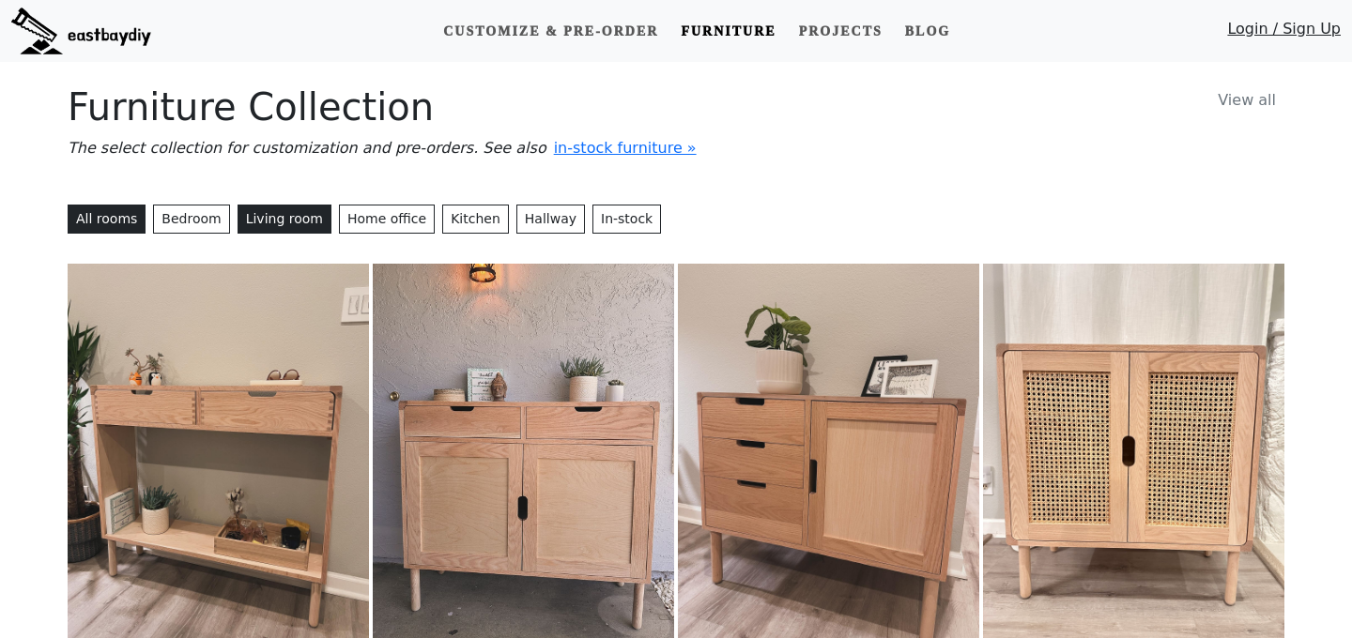
click at [281, 220] on button "Living room" at bounding box center [285, 219] width 94 height 29
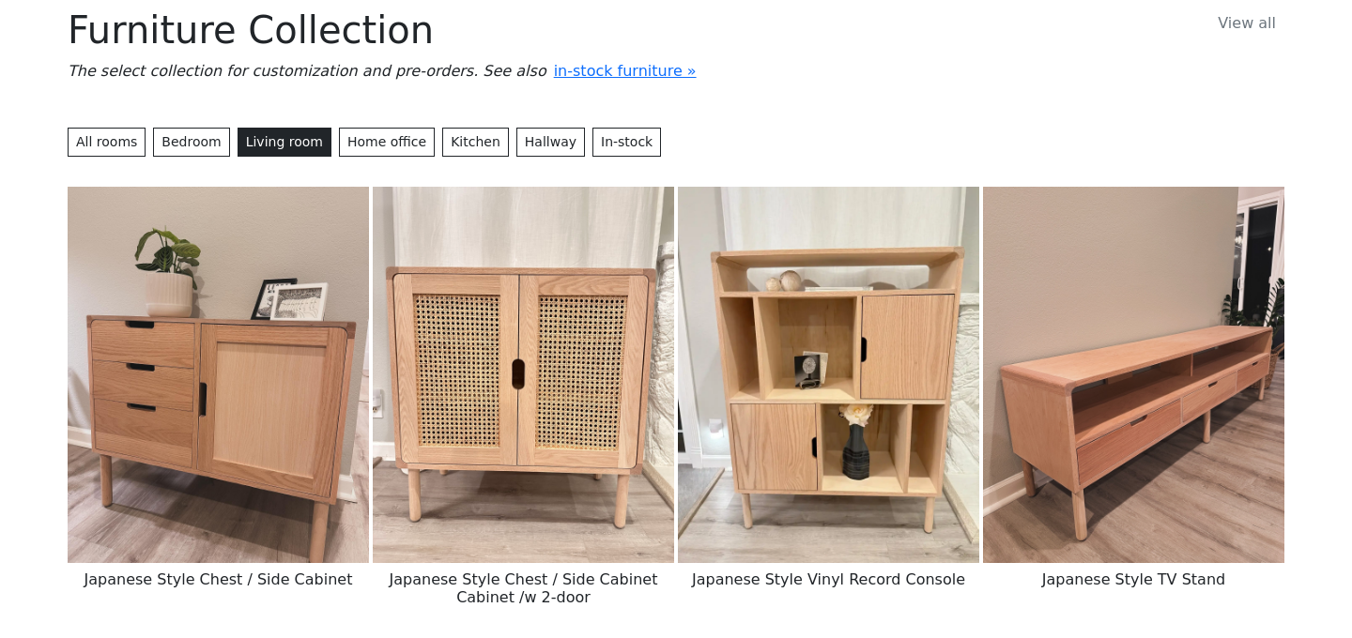
scroll to position [177, 0]
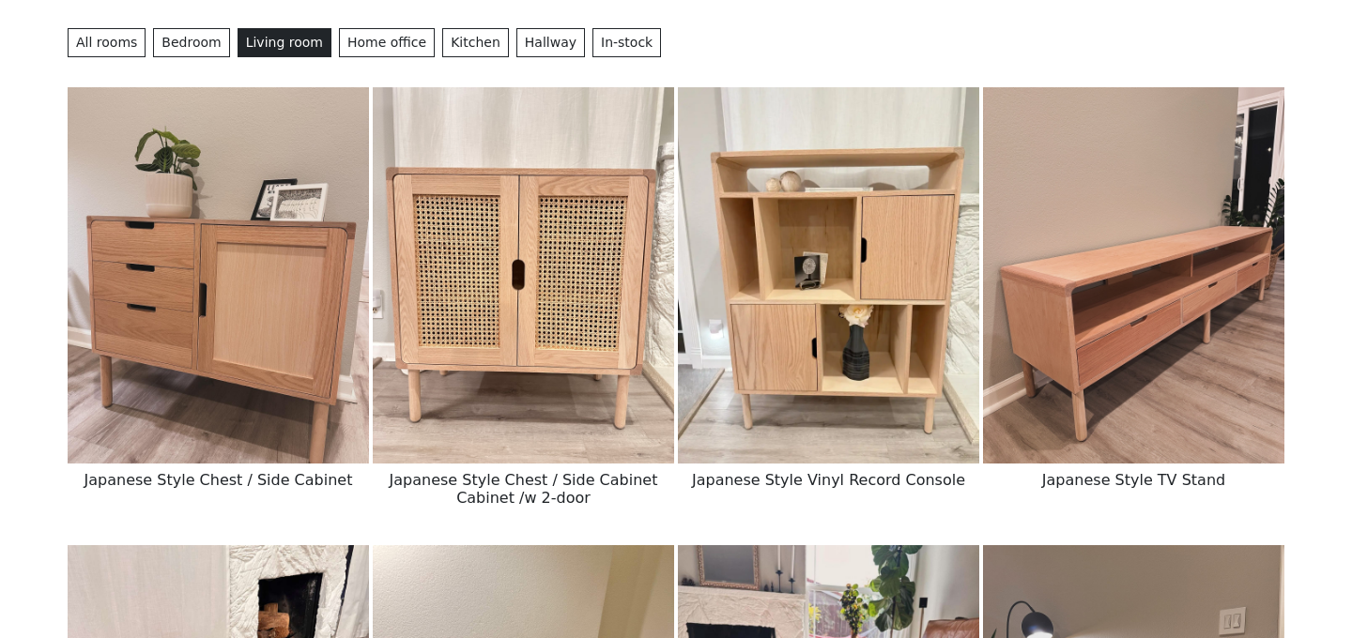
click at [1109, 302] on img at bounding box center [1133, 275] width 301 height 376
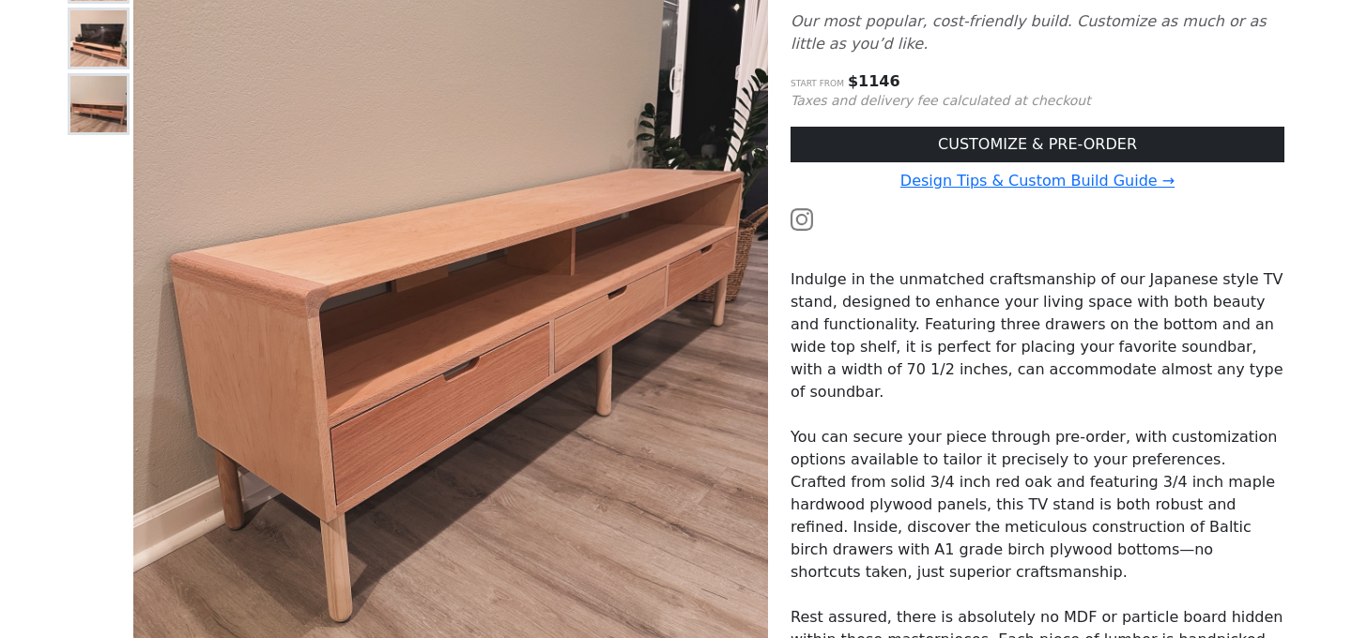
scroll to position [174, 0]
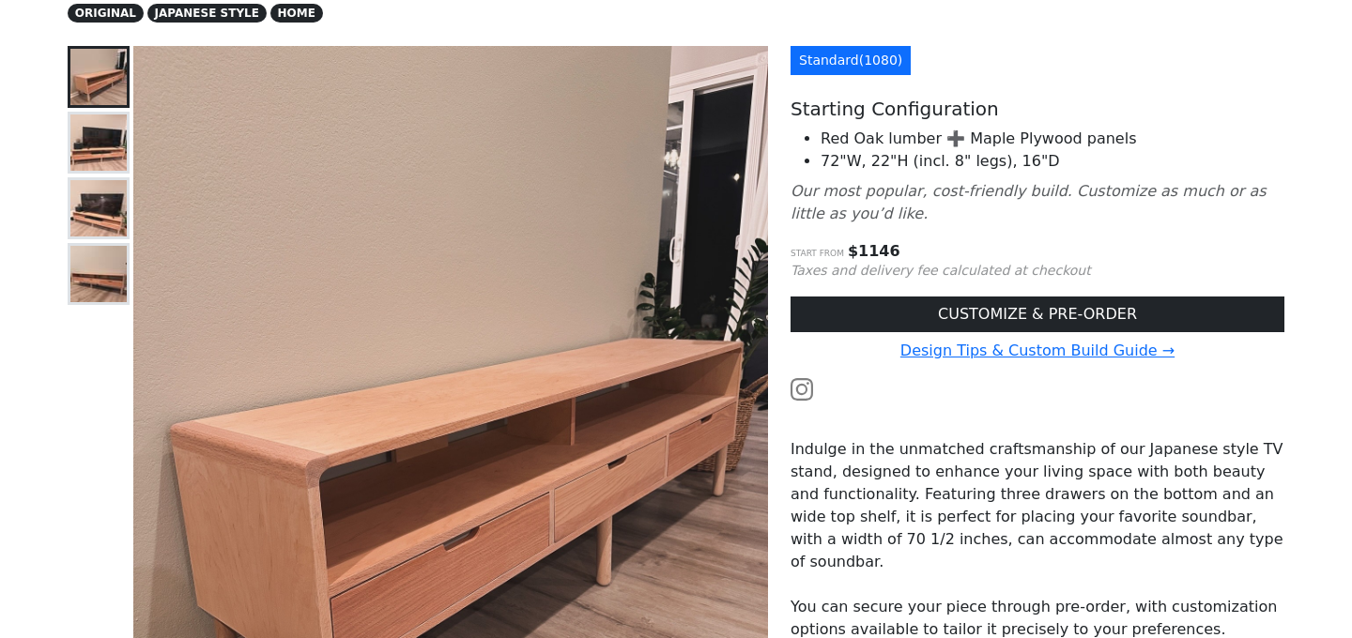
click at [82, 147] on img at bounding box center [98, 143] width 56 height 56
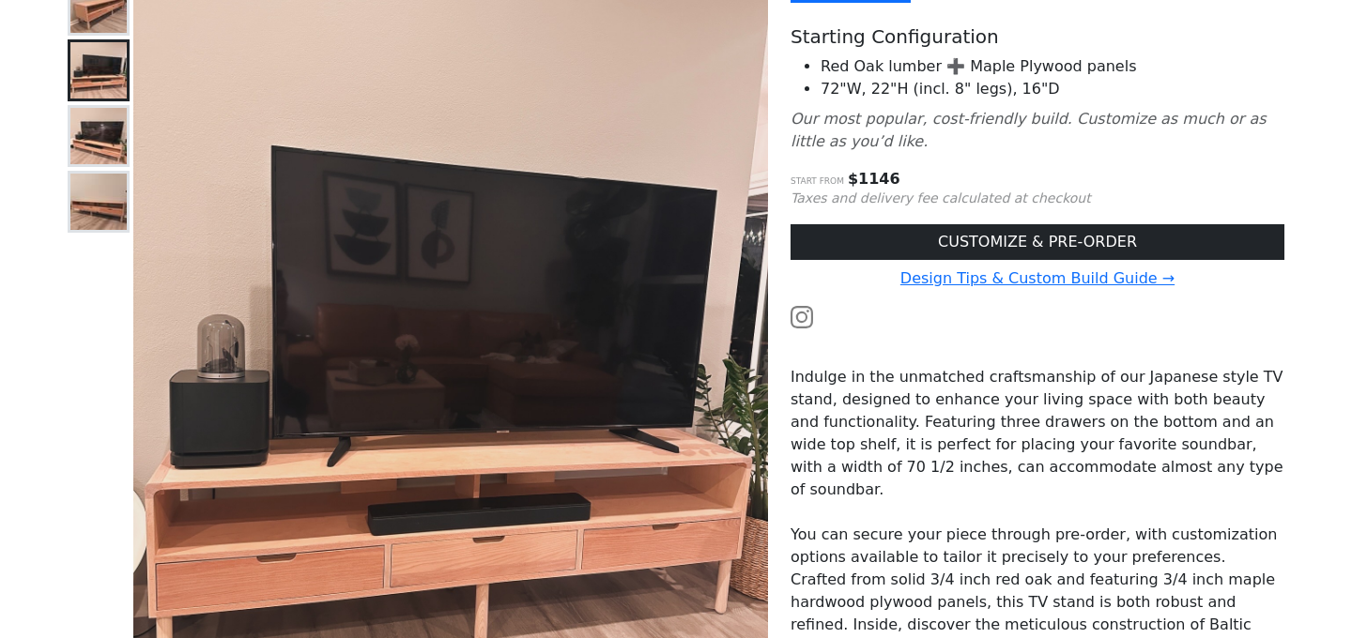
scroll to position [404, 0]
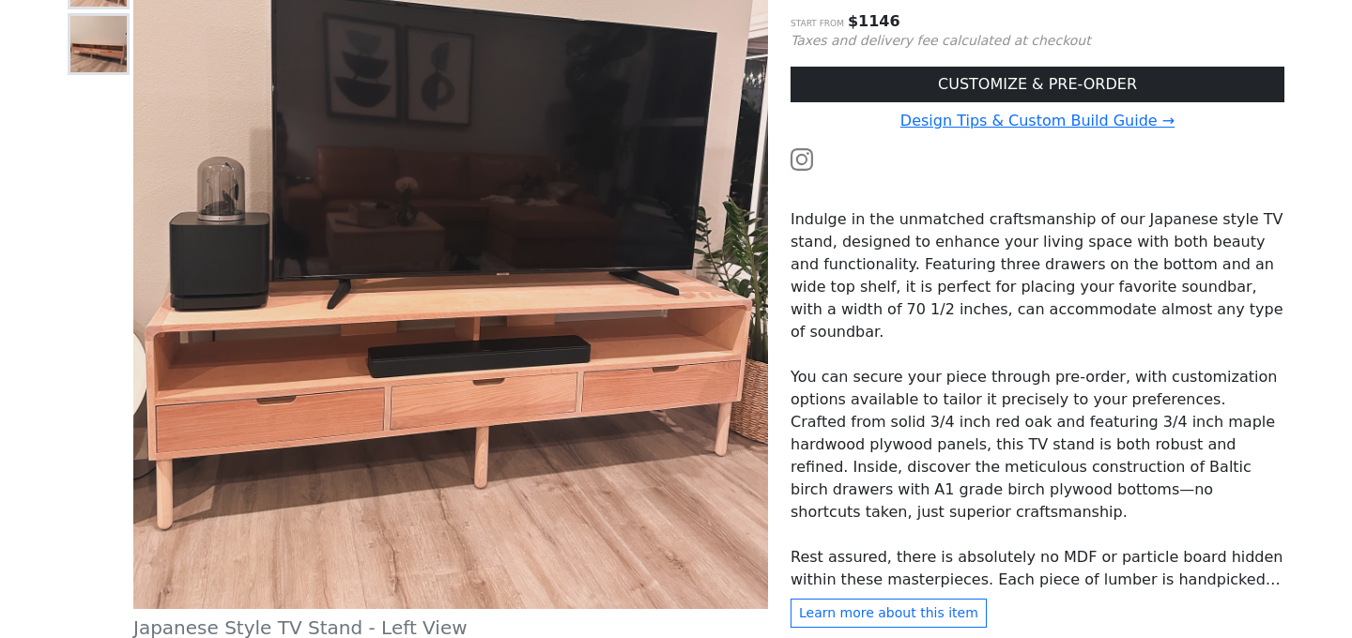
click at [100, 67] on img at bounding box center [98, 44] width 56 height 56
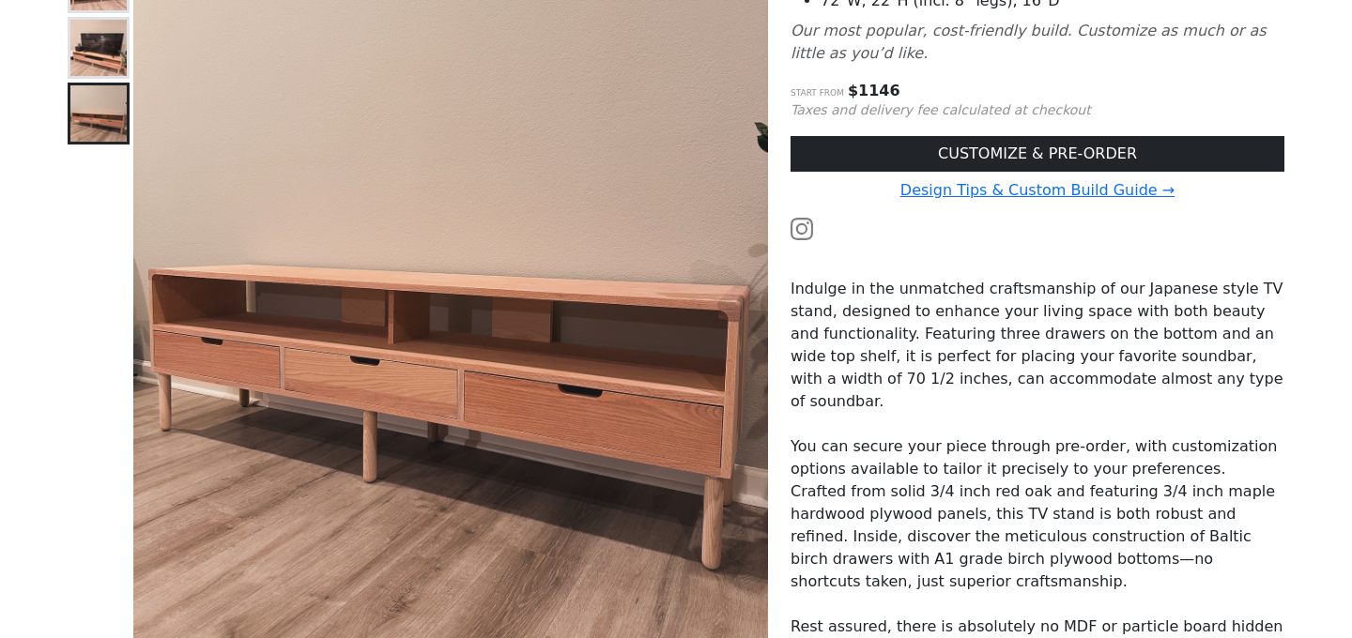
scroll to position [238, 0]
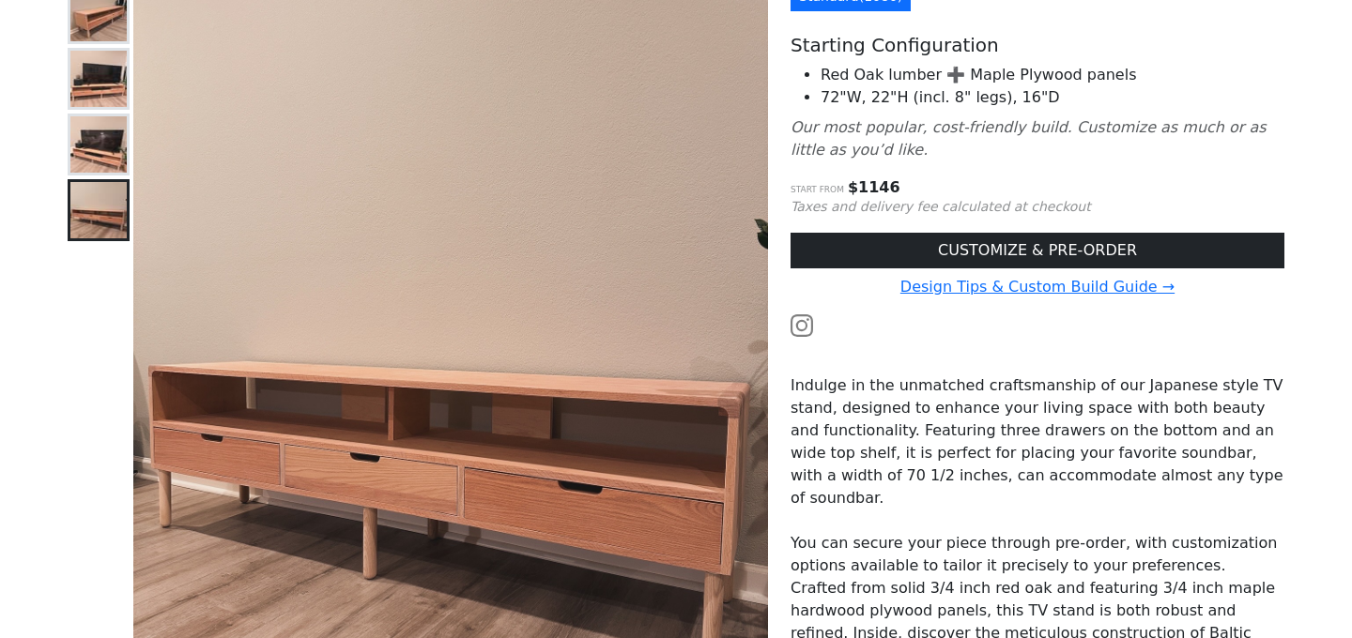
click at [106, 110] on div at bounding box center [99, 401] width 62 height 838
click at [112, 148] on img at bounding box center [98, 144] width 56 height 56
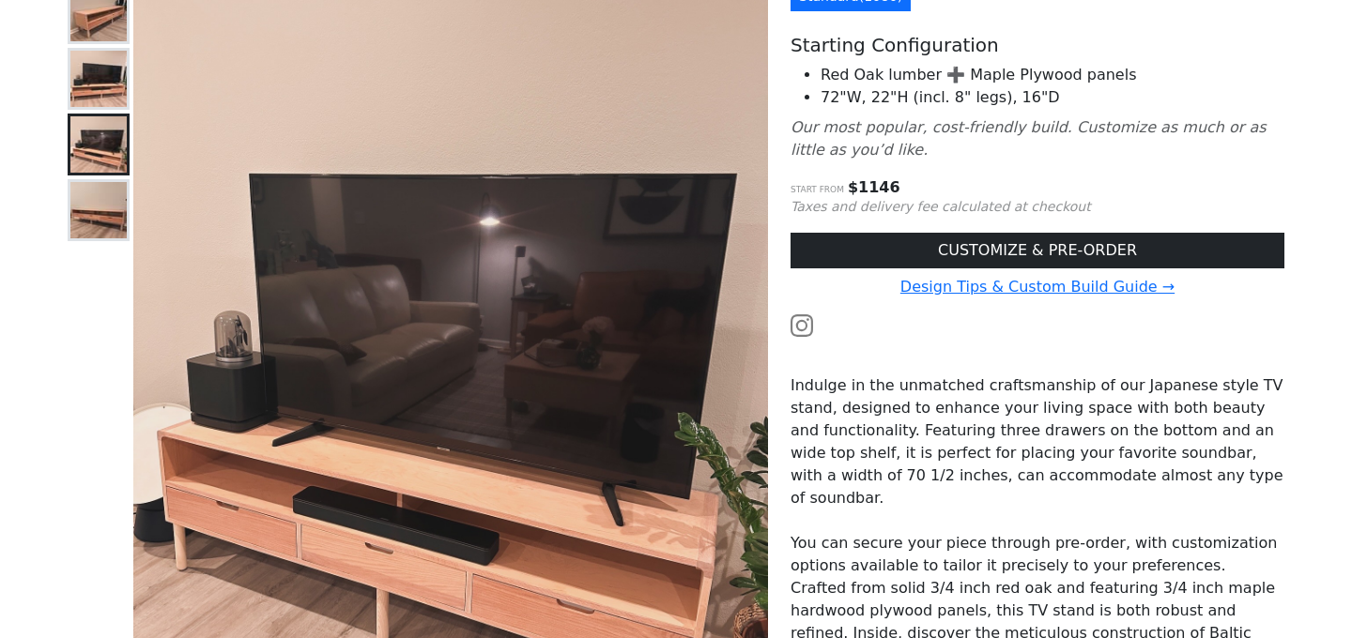
click at [112, 100] on img at bounding box center [98, 79] width 56 height 56
